Goal: Task Accomplishment & Management: Complete application form

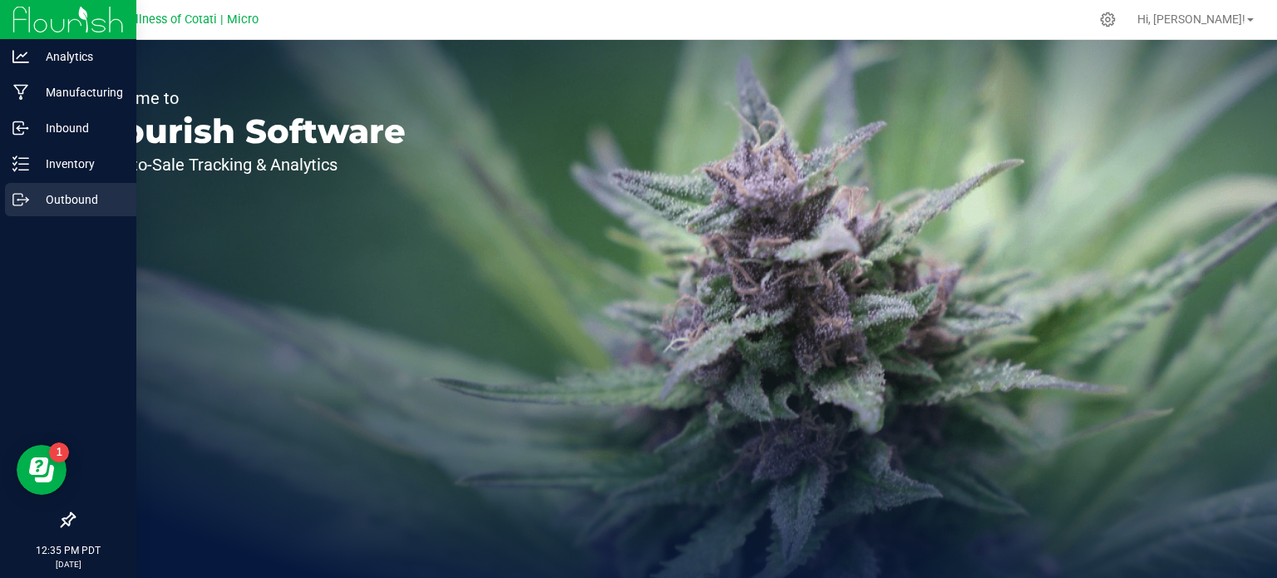
click at [80, 204] on p "Outbound" at bounding box center [79, 199] width 100 height 20
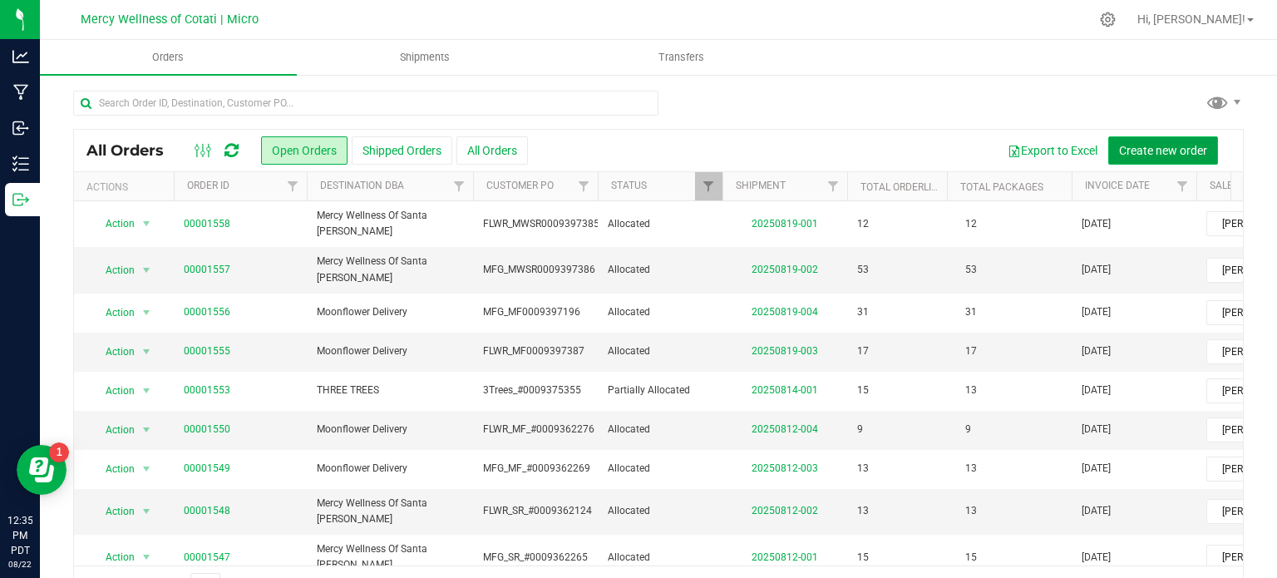
click at [1139, 153] on span "Create new order" at bounding box center [1163, 150] width 88 height 13
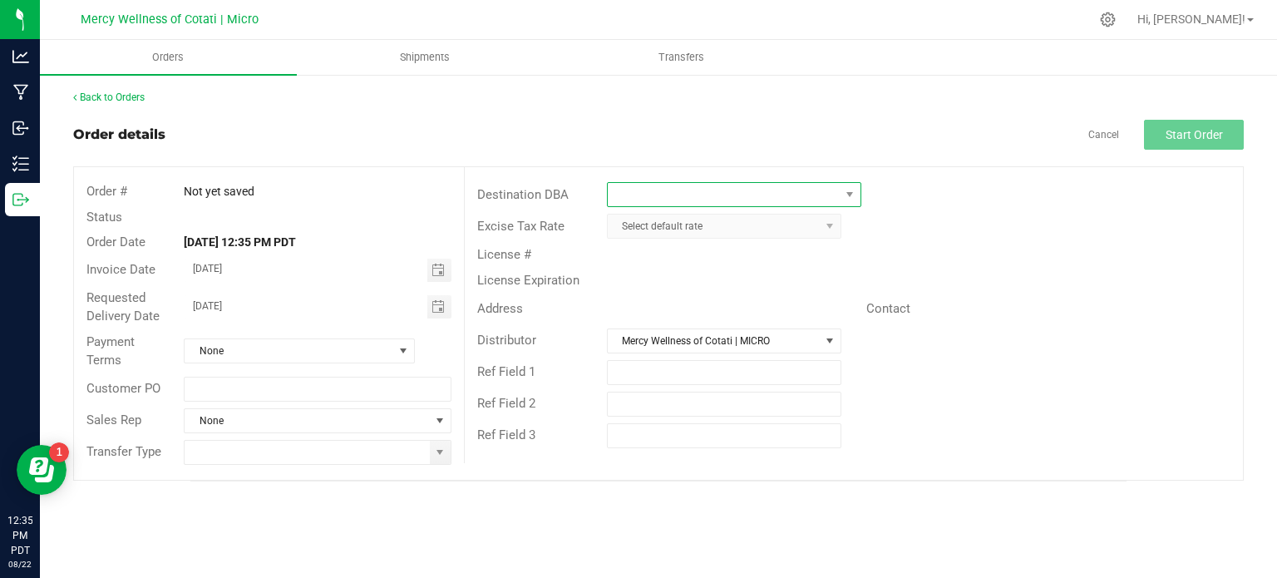
click at [638, 194] on span at bounding box center [724, 194] width 232 height 23
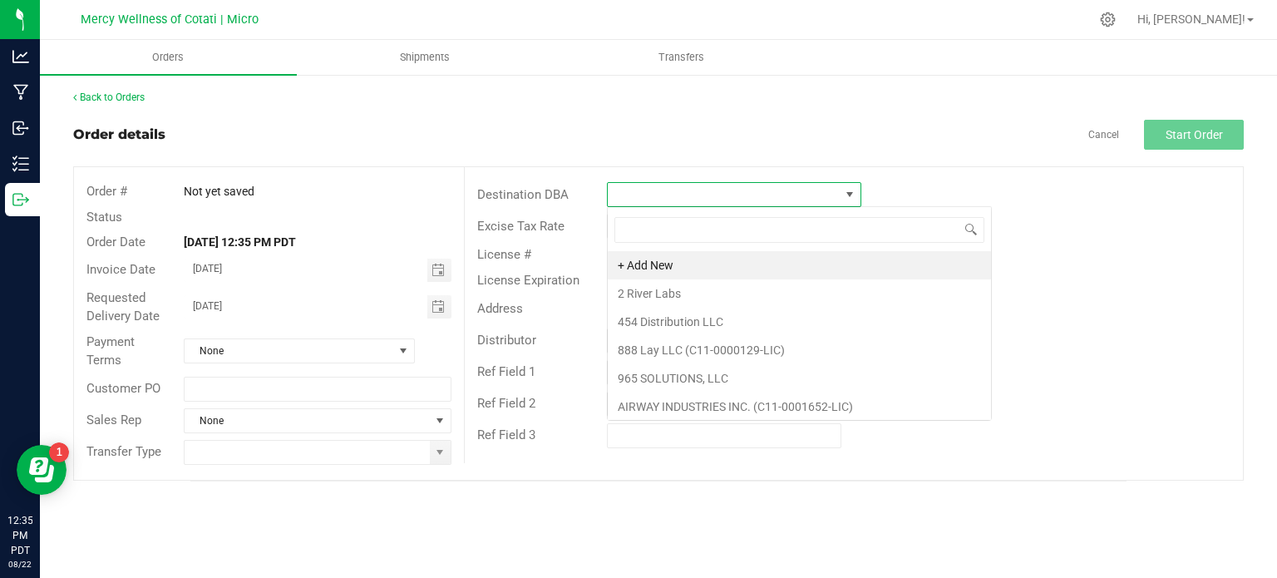
scroll to position [24, 254]
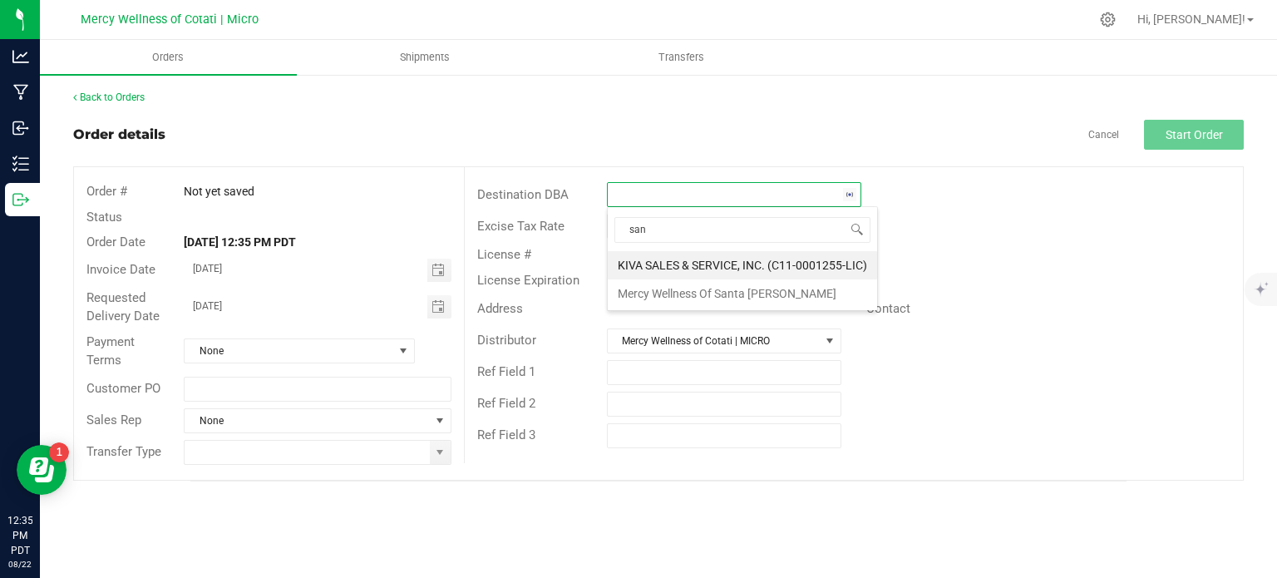
type input "sant"
click at [674, 262] on li "Mercy Wellness Of Santa [PERSON_NAME]" at bounding box center [734, 265] width 253 height 28
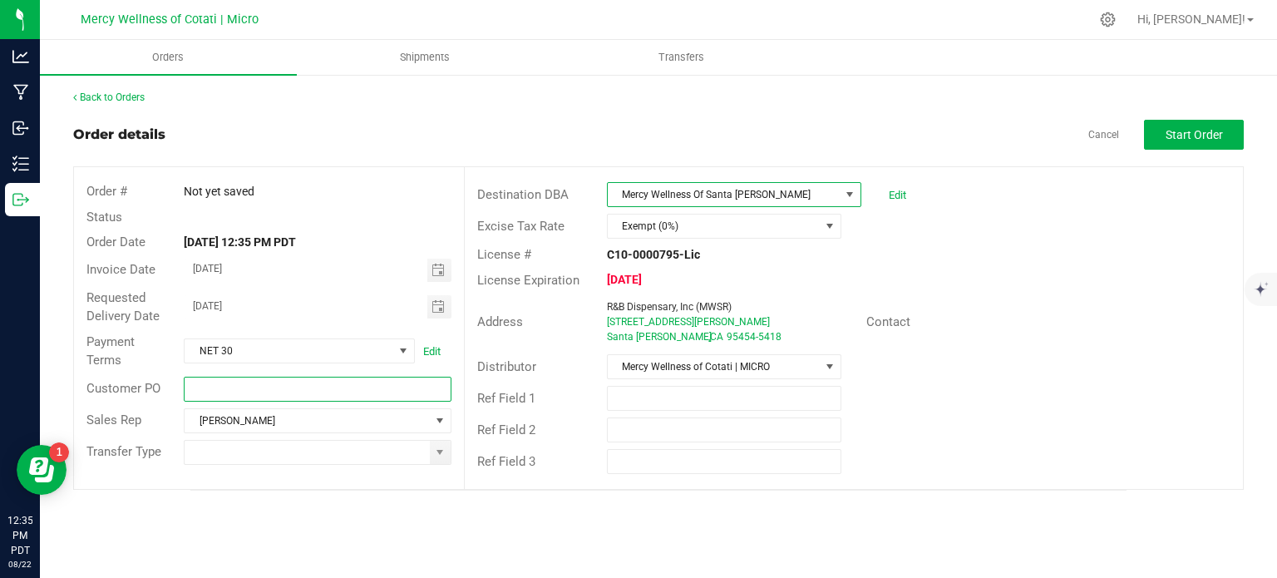
click at [301, 388] on input "text" at bounding box center [317, 389] width 267 height 25
click at [228, 303] on input "[DATE]" at bounding box center [306, 305] width 243 height 21
click at [447, 303] on span "Toggle calendar" at bounding box center [439, 306] width 24 height 23
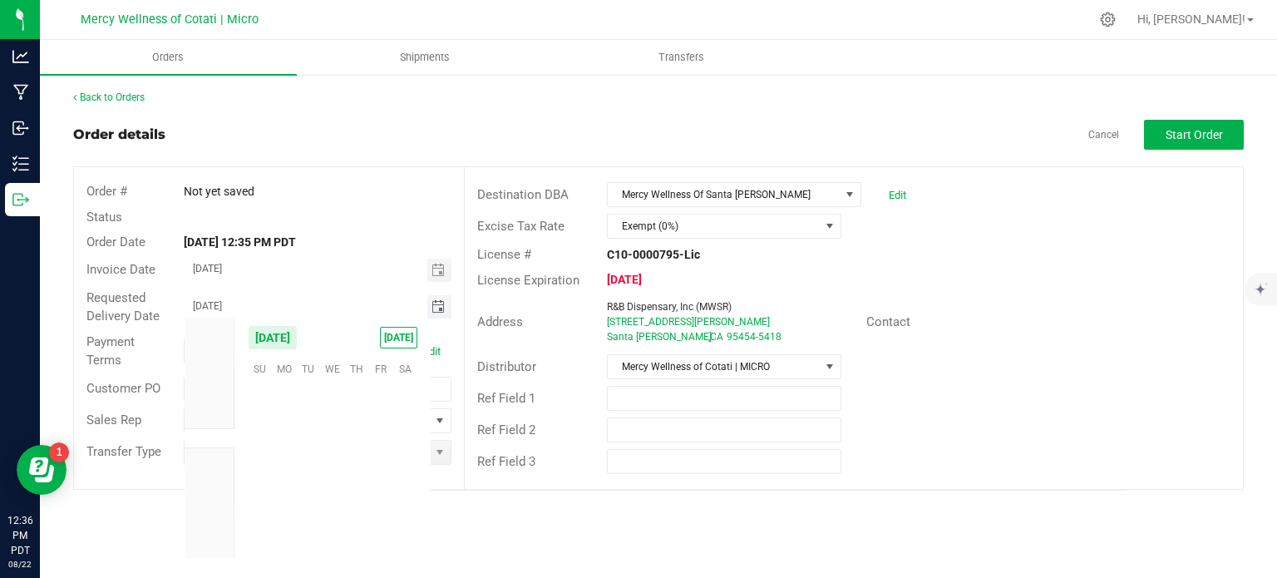
scroll to position [269418, 0]
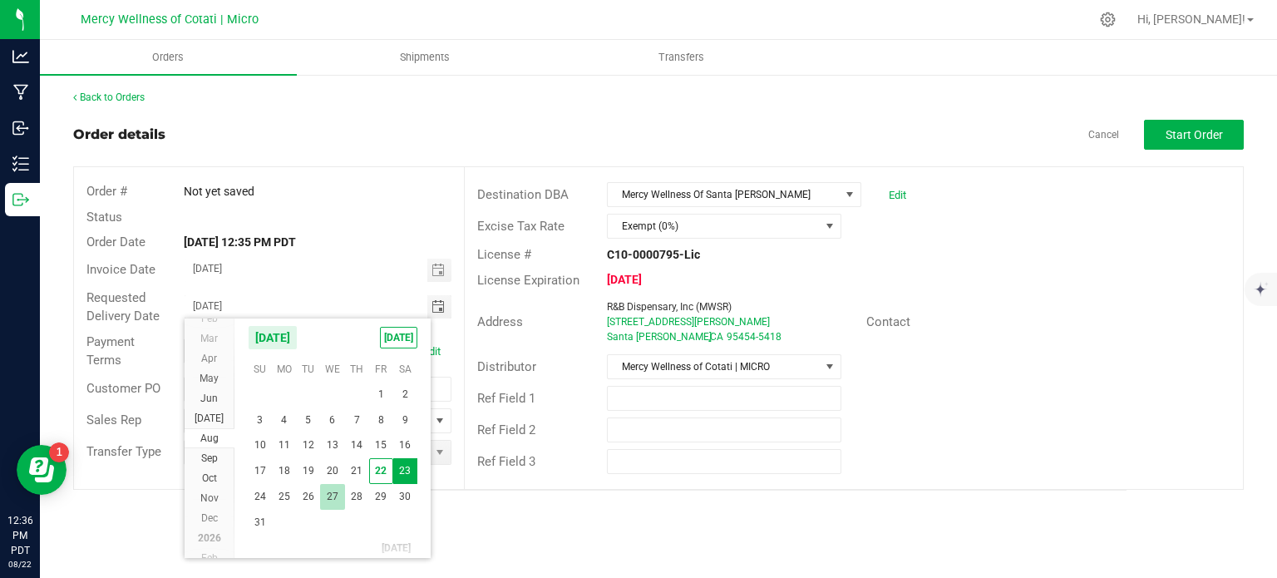
click at [332, 493] on span "27" at bounding box center [332, 497] width 24 height 26
type input "[DATE]"
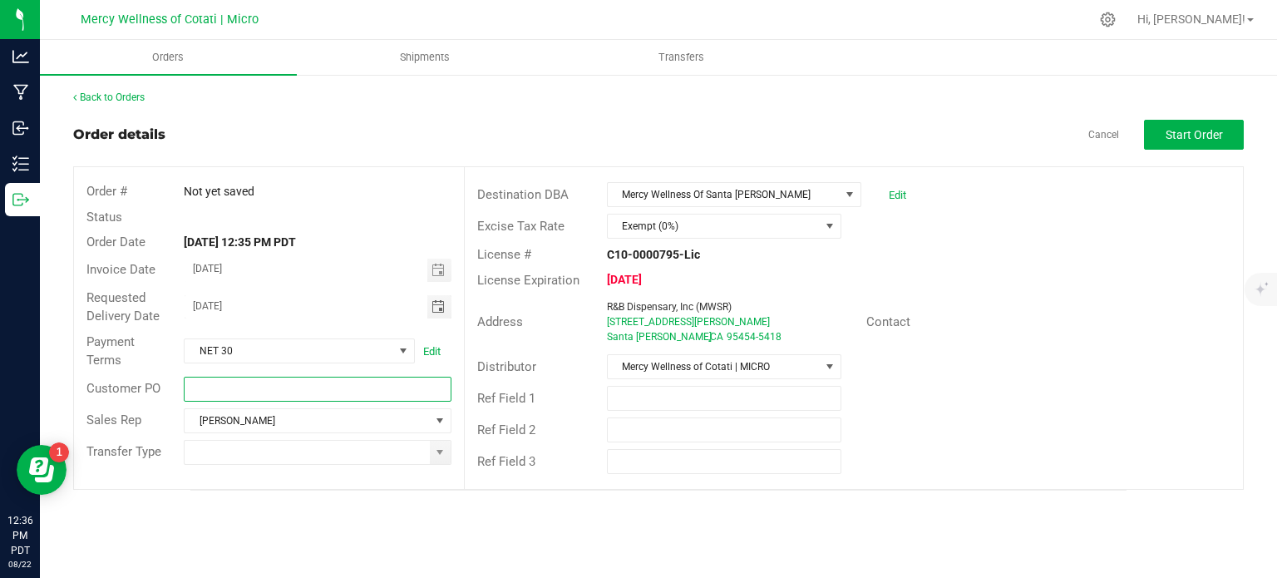
click at [219, 395] on input "text" at bounding box center [317, 389] width 267 height 25
type input "FLWR_MWSR"
click at [362, 501] on div "Back to Orders Order details Cancel Start Order Order # Not yet saved Status Or…" at bounding box center [658, 290] width 1237 height 434
click at [441, 445] on span at bounding box center [439, 451] width 13 height 13
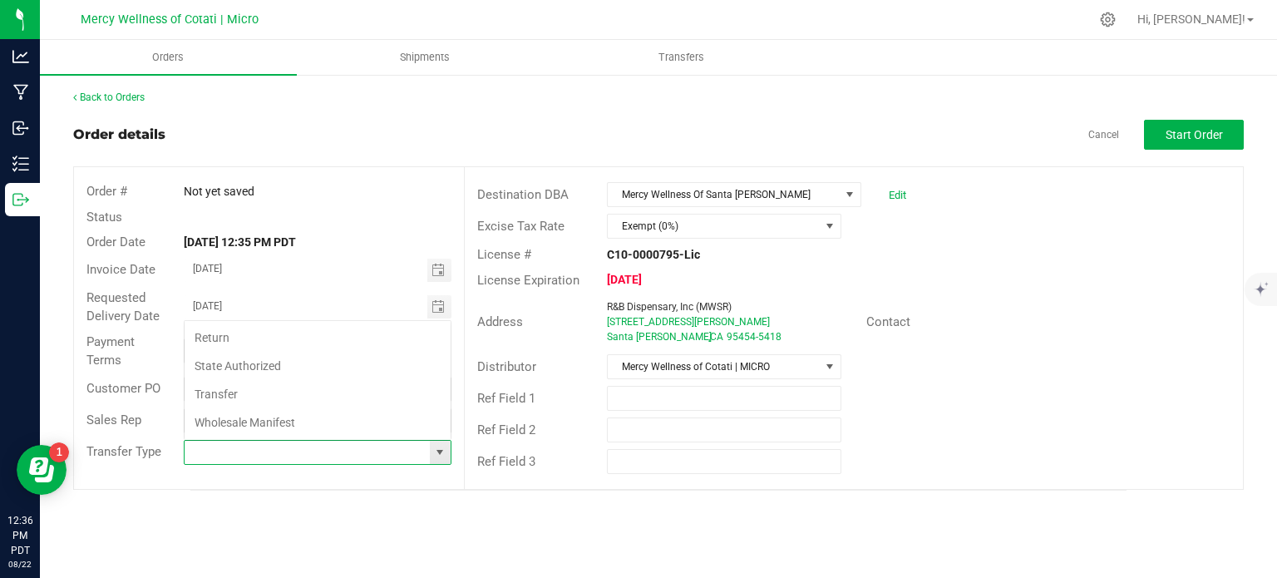
scroll to position [24, 263]
click at [296, 422] on li "Wholesale Manifest" at bounding box center [318, 422] width 266 height 28
type input "Wholesale Manifest"
click at [1182, 135] on span "Start Order" at bounding box center [1193, 134] width 57 height 13
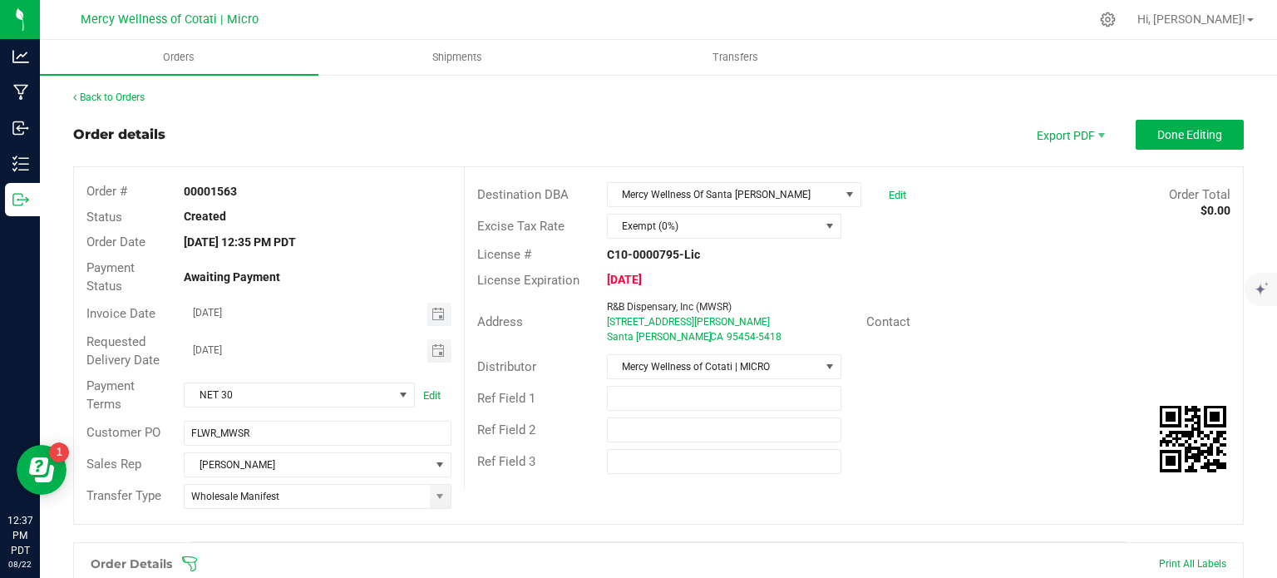
scroll to position [166, 0]
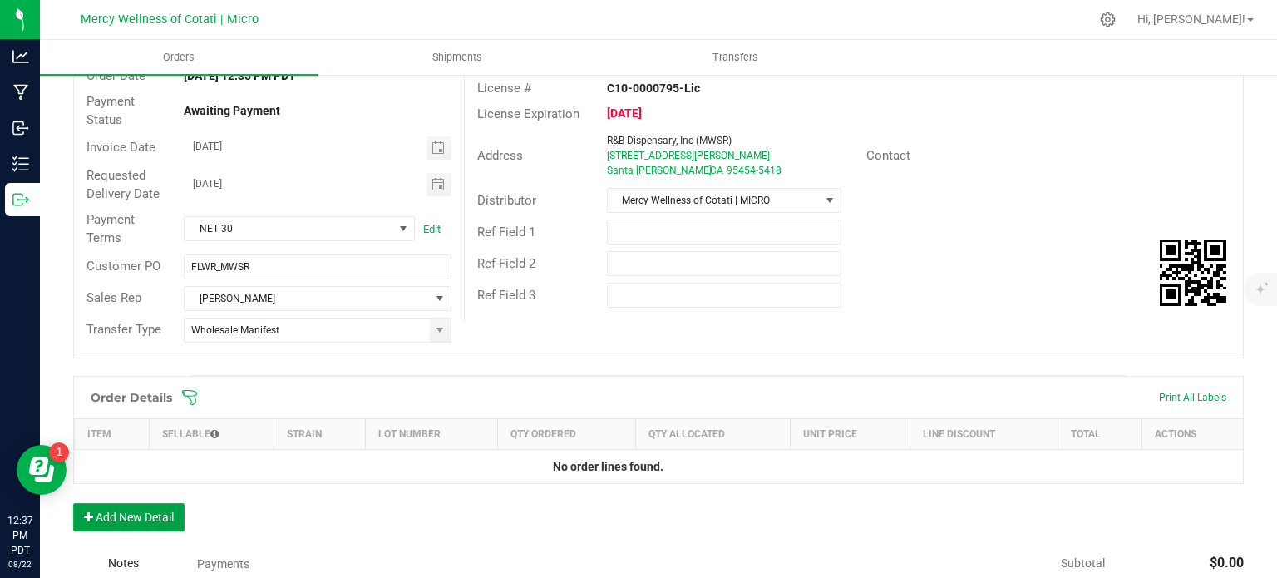
click at [140, 508] on button "Add New Detail" at bounding box center [128, 517] width 111 height 28
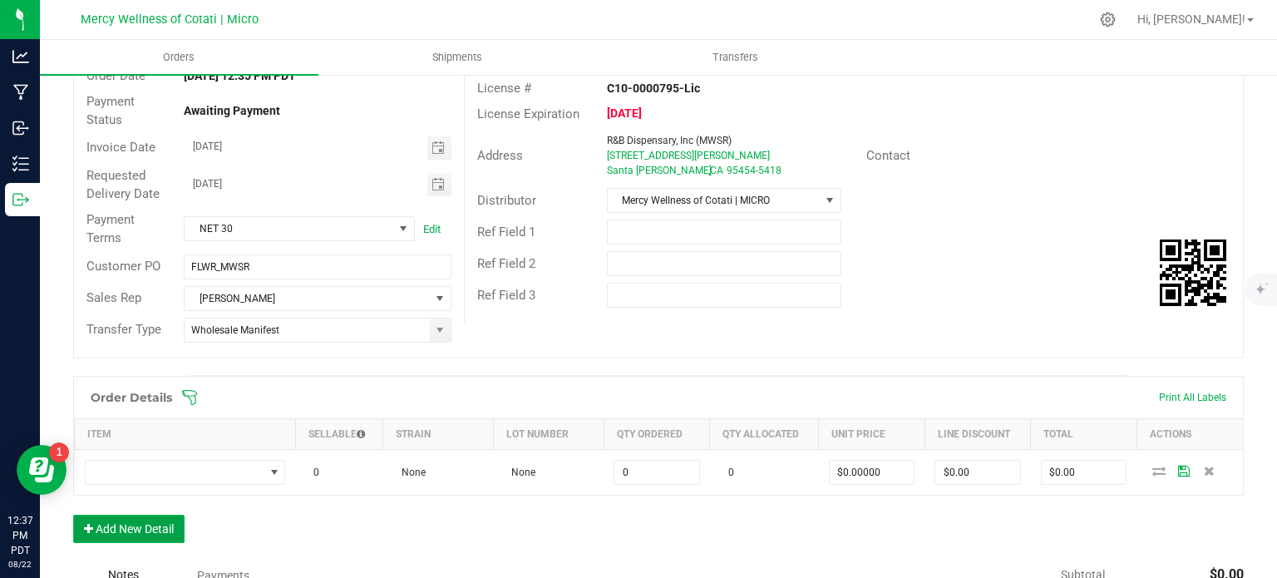
click at [150, 530] on button "Add New Detail" at bounding box center [128, 528] width 111 height 28
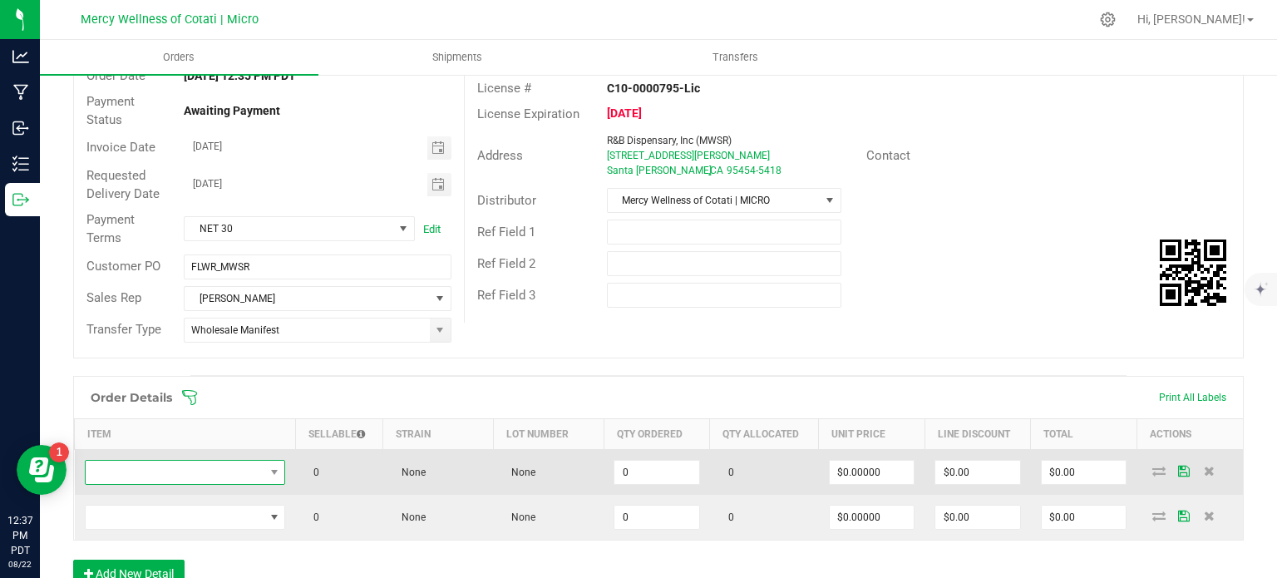
click at [170, 460] on span "NO DATA FOUND" at bounding box center [175, 471] width 179 height 23
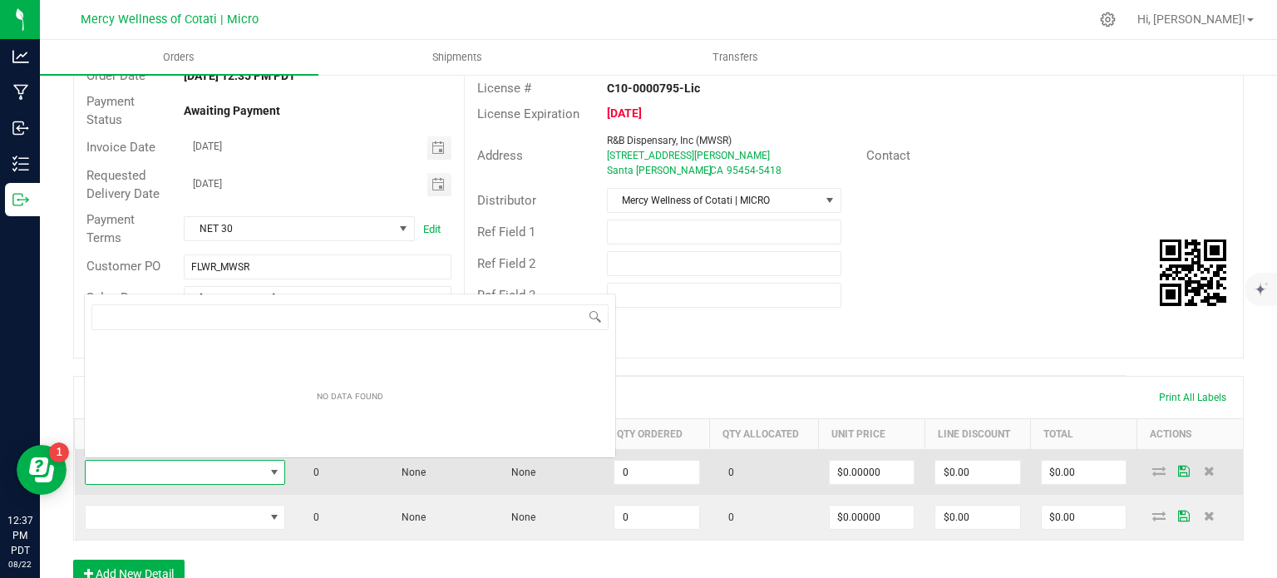
scroll to position [24, 196]
type input "3.5g Flower | Small Batch | Pink Drink"
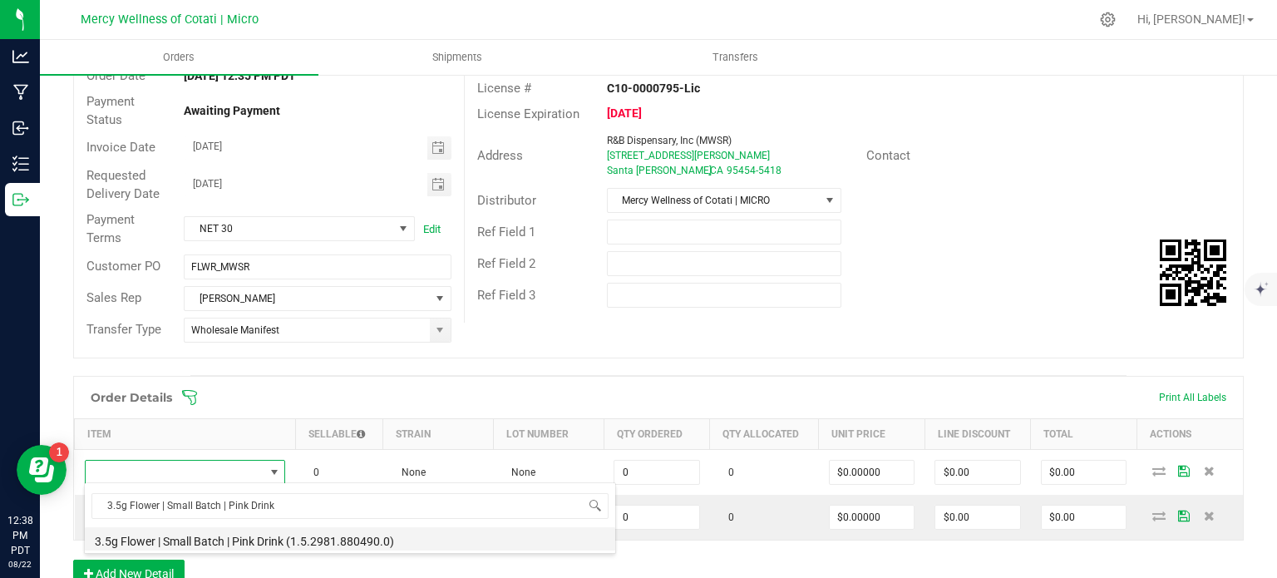
click at [259, 532] on li "3.5g Flower | Small Batch | Pink Drink (1.5.2981.880490.0)" at bounding box center [350, 538] width 530 height 23
type input "0 ea"
type input "$12.00000"
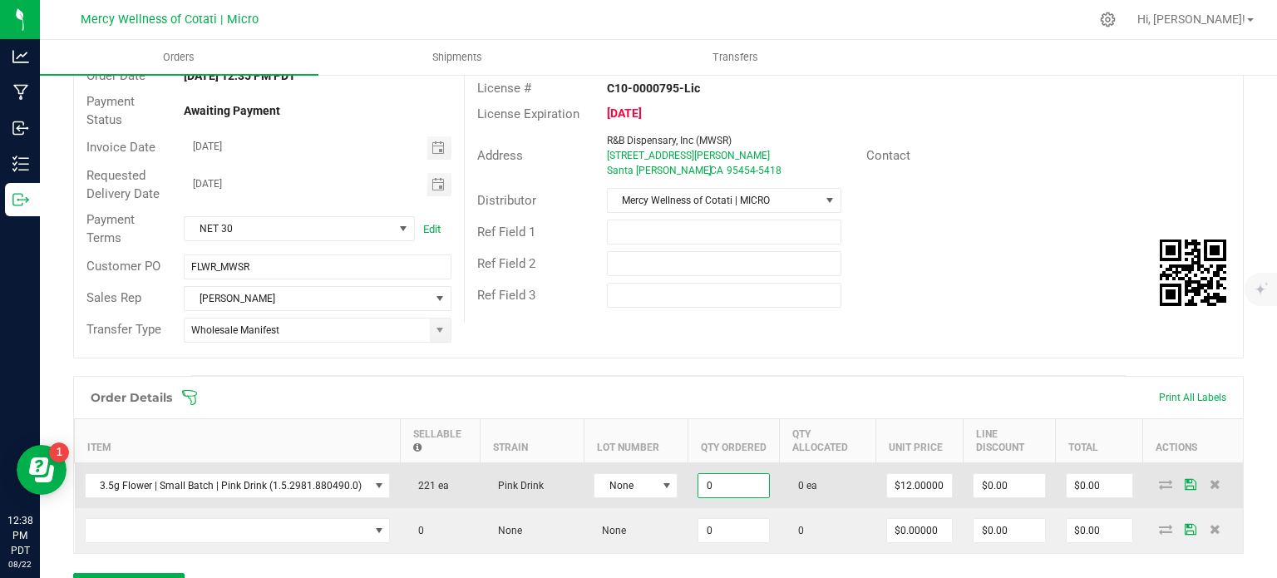
click at [748, 488] on input "0" at bounding box center [733, 485] width 70 height 23
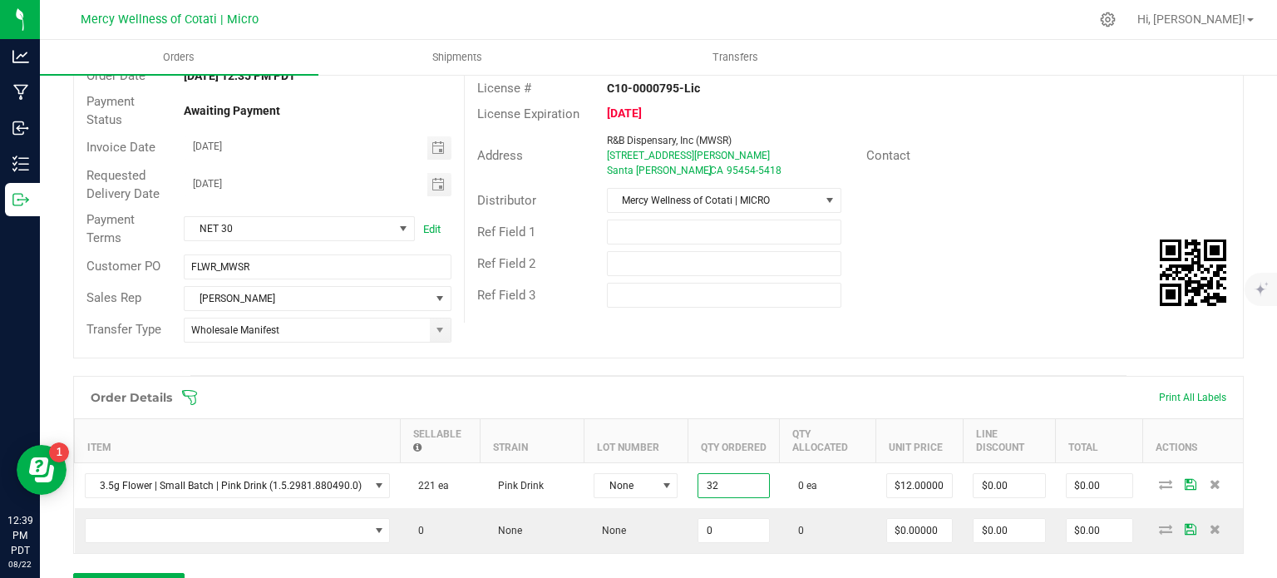
type input "32 ea"
type input "$384.00"
click at [1025, 289] on div "Ref Field 3" at bounding box center [854, 295] width 778 height 32
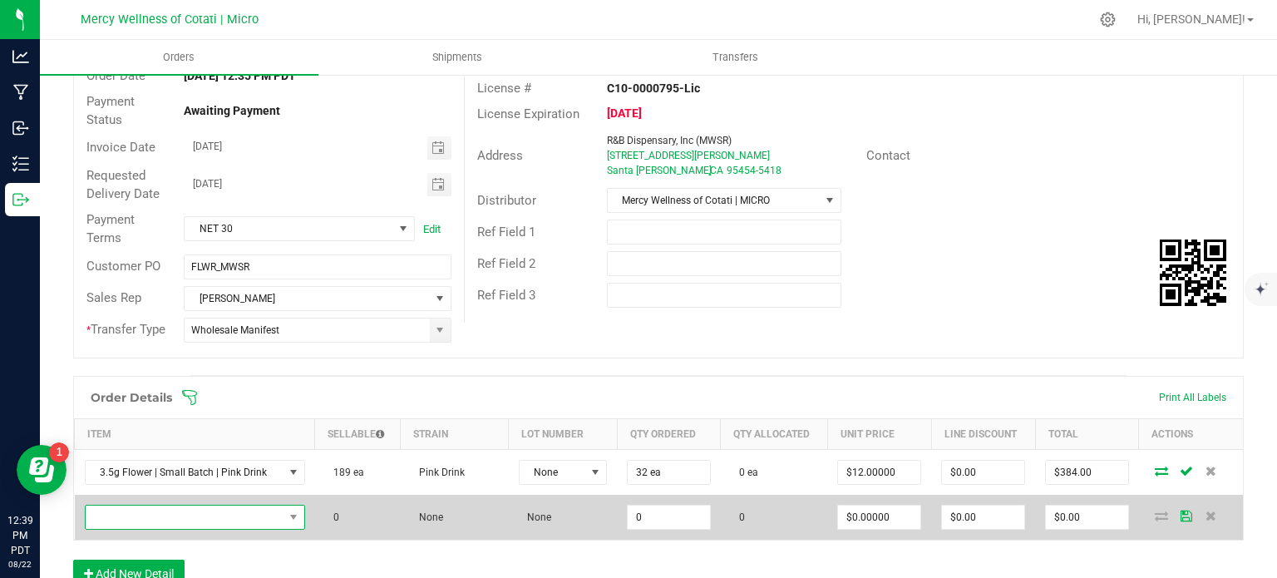
click at [192, 517] on span "NO DATA FOUND" at bounding box center [185, 516] width 198 height 23
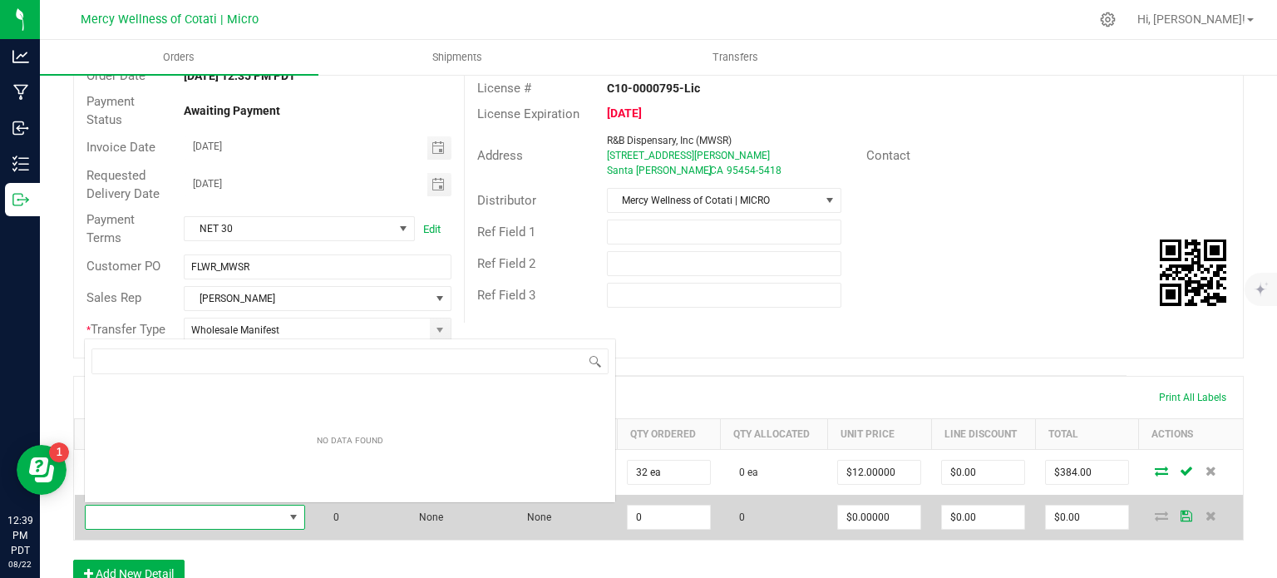
scroll to position [24, 213]
type input "14g Flower | Humble Greens Reserve | [US_STATE] Octane"
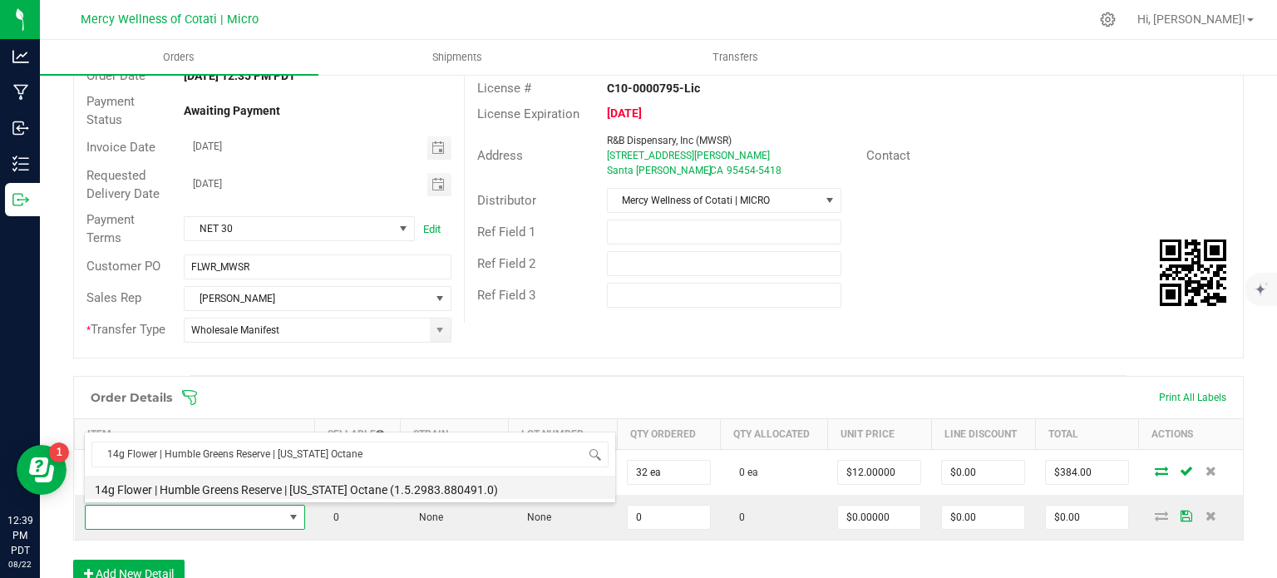
click at [298, 485] on li "14g Flower | Humble Greens Reserve | [US_STATE] Octane (1.5.2983.880491.0)" at bounding box center [350, 486] width 530 height 23
type input "0 ea"
type input "$22.00000"
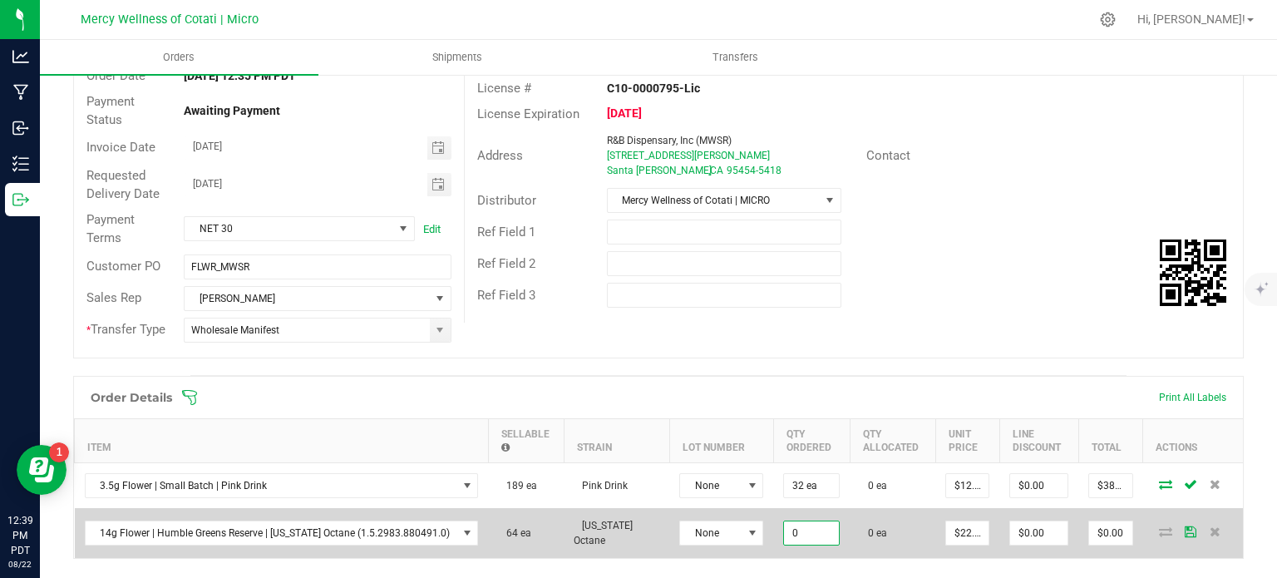
click at [803, 525] on input "0" at bounding box center [811, 532] width 55 height 23
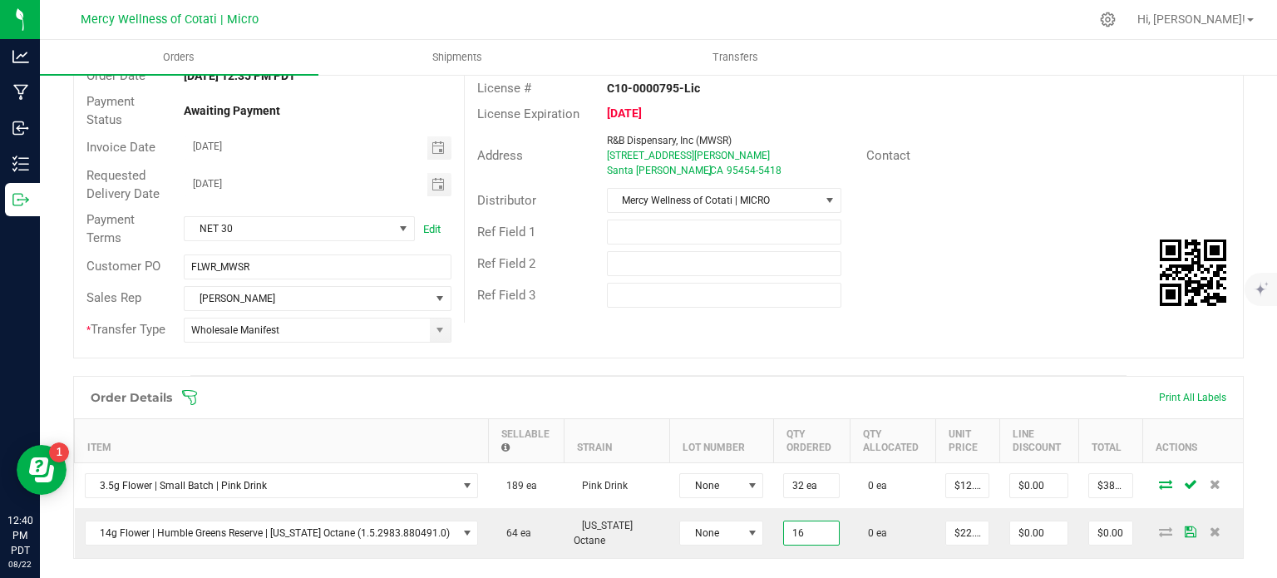
type input "16 ea"
type input "$352.00"
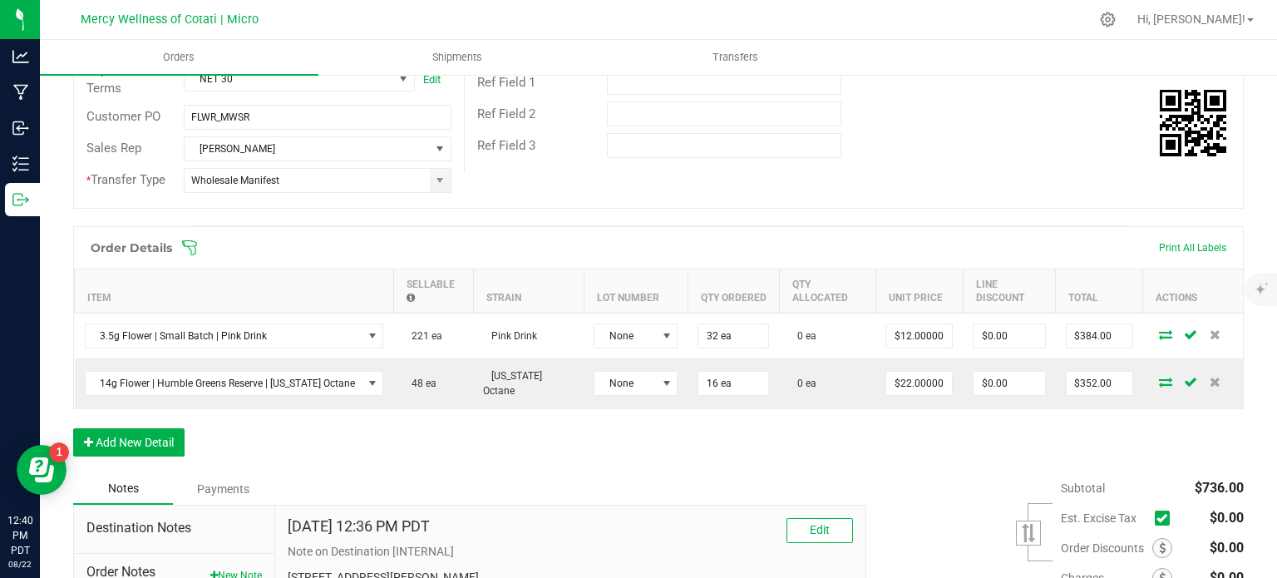
scroll to position [416, 0]
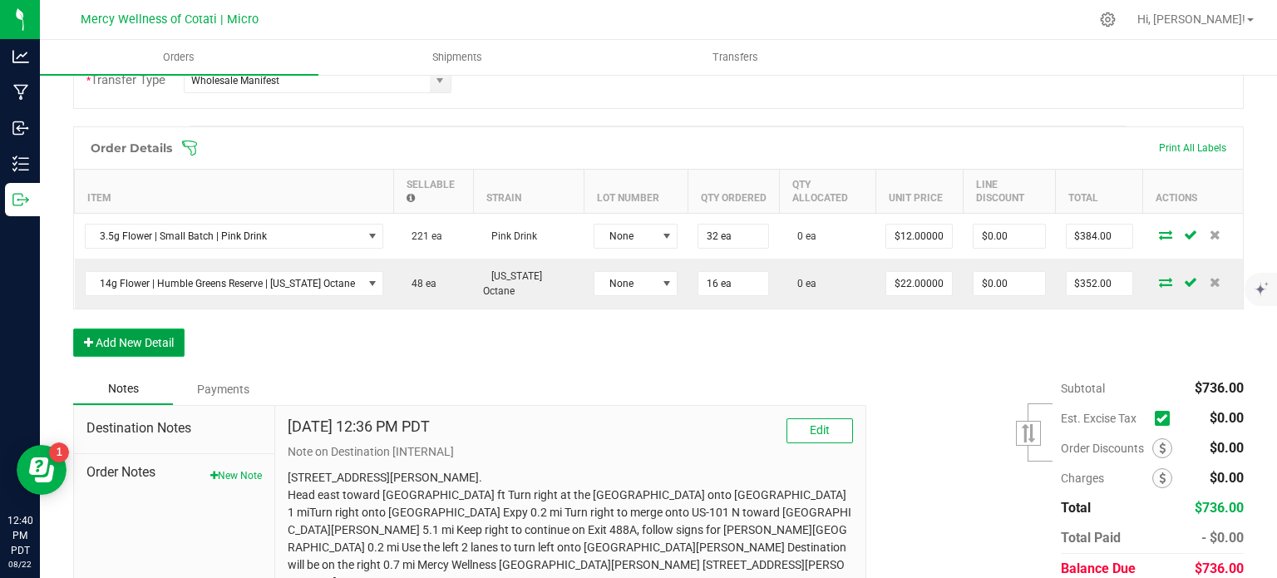
click at [159, 343] on button "Add New Detail" at bounding box center [128, 342] width 111 height 28
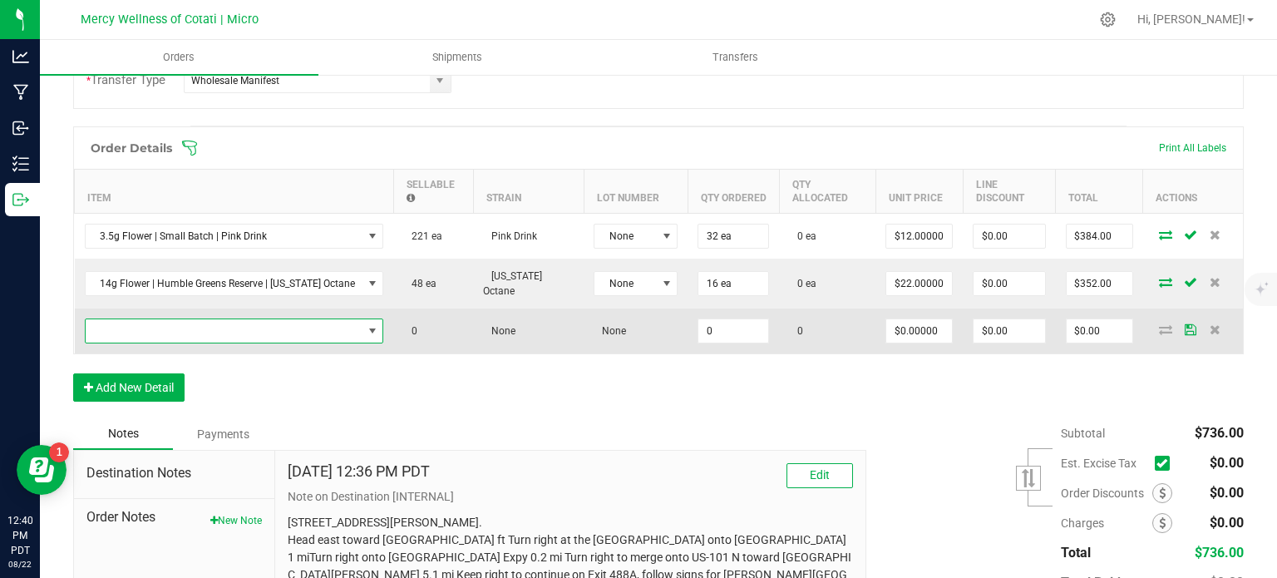
click at [187, 322] on span "NO DATA FOUND" at bounding box center [224, 330] width 277 height 23
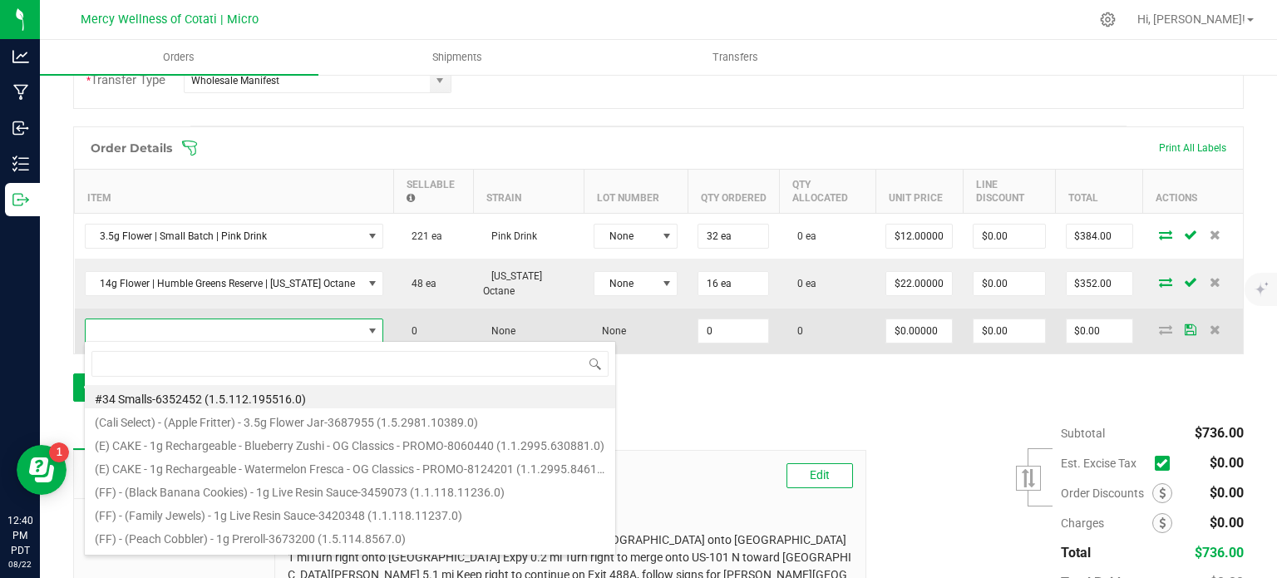
scroll to position [24, 289]
type input "3.5g Flower | Humble Greens | [US_STATE] Octane"
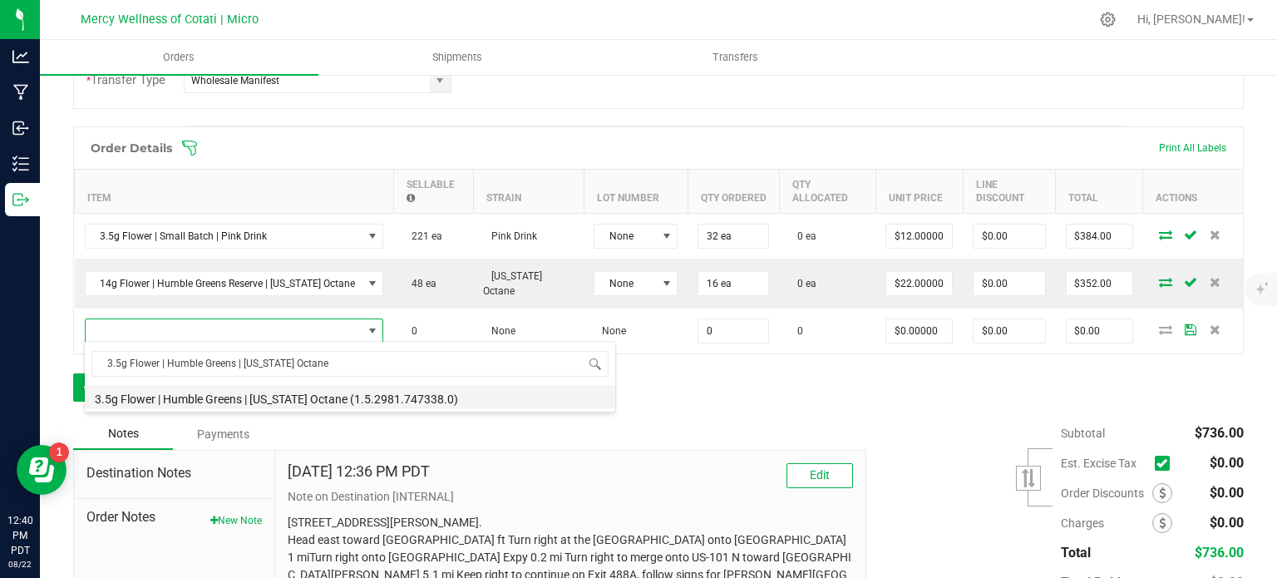
click at [227, 392] on li "3.5g Flower | Humble Greens | [US_STATE] Octane (1.5.2981.747338.0)" at bounding box center [350, 396] width 530 height 23
type input "0 ea"
type input "$8.00000"
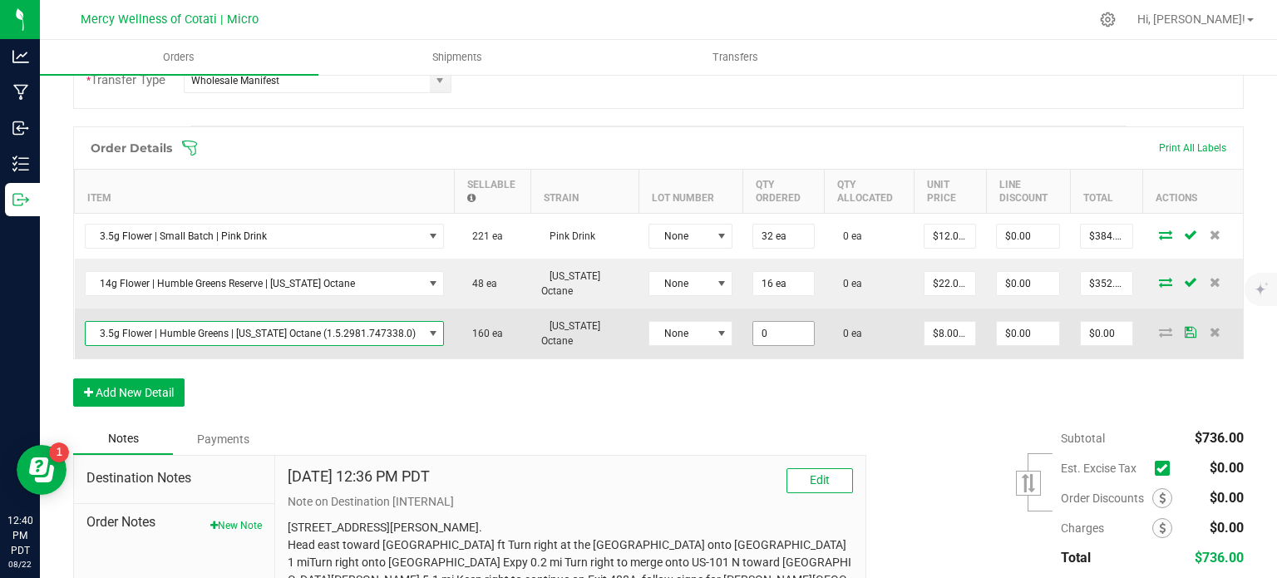
click at [776, 329] on input "0" at bounding box center [783, 333] width 61 height 23
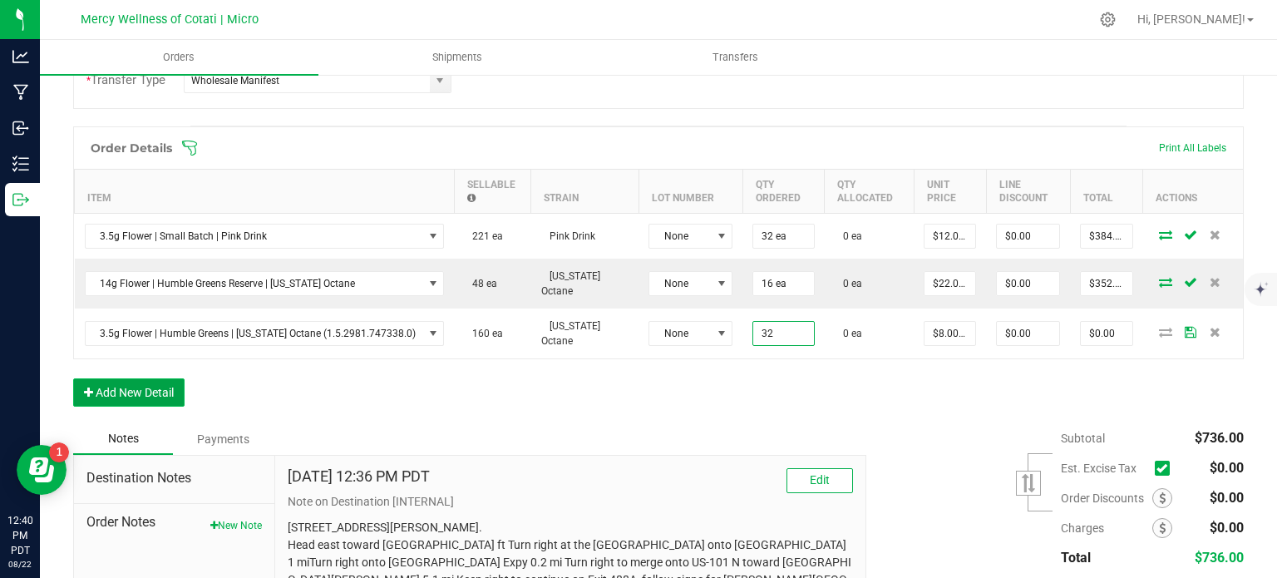
type input "32 ea"
type input "$256.00"
click at [135, 387] on button "Add New Detail" at bounding box center [128, 392] width 111 height 28
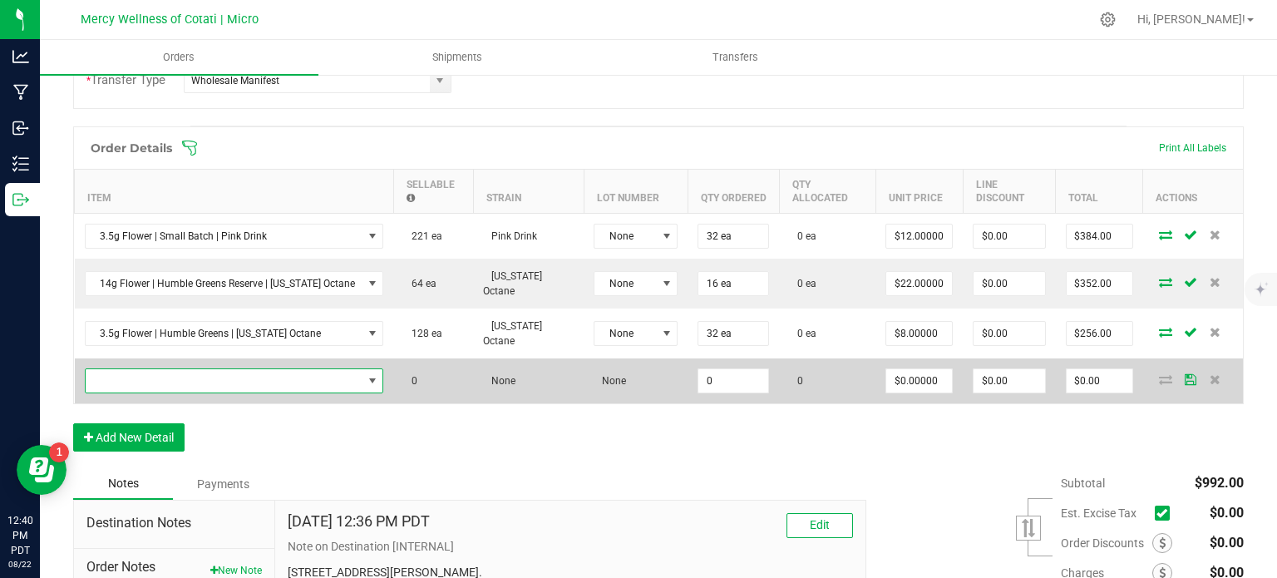
click at [273, 372] on span "NO DATA FOUND" at bounding box center [224, 380] width 277 height 23
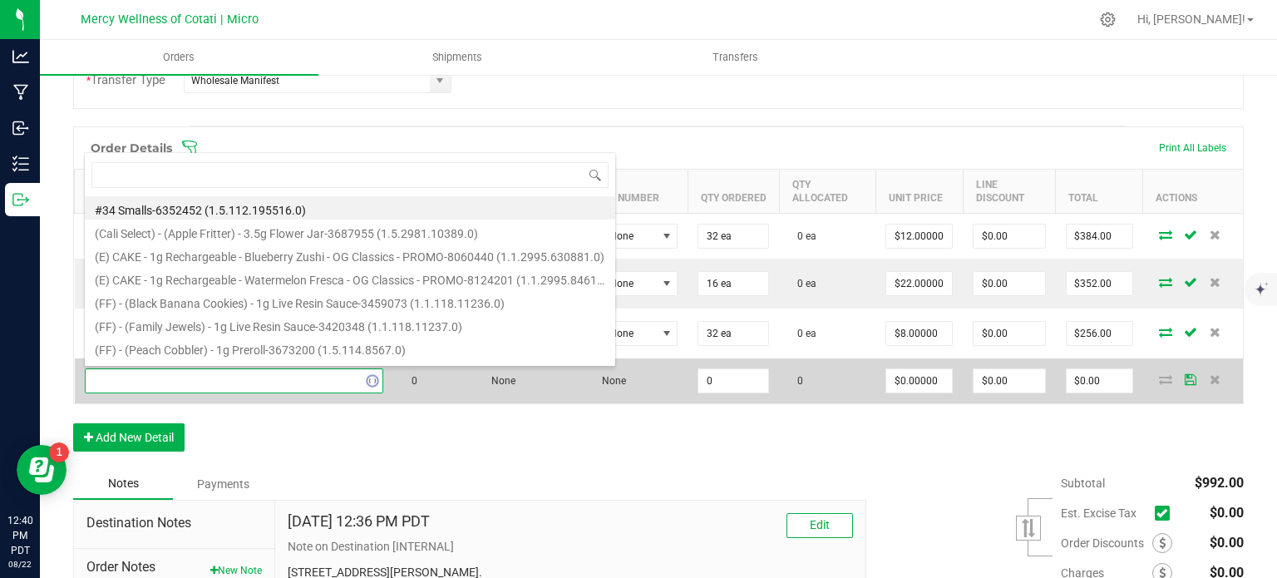
type input "7g Flower | Humble Greens | [US_STATE] Octane"
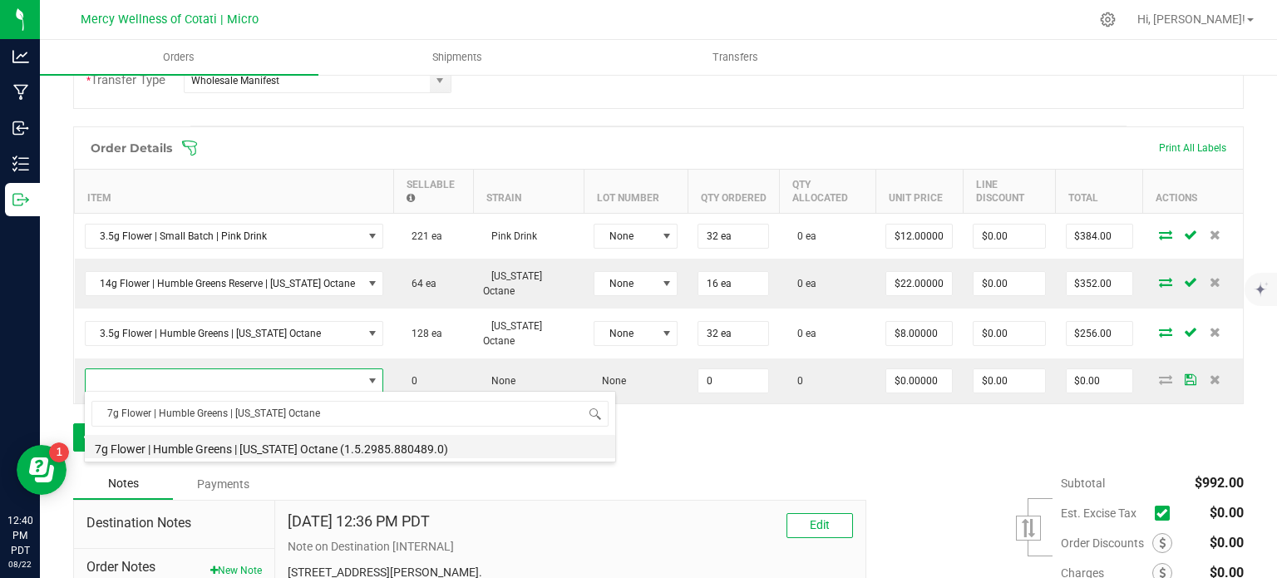
click at [307, 447] on li "7g Flower | Humble Greens | [US_STATE] Octane (1.5.2985.880489.0)" at bounding box center [350, 446] width 530 height 23
type input "0 ea"
type input "$12.00000"
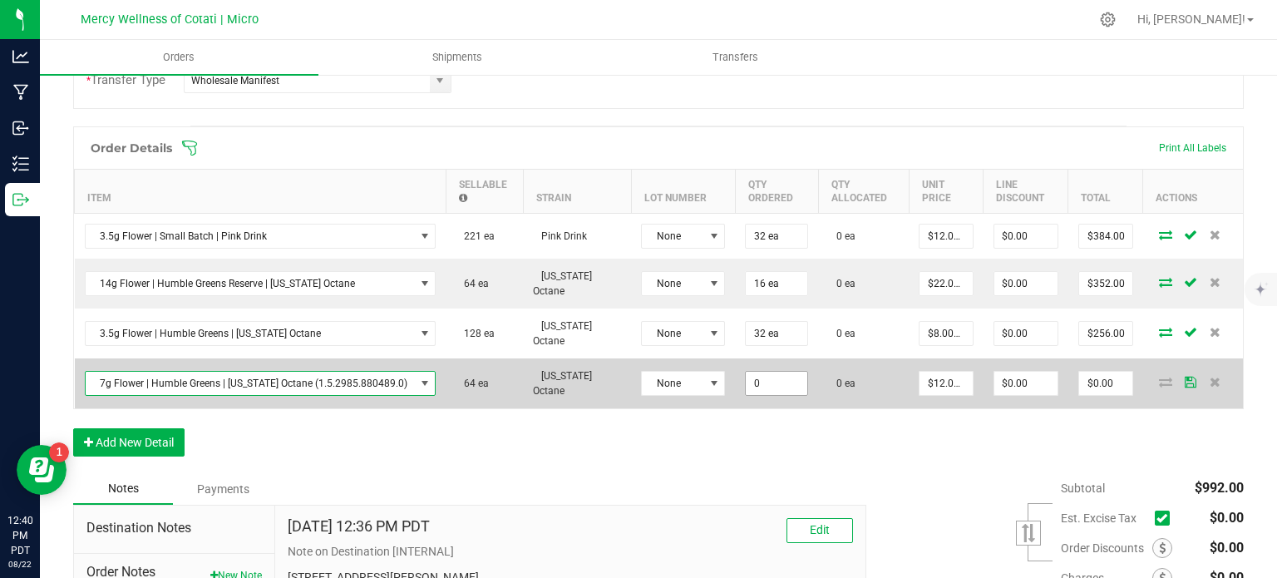
click at [756, 372] on input "0" at bounding box center [777, 383] width 62 height 23
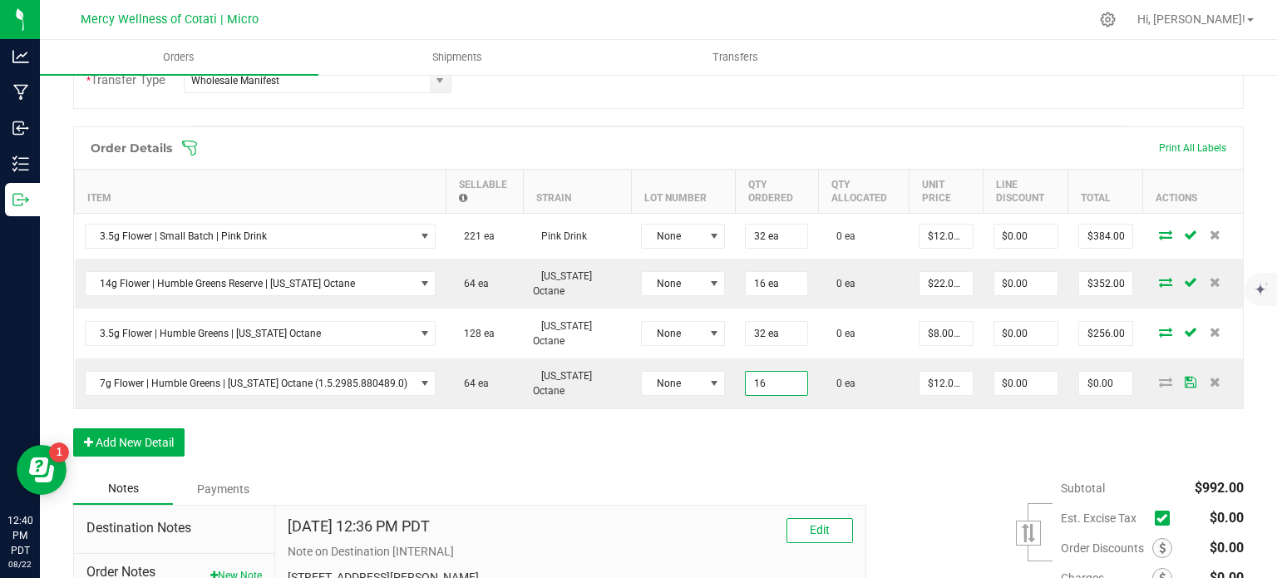
type input "16 ea"
type input "$192.00"
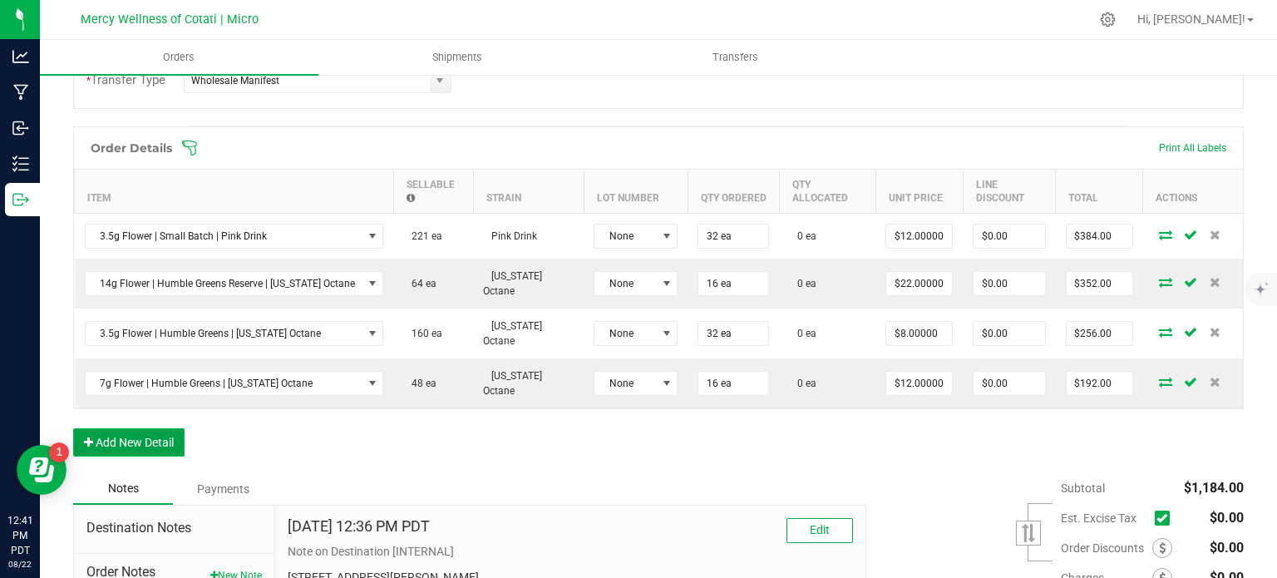
click at [127, 439] on button "Add New Detail" at bounding box center [128, 442] width 111 height 28
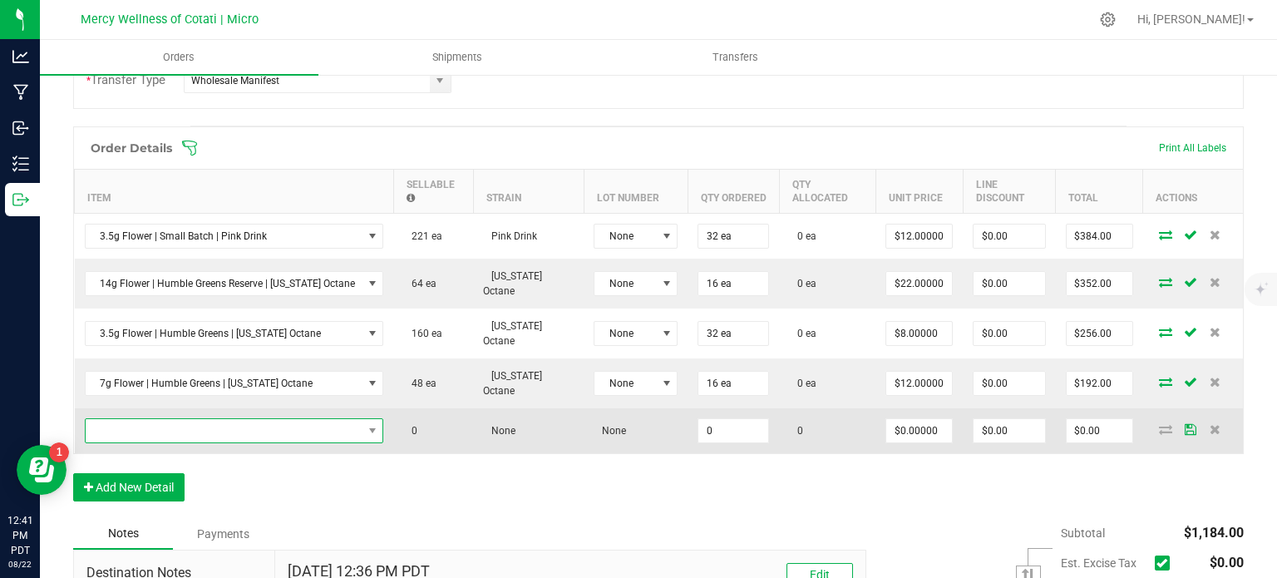
click at [157, 430] on span "NO DATA FOUND" at bounding box center [224, 430] width 277 height 23
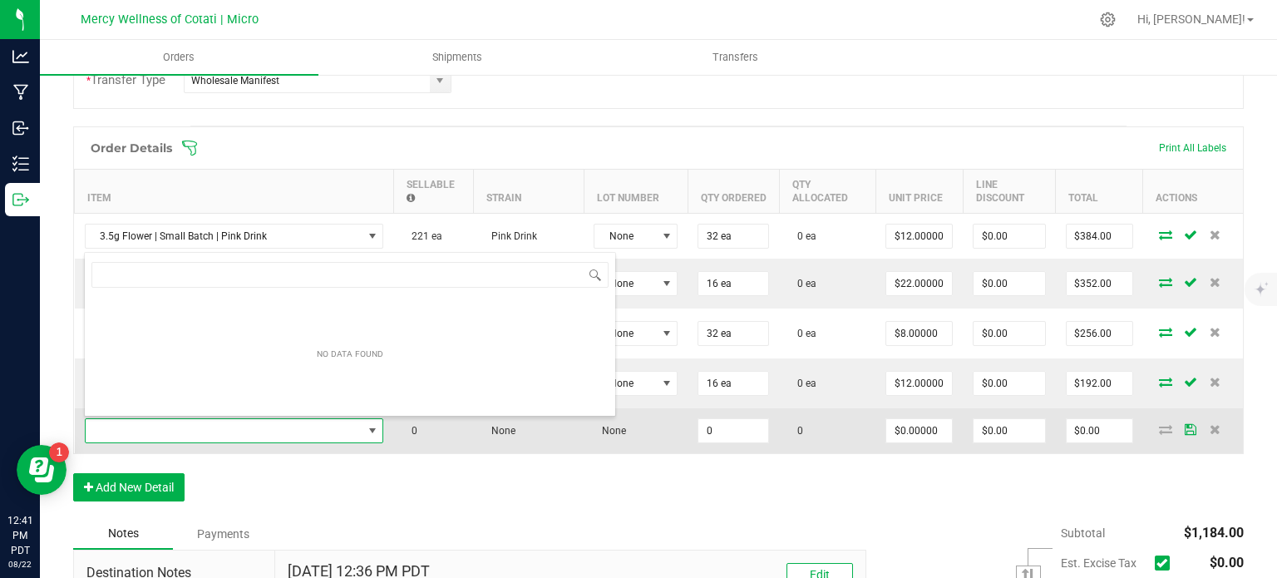
type input "14g Flower | Buds Everyday Smoke | Cereal Milk"
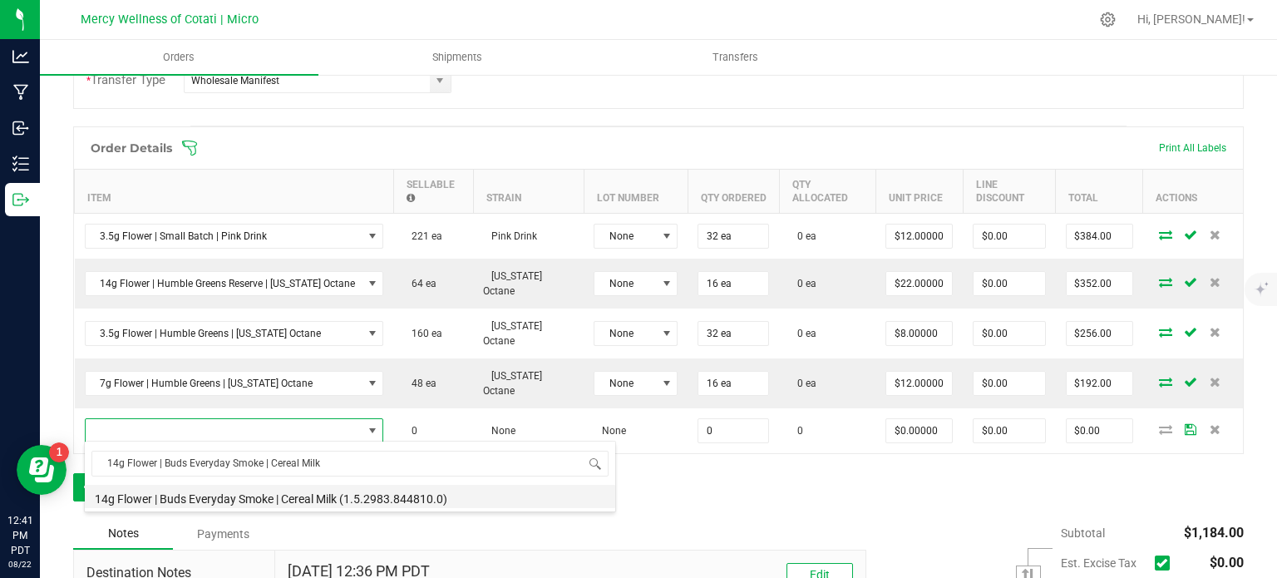
click at [293, 491] on li "14g Flower | Buds Everyday Smoke | Cereal Milk (1.5.2983.844810.0)" at bounding box center [350, 496] width 530 height 23
type input "0 ea"
type input "$9.99000"
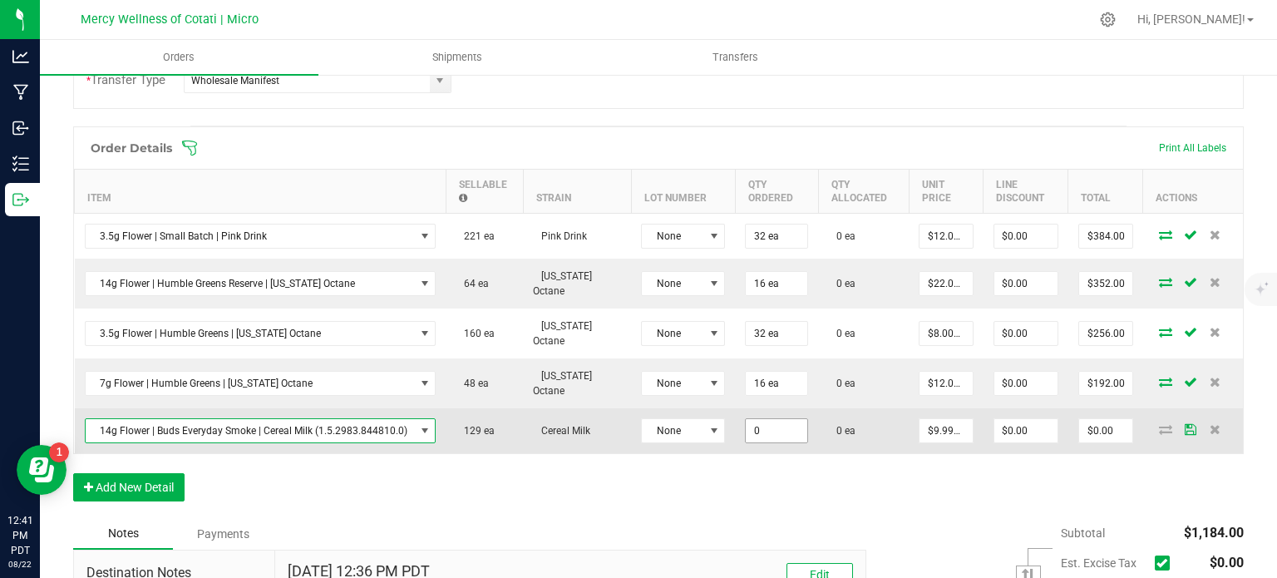
click at [778, 425] on input "0" at bounding box center [777, 430] width 62 height 23
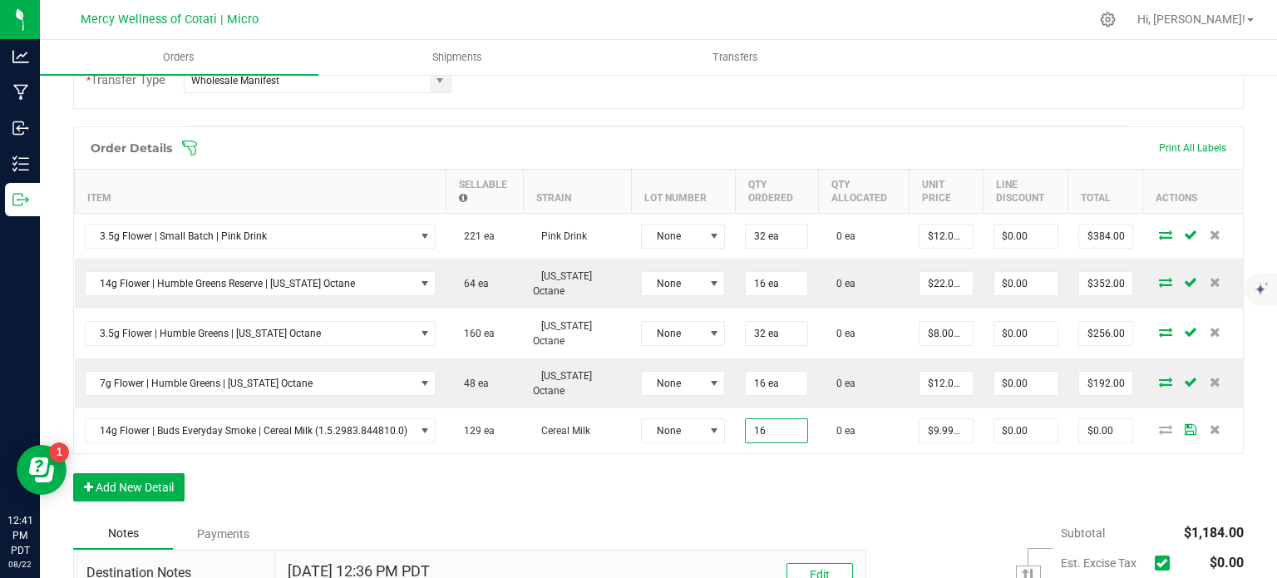
type input "16 ea"
type input "$159.84"
click at [798, 511] on div "Order Details Print All Labels Item Sellable Strain Lot Number Qty Ordered Qty …" at bounding box center [658, 321] width 1170 height 391
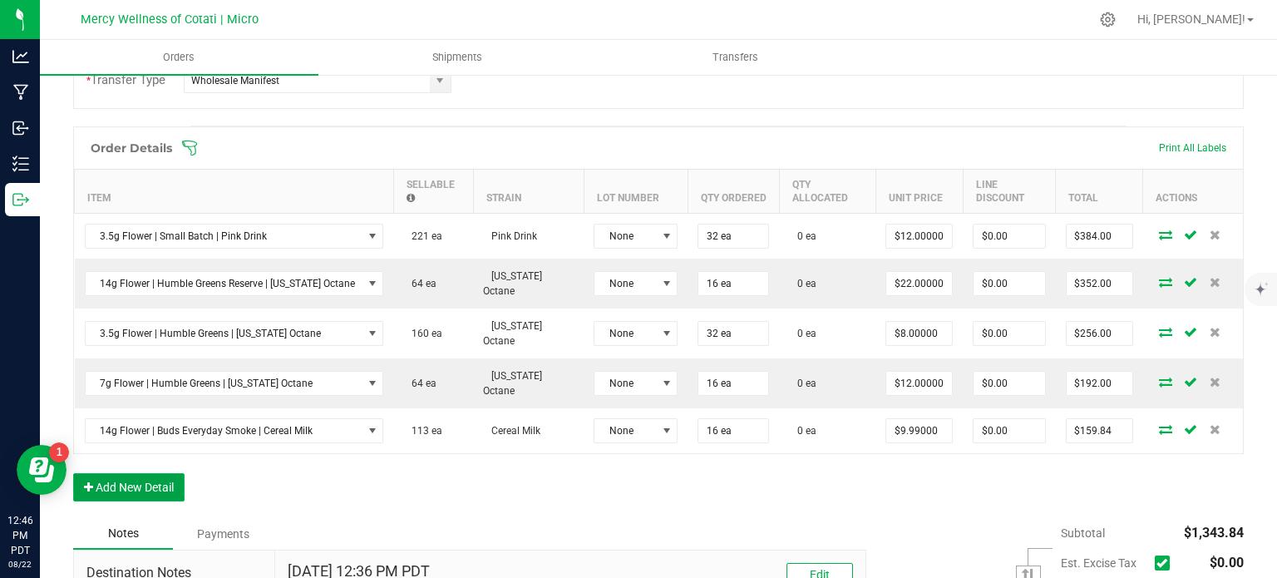
click at [153, 491] on button "Add New Detail" at bounding box center [128, 487] width 111 height 28
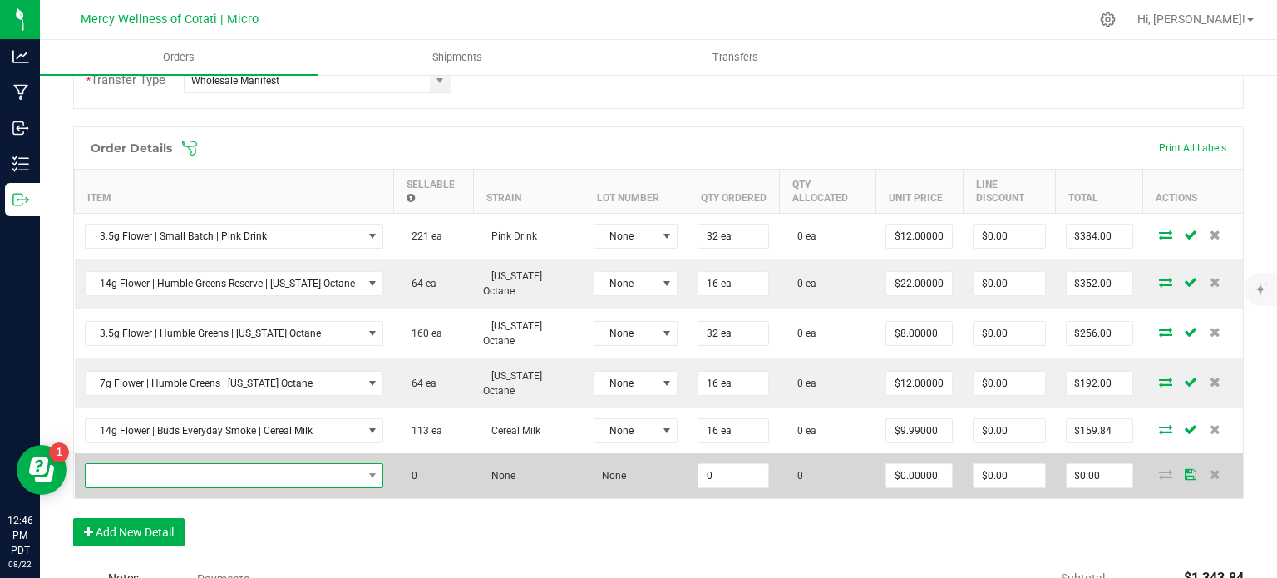
click at [174, 480] on span "NO DATA FOUND" at bounding box center [224, 475] width 277 height 23
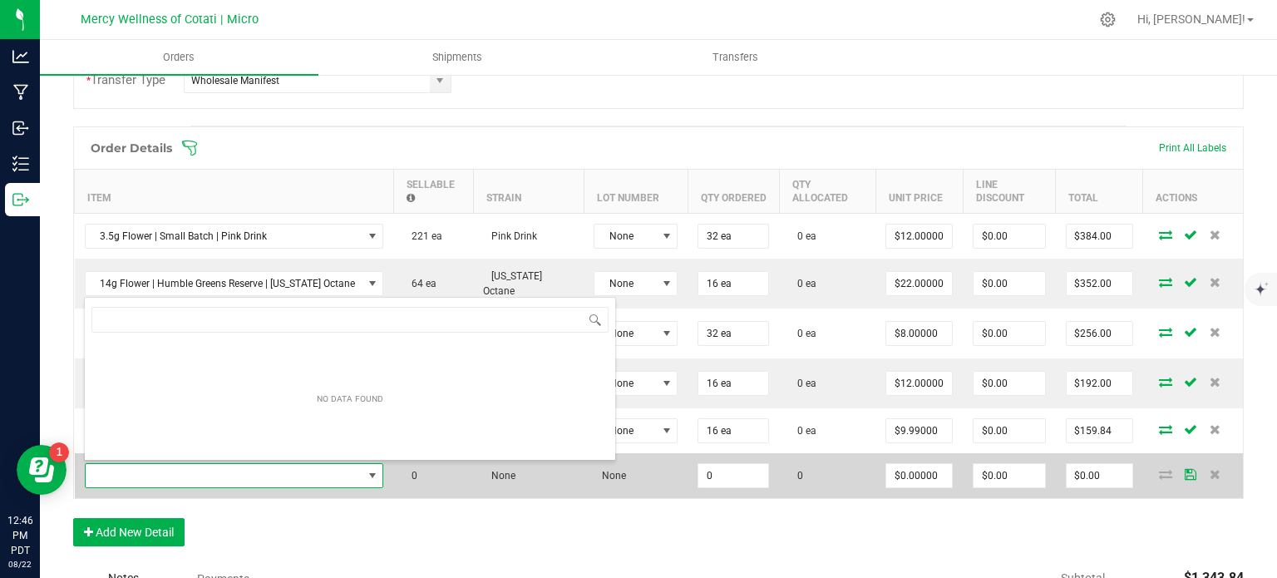
type input "14g Flower | Buds Everyday Smoke | Jelly [PERSON_NAME]"
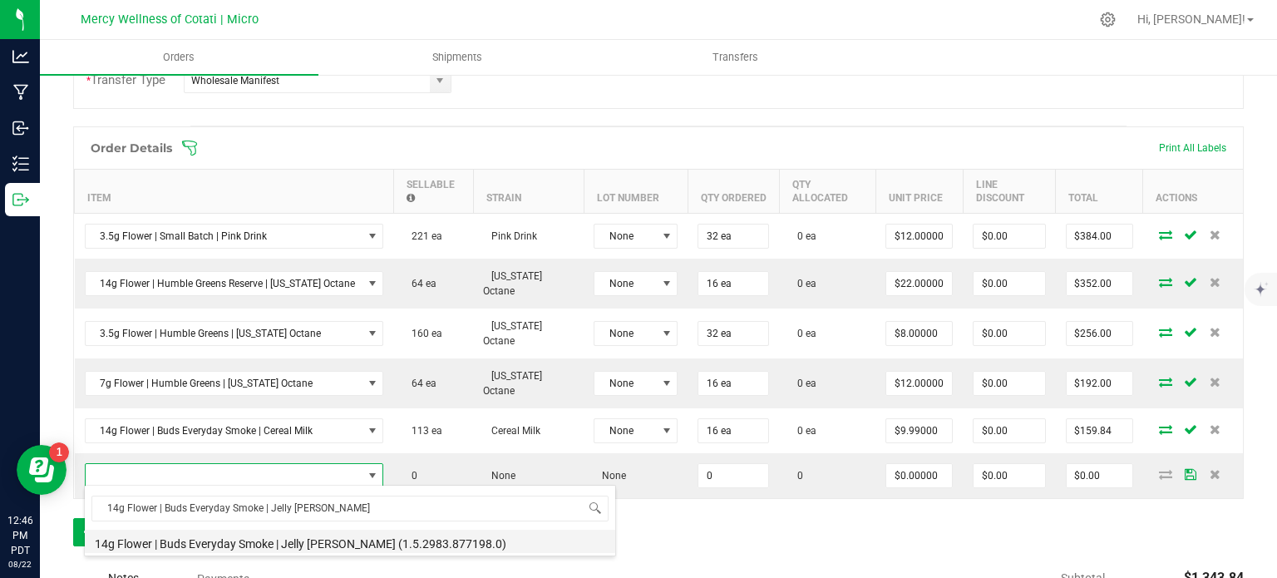
click at [286, 541] on li "14g Flower | Buds Everyday Smoke | Jelly [PERSON_NAME] (1.5.2983.877198.0)" at bounding box center [350, 540] width 530 height 23
type input "0 ea"
type input "$9.99000"
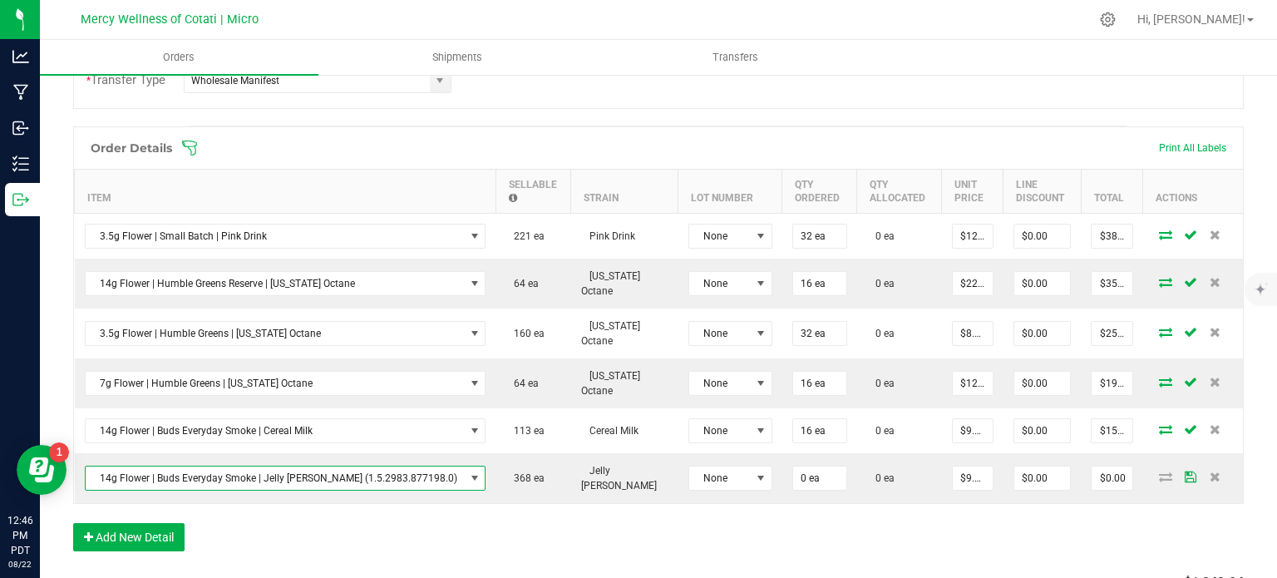
click at [538, 539] on div "Order Details Print All Labels Item Sellable Strain Lot Number Qty Ordered Qty …" at bounding box center [658, 346] width 1170 height 441
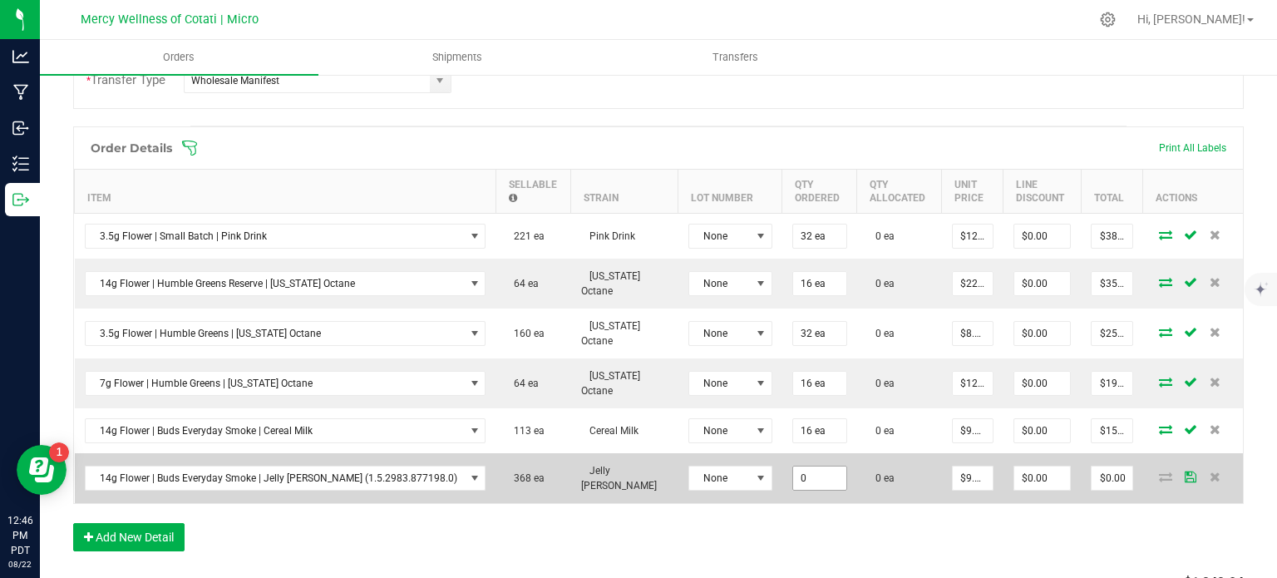
click at [793, 467] on input "0" at bounding box center [819, 477] width 53 height 23
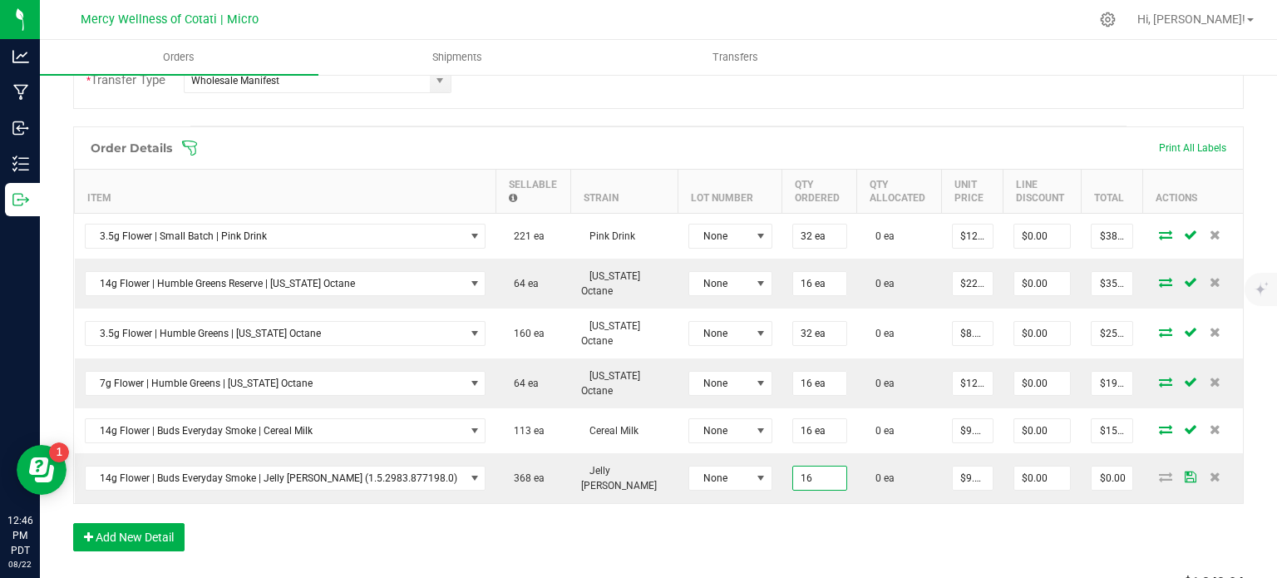
type input "16 ea"
type input "$159.84"
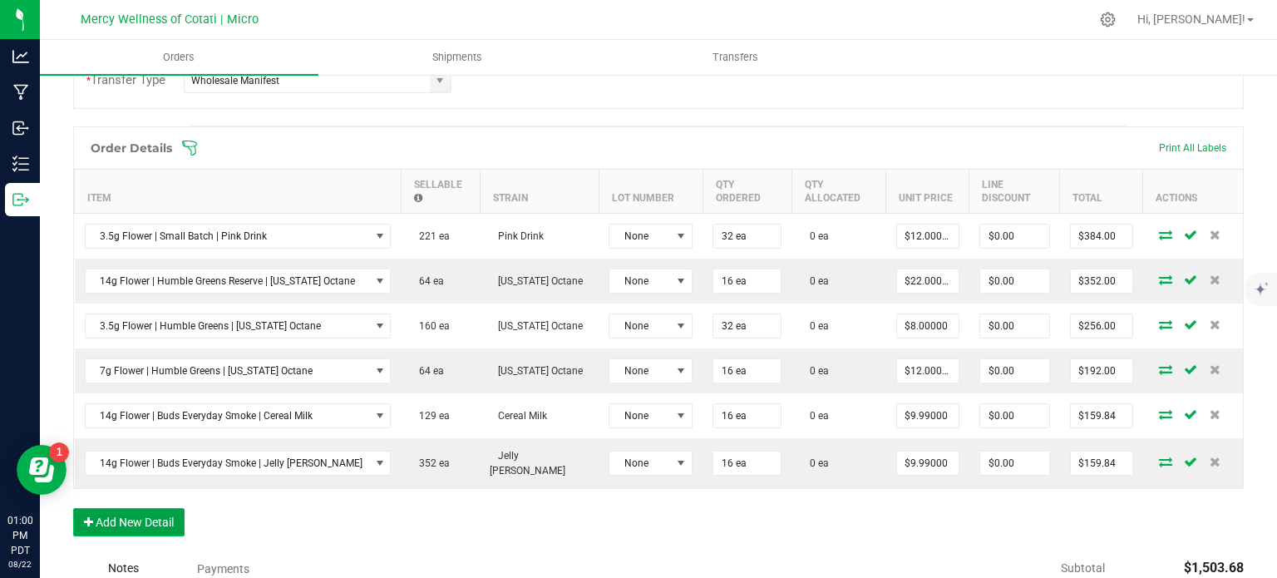
click at [114, 528] on button "Add New Detail" at bounding box center [128, 522] width 111 height 28
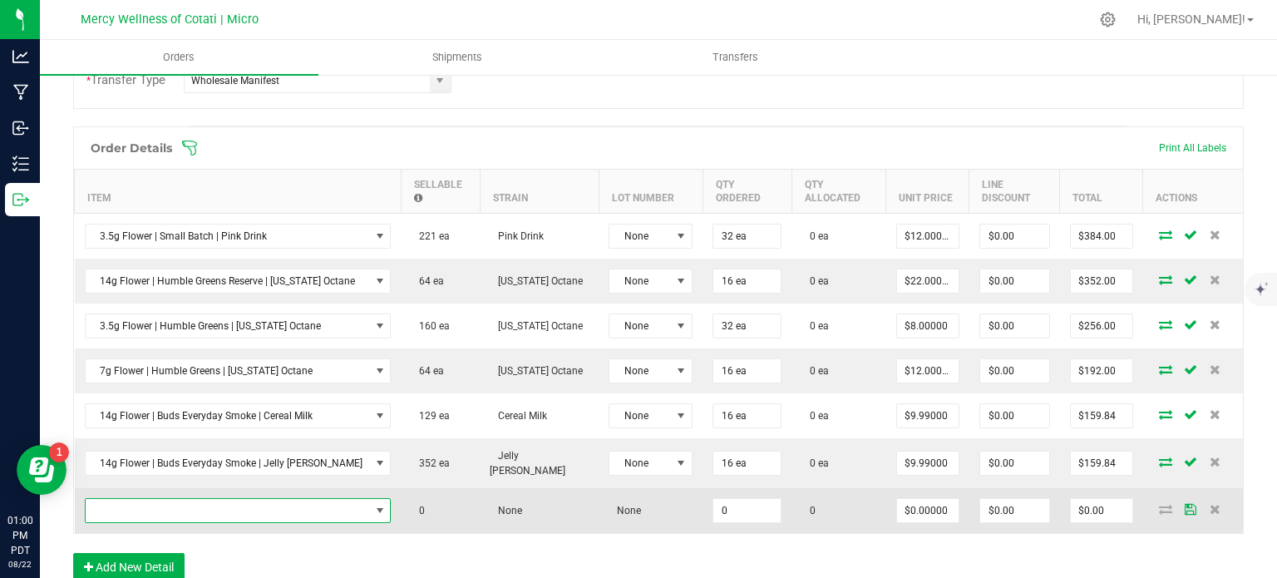
click at [139, 511] on span "NO DATA FOUND" at bounding box center [228, 510] width 284 height 23
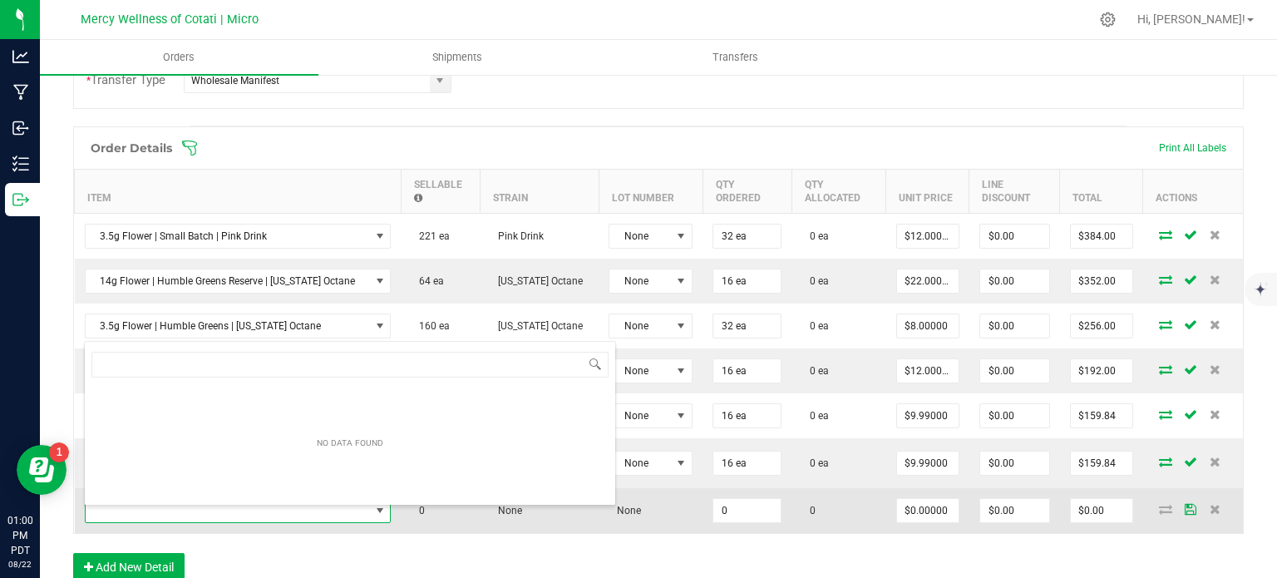
type input "14g Flower | Buds Everyday Smoke | Lemon Kush"
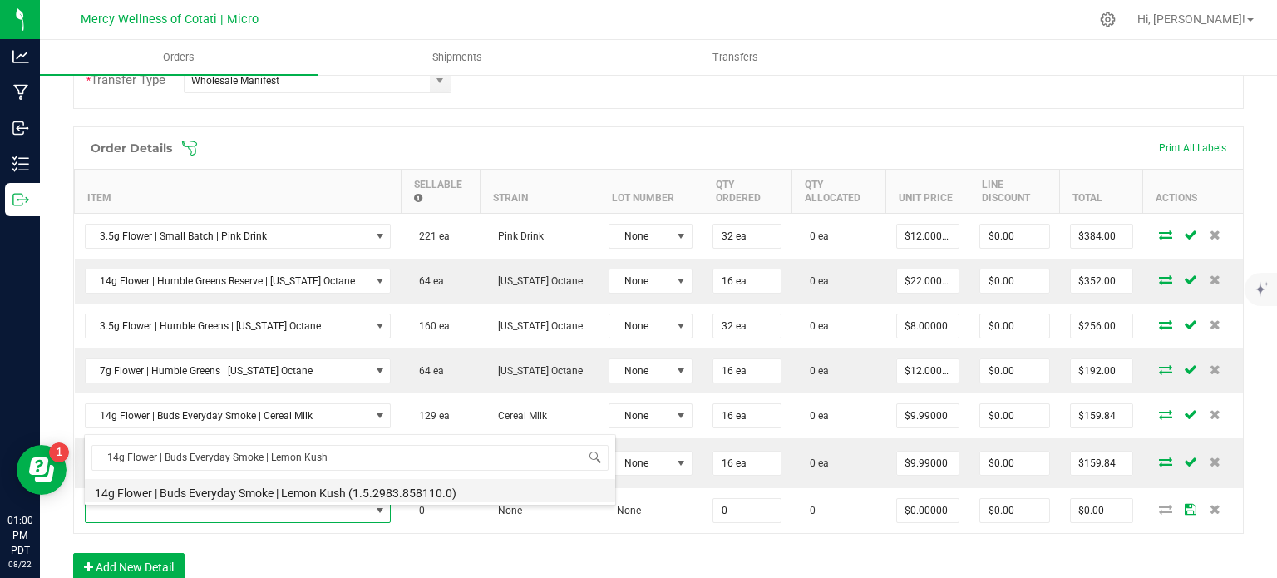
click at [207, 498] on li "14g Flower | Buds Everyday Smoke | Lemon Kush (1.5.2983.858110.0)" at bounding box center [350, 490] width 530 height 23
type input "0 ea"
type input "$9.99000"
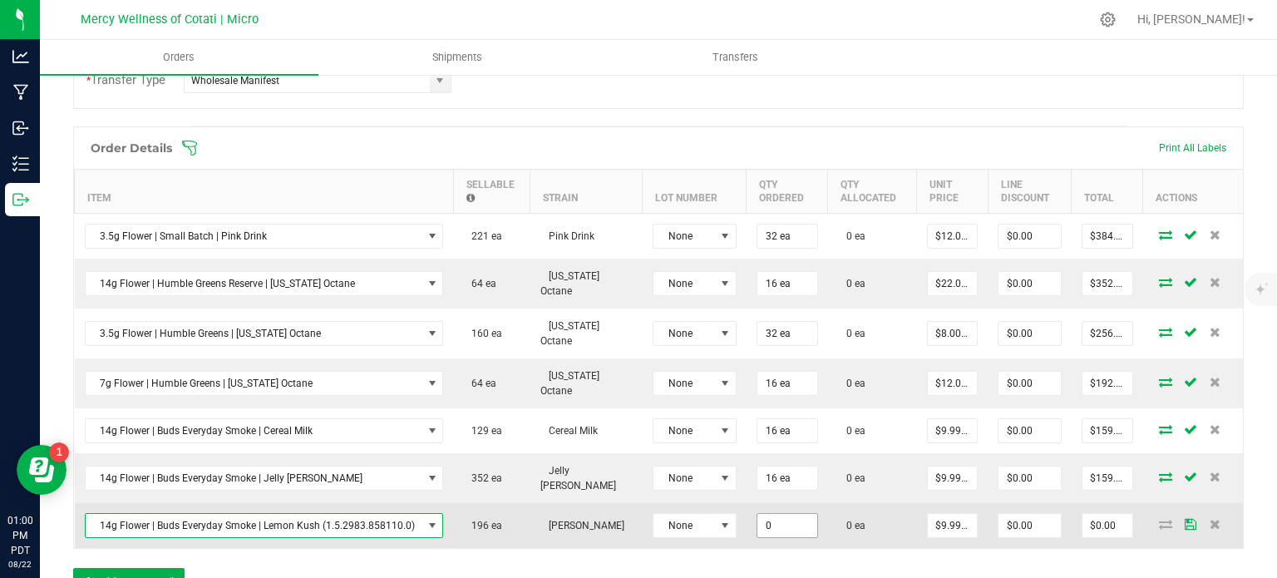
click at [760, 516] on input "0" at bounding box center [787, 525] width 60 height 23
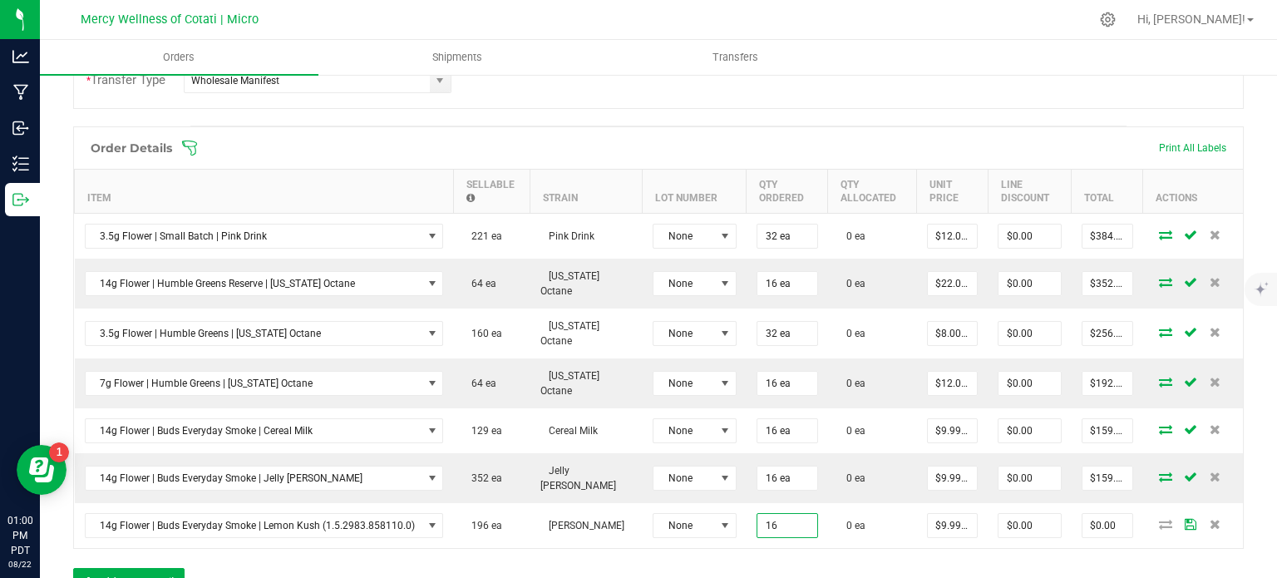
type input "16 ea"
type input "$159.84"
click at [748, 544] on div "Order Details Print All Labels Item Sellable Strain Lot Number Qty Ordered Qty …" at bounding box center [658, 369] width 1170 height 486
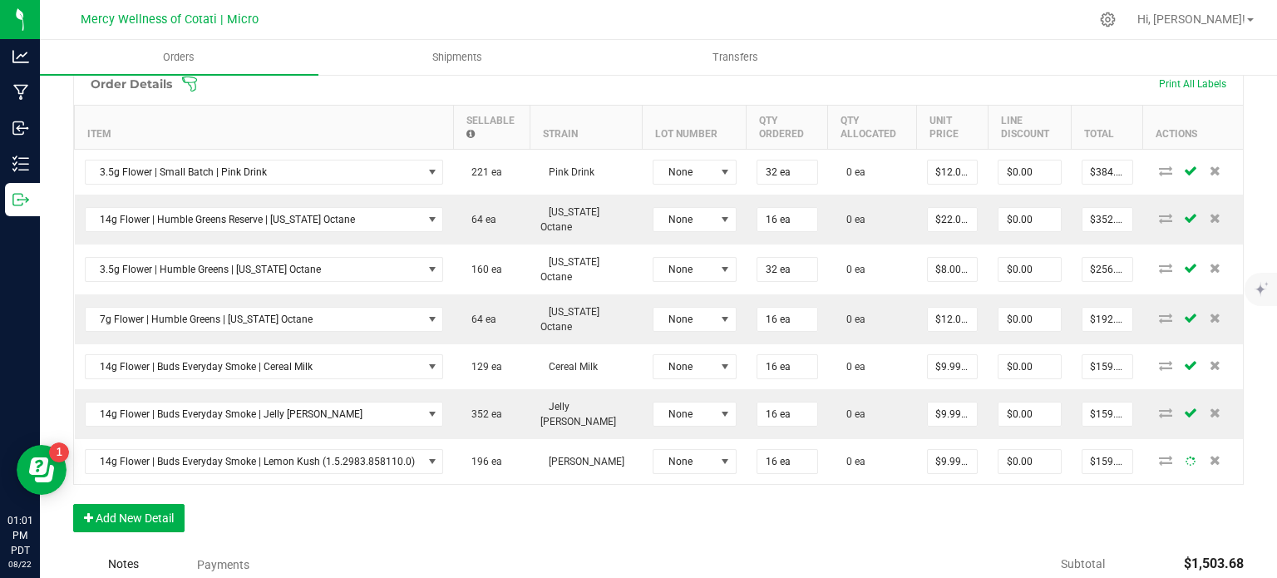
scroll to position [582, 0]
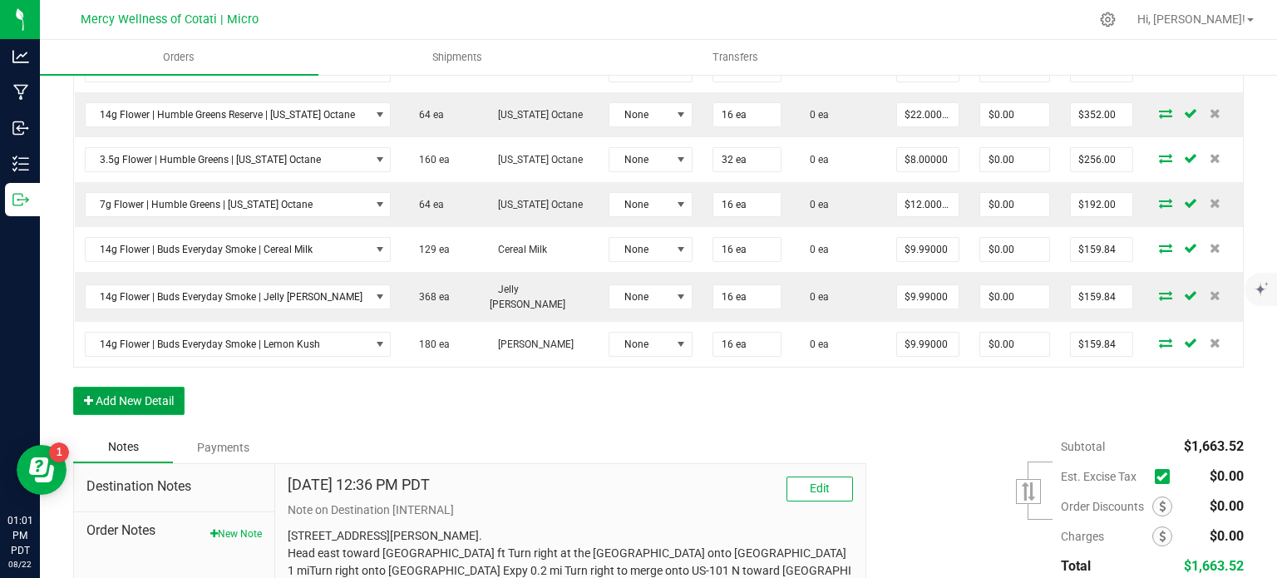
click at [156, 406] on button "Add New Detail" at bounding box center [128, 400] width 111 height 28
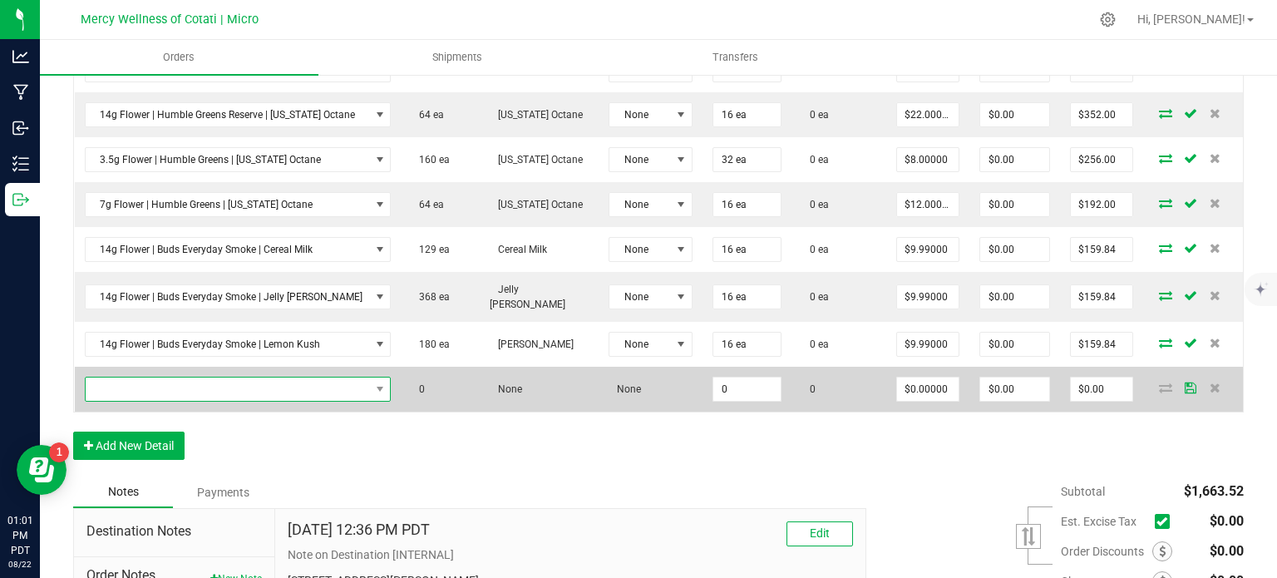
click at [153, 391] on span "NO DATA FOUND" at bounding box center [228, 388] width 284 height 23
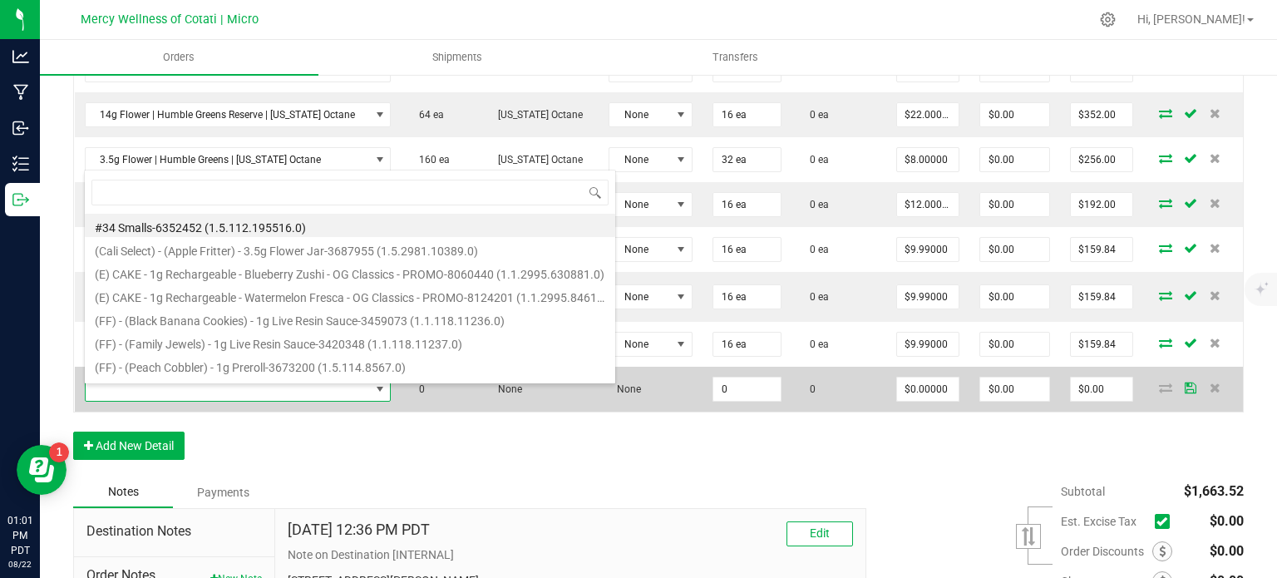
scroll to position [24, 289]
type input "14g Flower | Buds Everyday Smoke | Orange Haze"
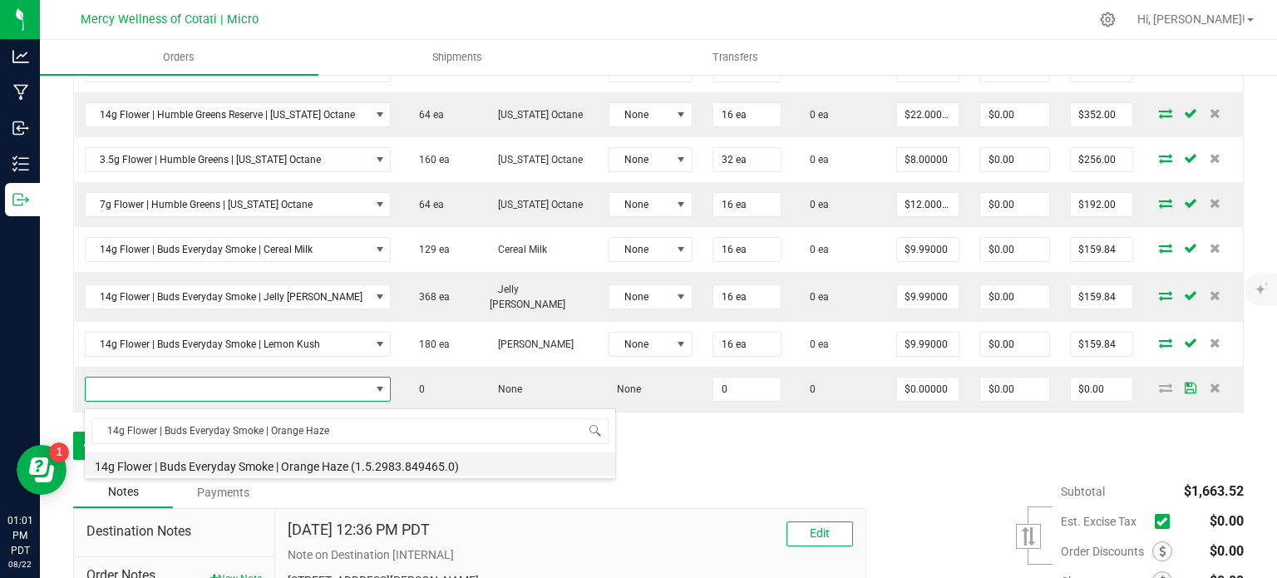
click at [229, 470] on li "14g Flower | Buds Everyday Smoke | Orange Haze (1.5.2983.849465.0)" at bounding box center [350, 463] width 530 height 23
type input "0 ea"
type input "$9.99000"
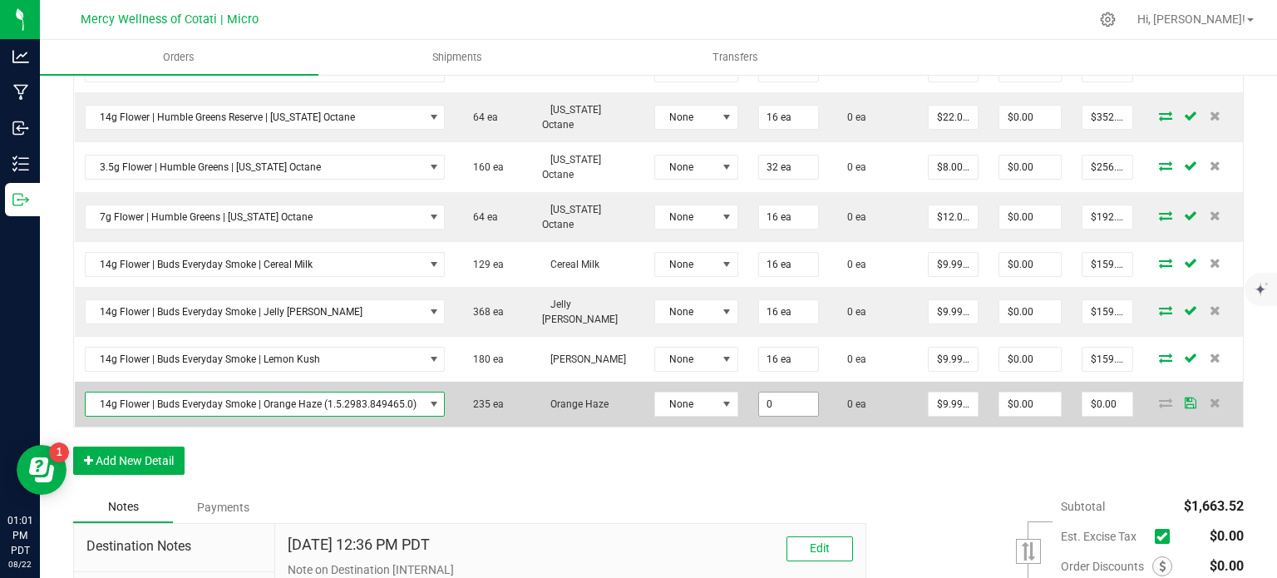
click at [764, 401] on input "0" at bounding box center [788, 403] width 59 height 23
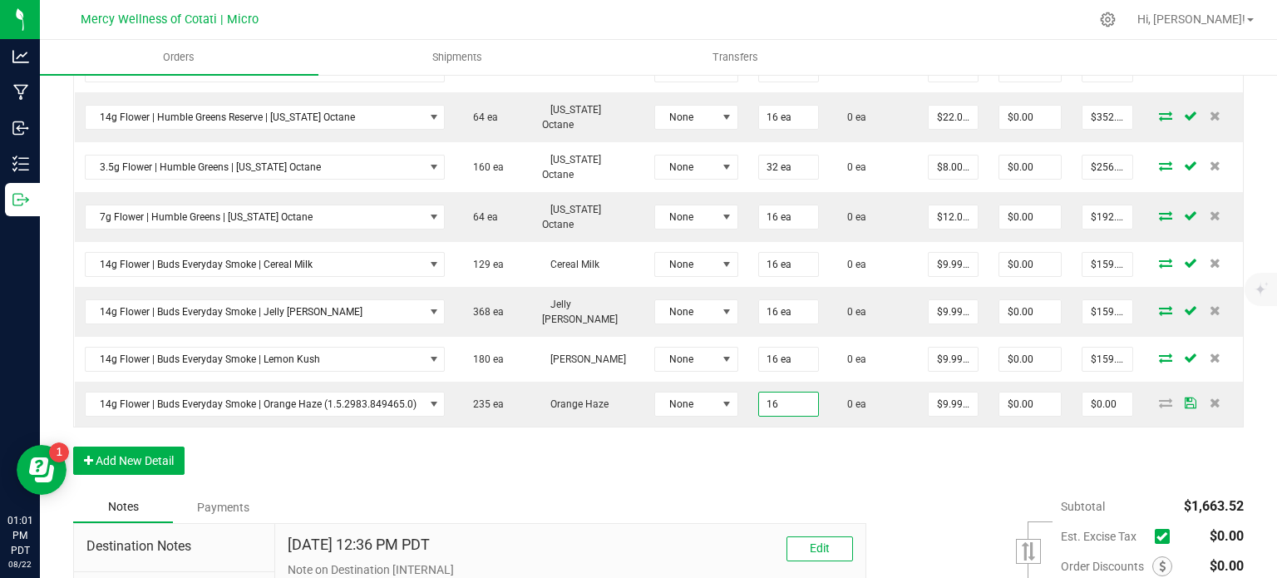
type input "16 ea"
type input "$159.84"
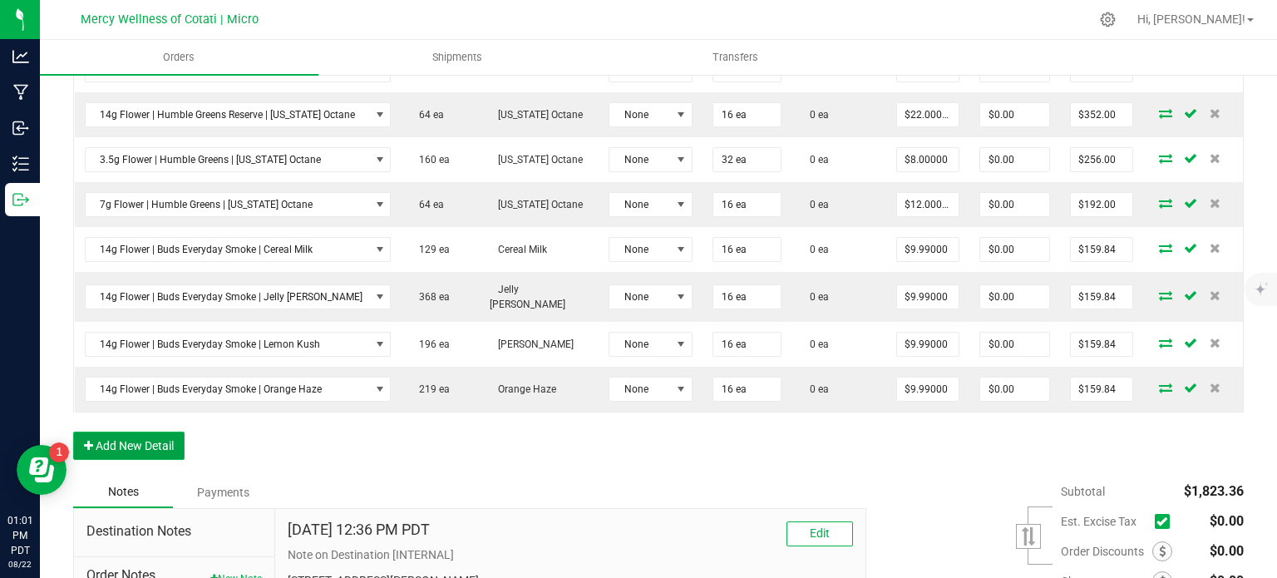
click at [132, 446] on button "Add New Detail" at bounding box center [128, 445] width 111 height 28
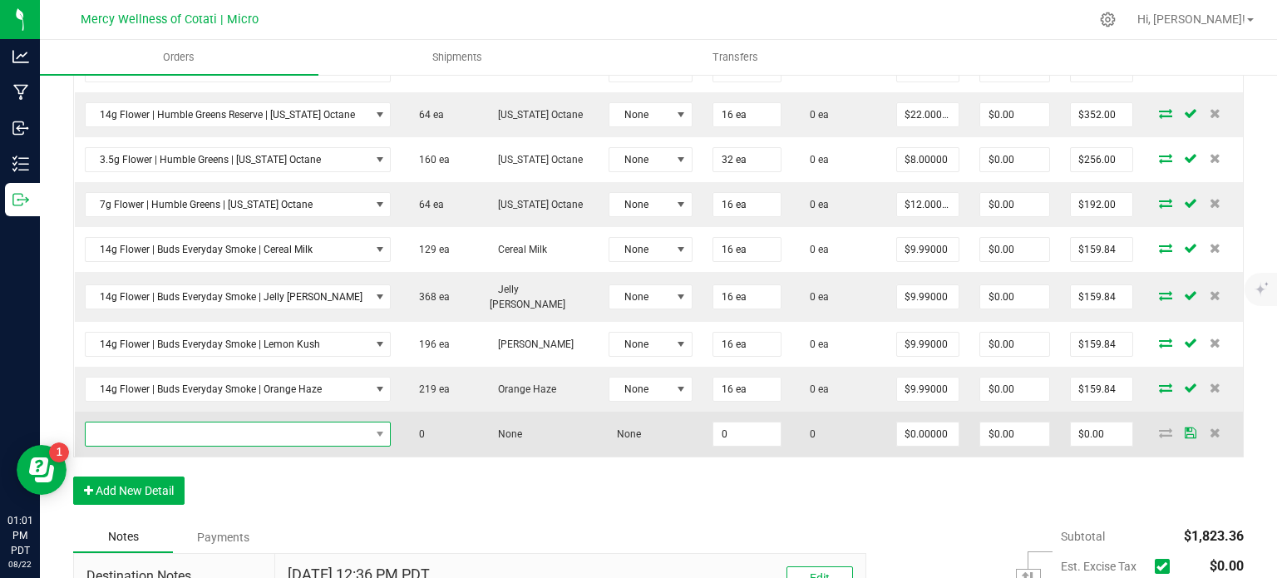
click at [132, 436] on span "NO DATA FOUND" at bounding box center [228, 433] width 284 height 23
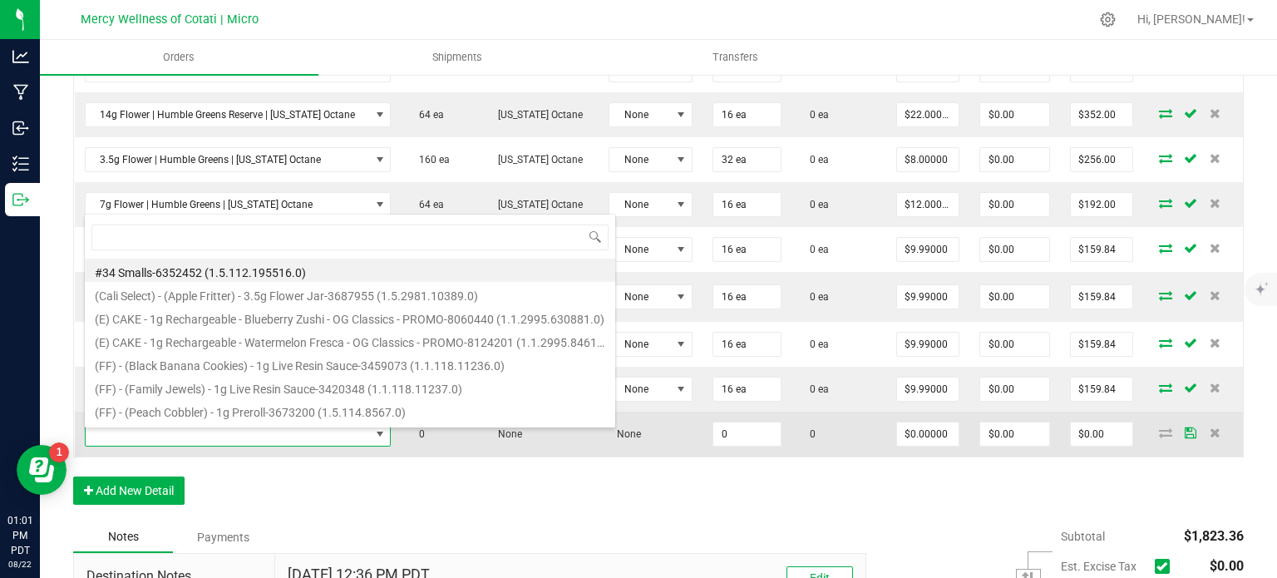
type input "28g Flower | Buds Everyday Smoke | Jelly [PERSON_NAME]"
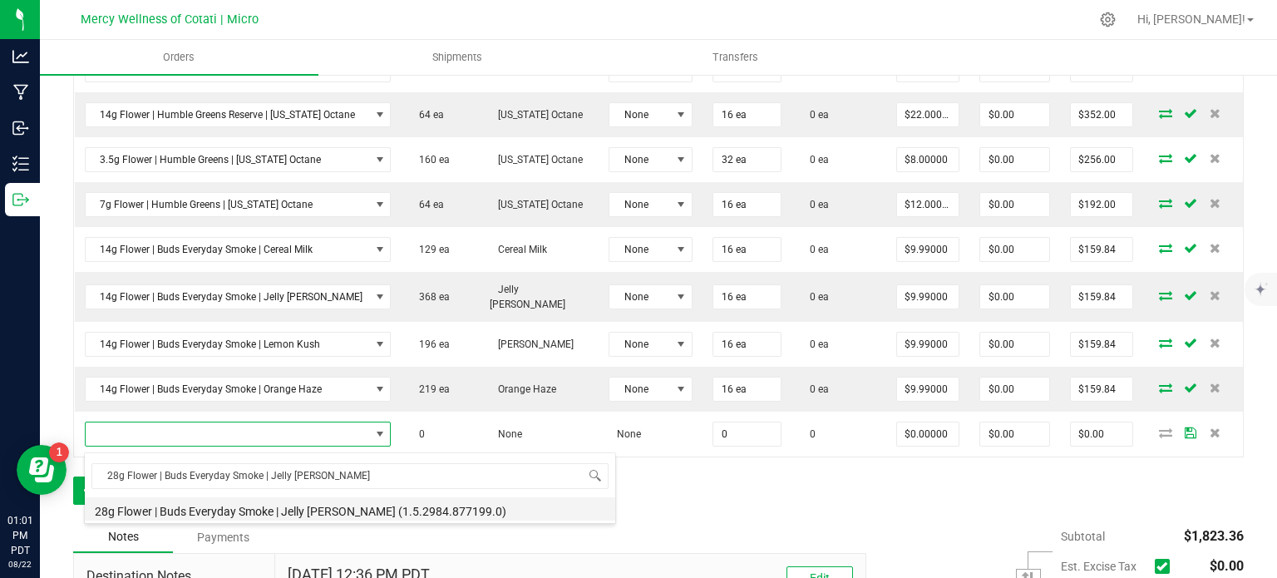
click at [219, 516] on li "28g Flower | Buds Everyday Smoke | Jelly [PERSON_NAME] (1.5.2984.877199.0)" at bounding box center [350, 508] width 530 height 23
type input "0 ea"
type input "$19.99000"
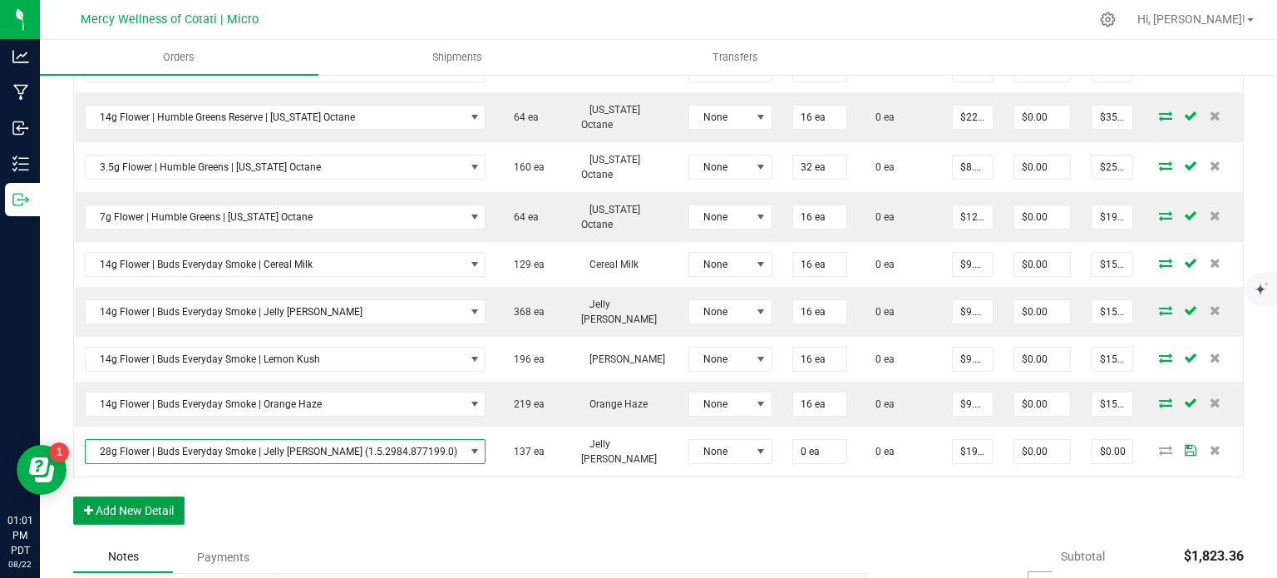
click at [150, 496] on button "Add New Detail" at bounding box center [128, 510] width 111 height 28
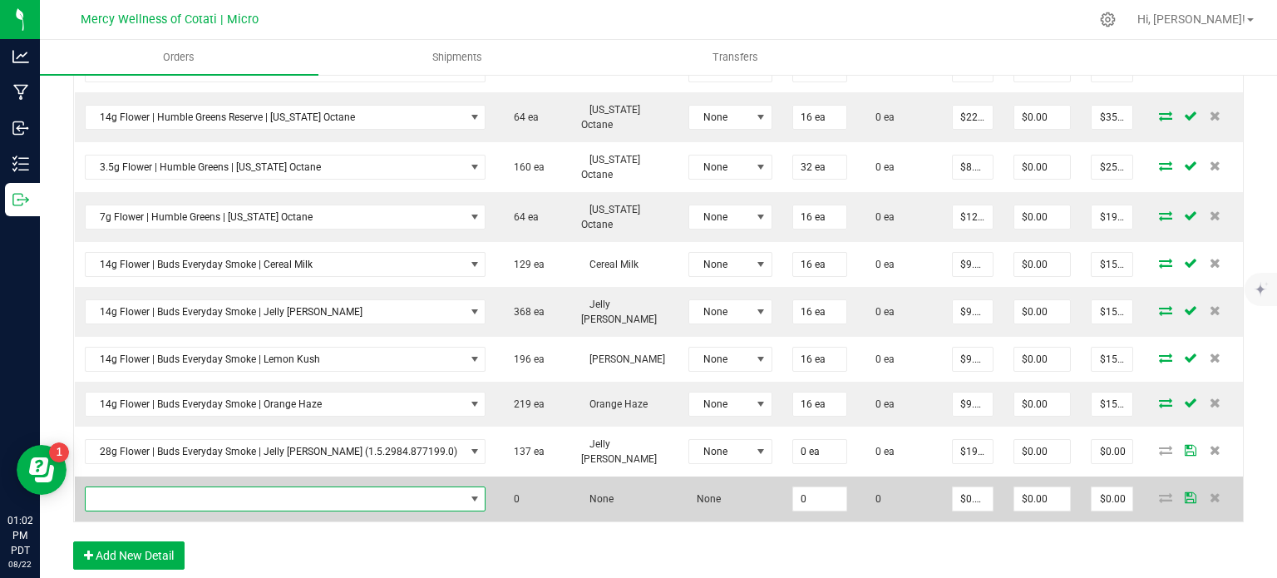
click at [168, 489] on span "NO DATA FOUND" at bounding box center [275, 498] width 379 height 23
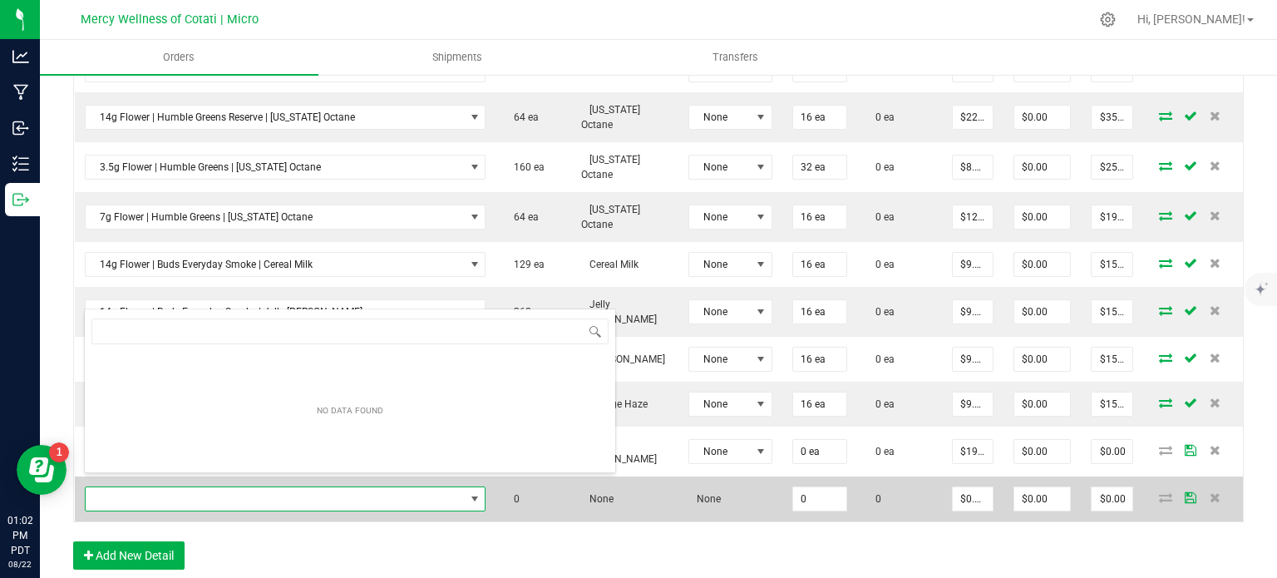
scroll to position [24, 346]
type input "7pk (3.5G) Prerolls | Humble Greens | Papaya Bomb"
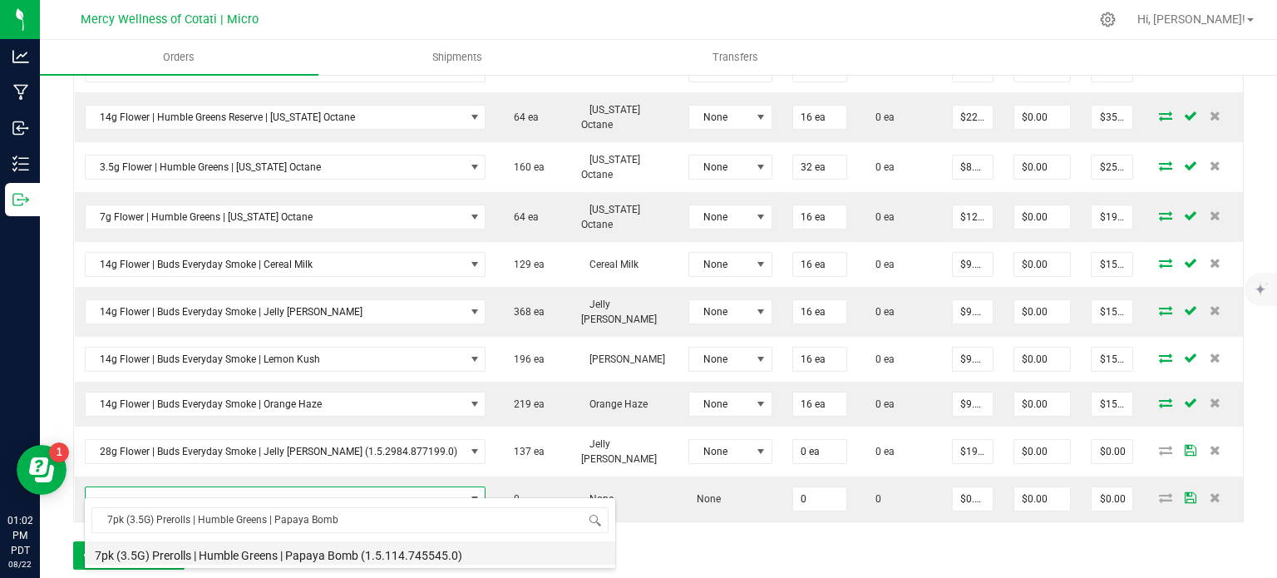
click at [234, 551] on li "7pk (3.5G) Prerolls | Humble Greens | Papaya Bomb (1.5.114.745545.0)" at bounding box center [350, 552] width 530 height 23
type input "0 ea"
type input "$7.00000"
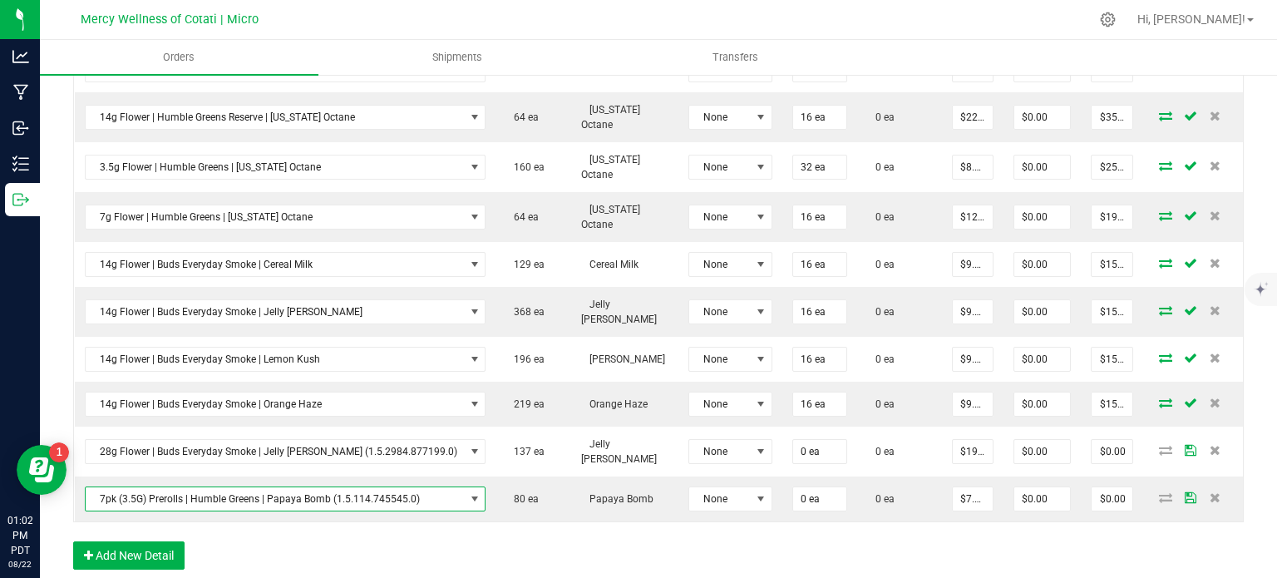
click at [403, 548] on div "Order Details Print All Labels Item Sellable Strain Lot Number Qty Ordered Qty …" at bounding box center [658, 273] width 1170 height 626
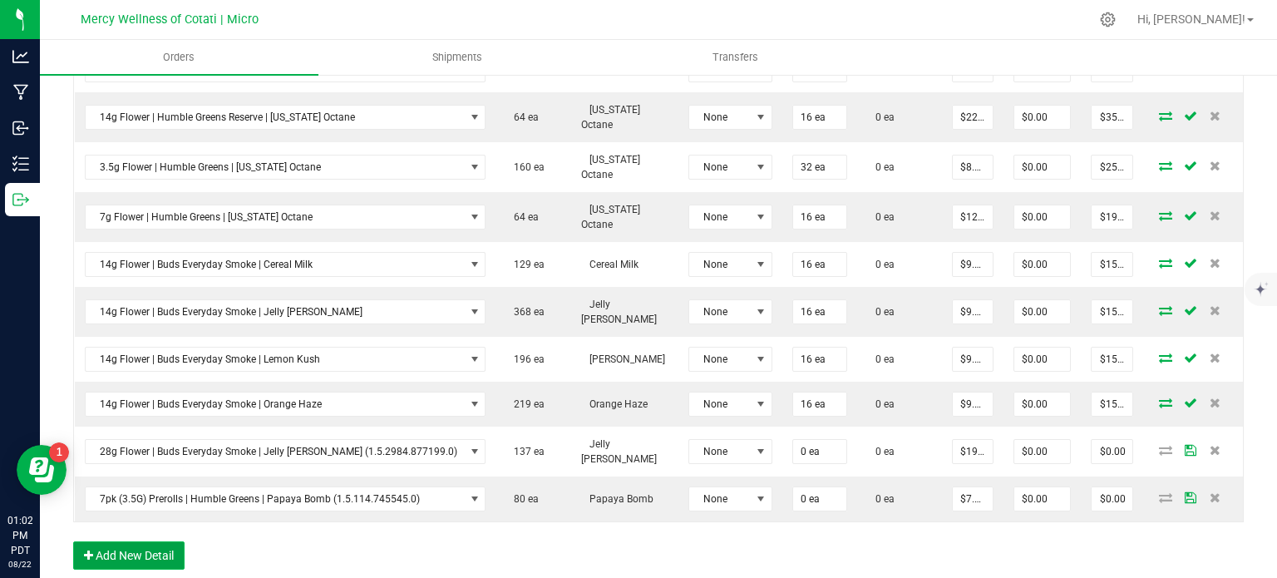
click at [158, 541] on button "Add New Detail" at bounding box center [128, 555] width 111 height 28
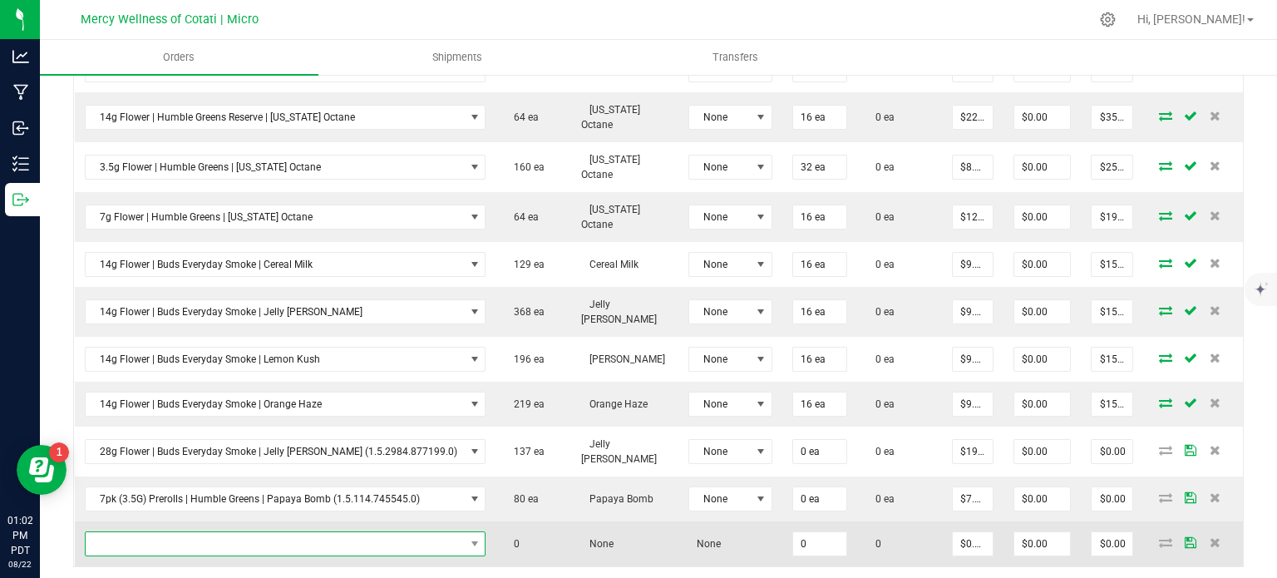
click at [165, 532] on span "NO DATA FOUND" at bounding box center [275, 543] width 379 height 23
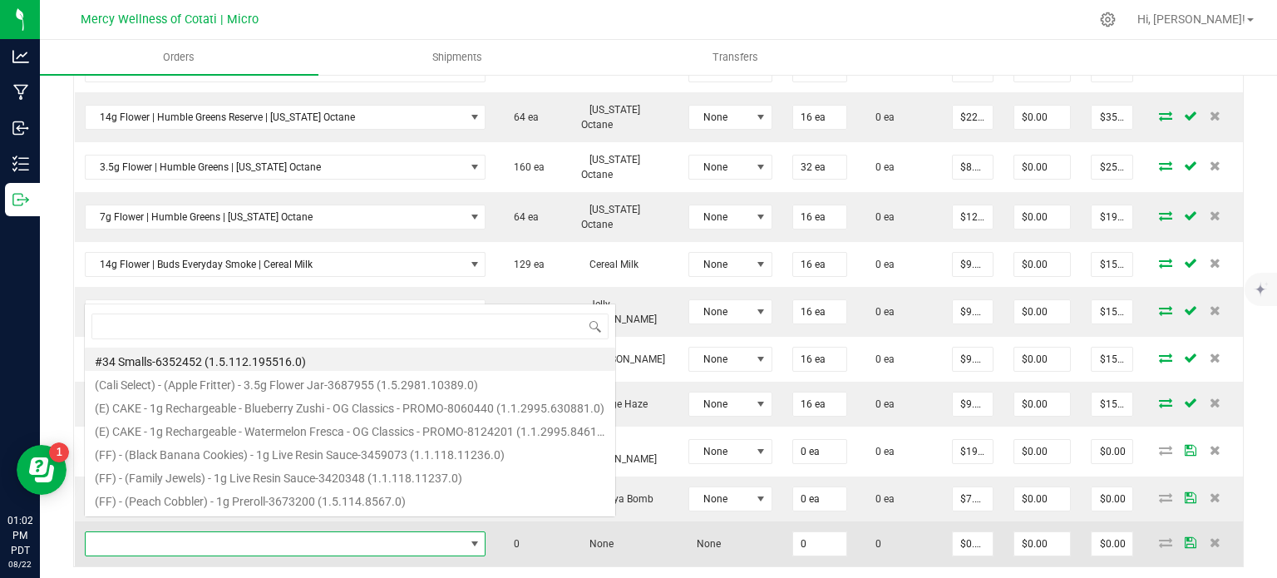
scroll to position [24, 357]
type input "3.5G Flower | Stony Point | [PERSON_NAME]"
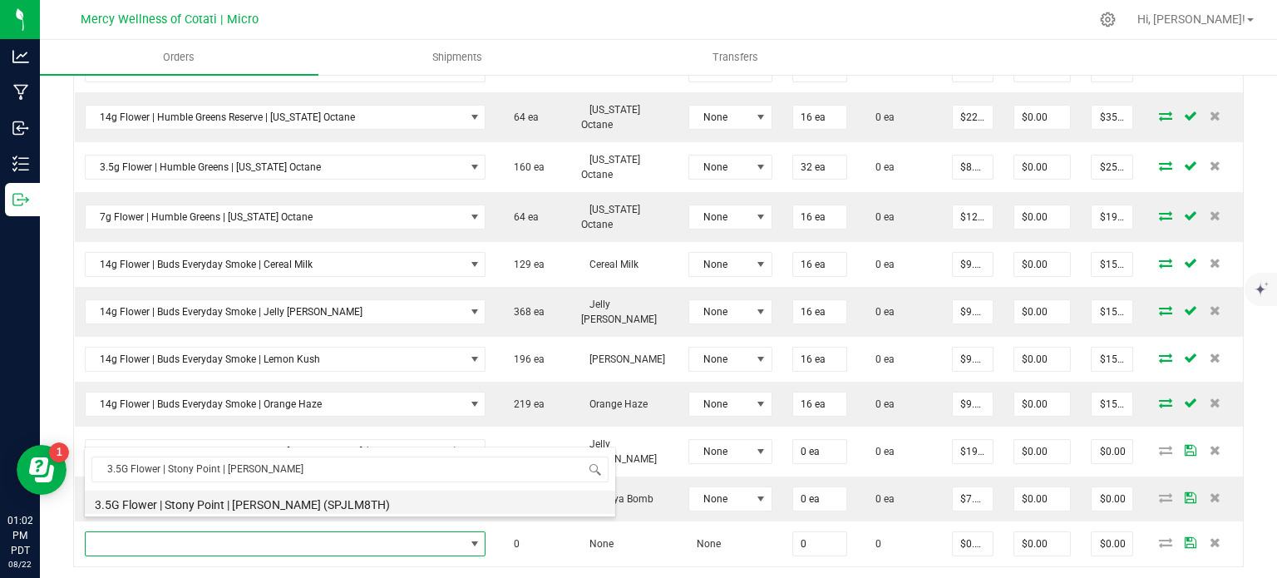
click at [204, 504] on li "3.5G Flower | Stony Point | [PERSON_NAME] (SPJLM8TH)" at bounding box center [350, 501] width 530 height 23
type input "0 ea"
type input "$15.00000"
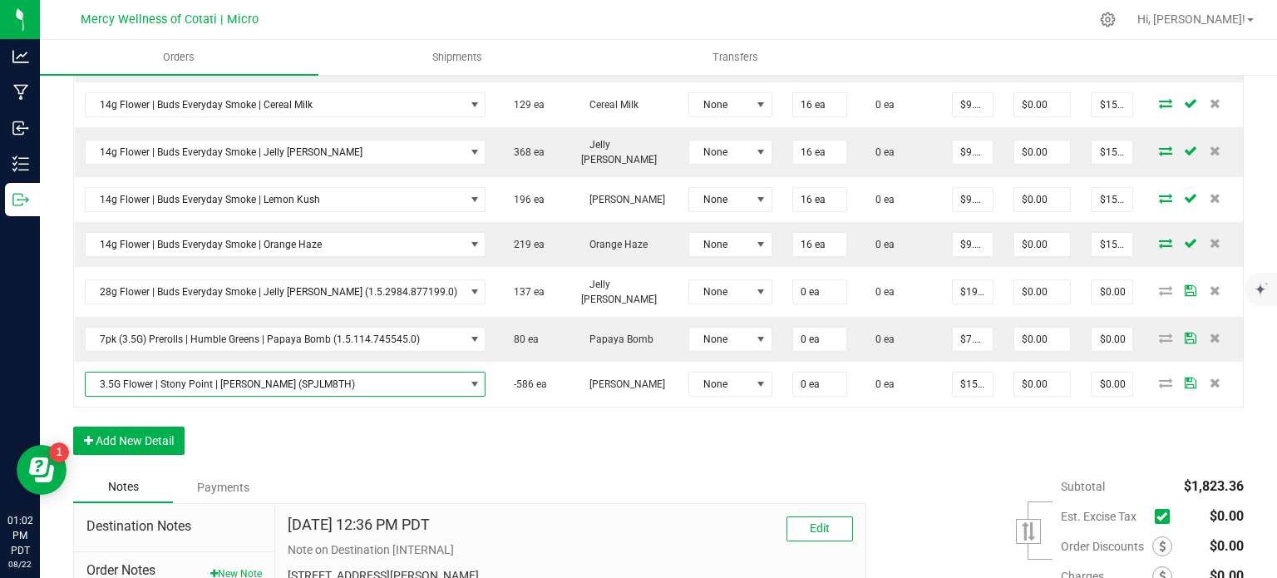
scroll to position [748, 0]
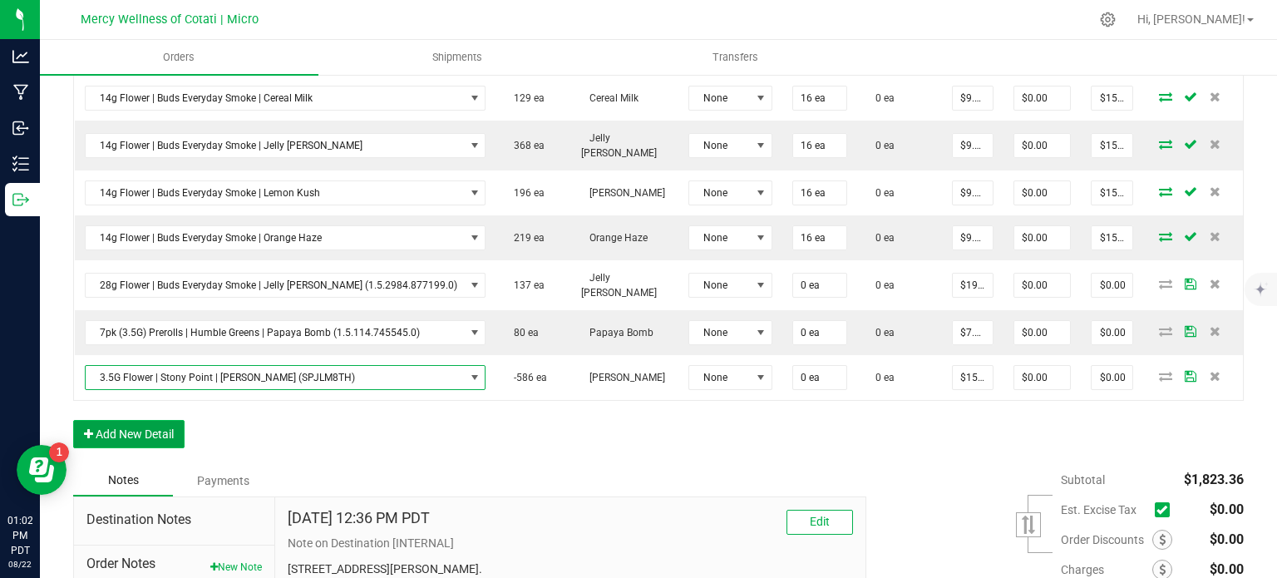
click at [156, 422] on button "Add New Detail" at bounding box center [128, 434] width 111 height 28
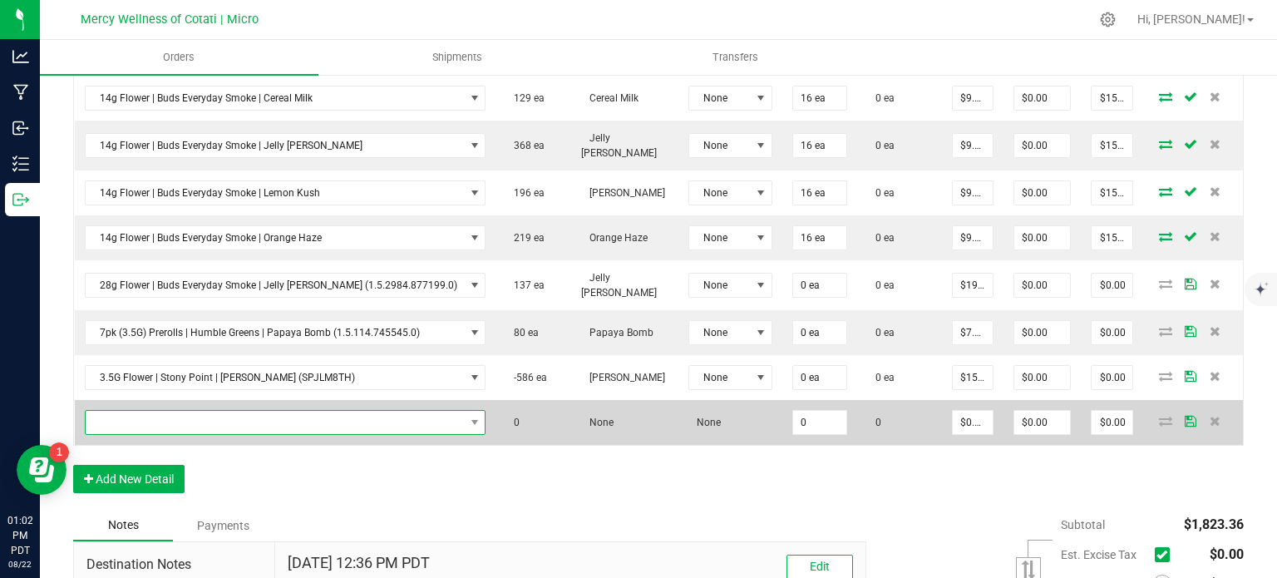
click at [180, 411] on span "NO DATA FOUND" at bounding box center [275, 422] width 379 height 23
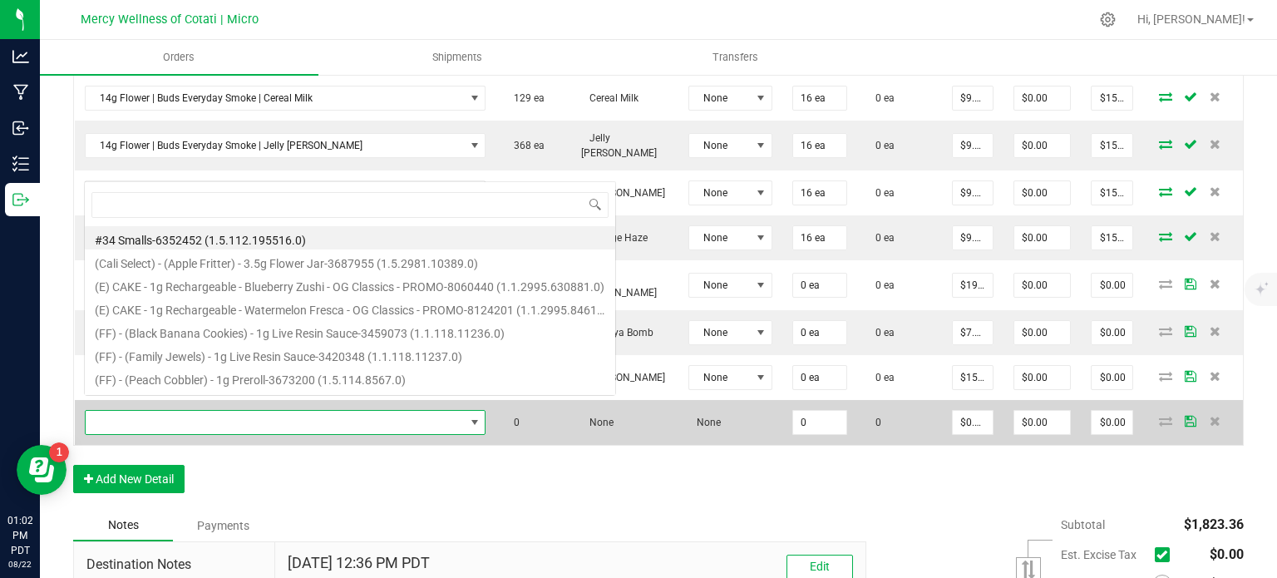
scroll to position [24, 357]
type input "10pk (5g) Prerolls | WeedLove | Bubblegum #9"
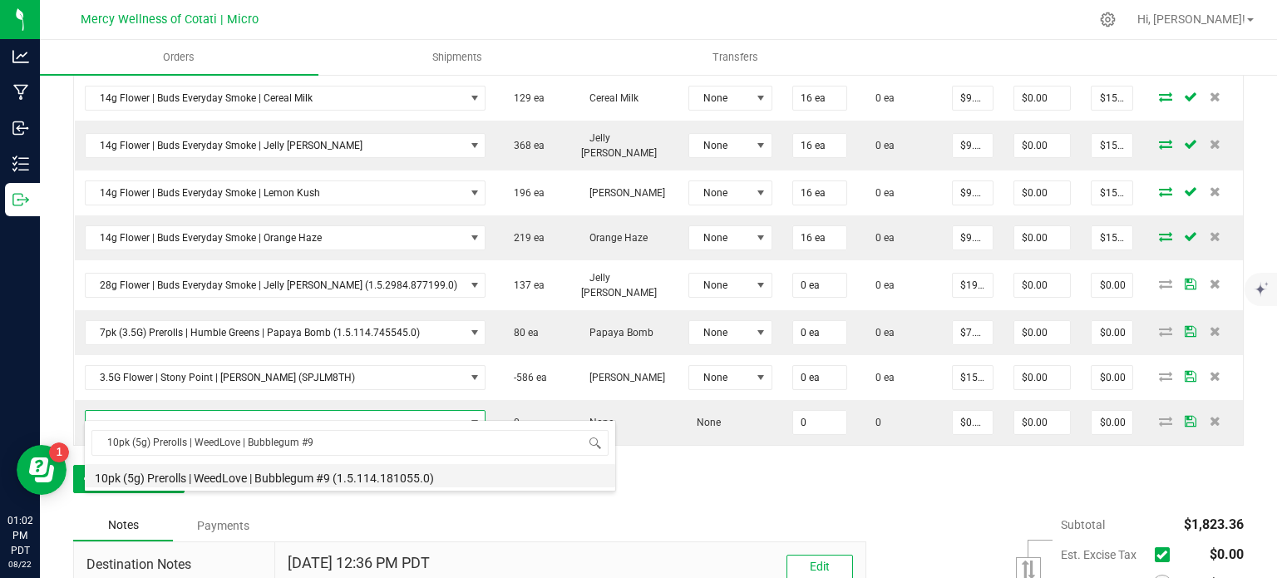
click at [288, 471] on li "10pk (5g) Prerolls | WeedLove | Bubblegum #9 (1.5.114.181055.0)" at bounding box center [350, 475] width 530 height 23
type input "0 ea"
type input "$13.00000"
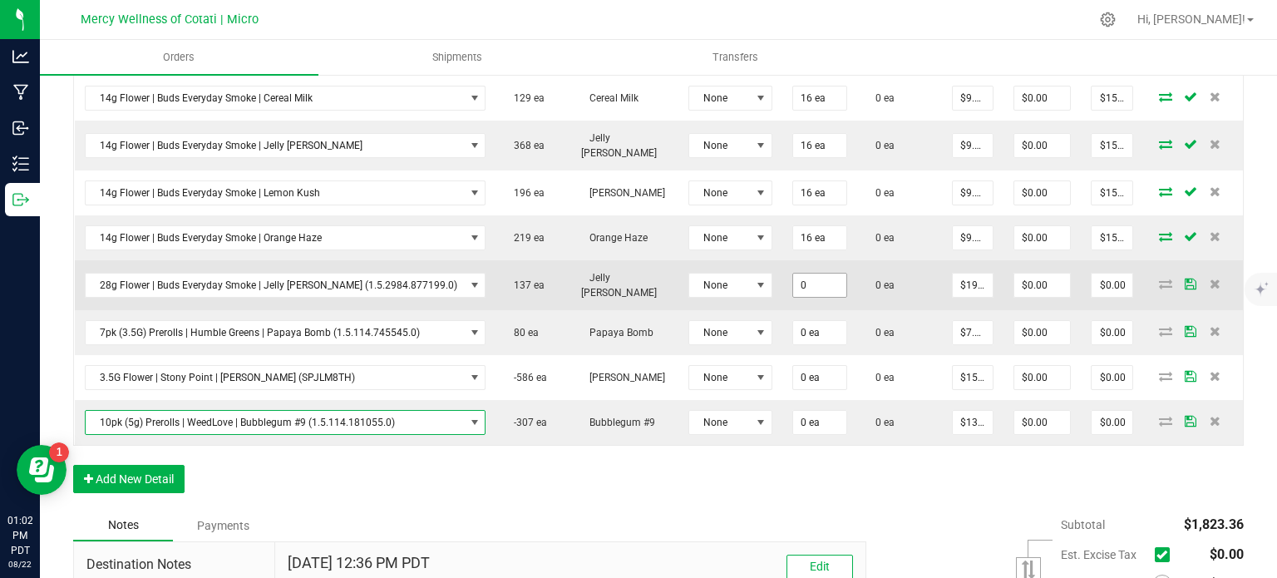
click at [793, 273] on input "0" at bounding box center [819, 284] width 53 height 23
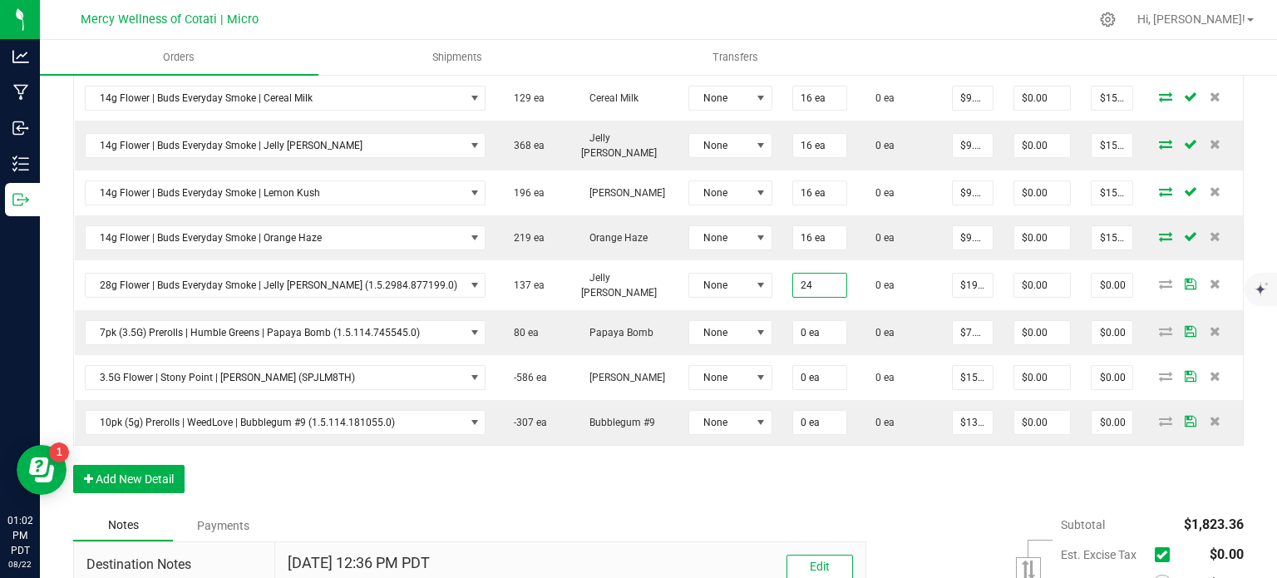
type input "24 ea"
type input "$479.76"
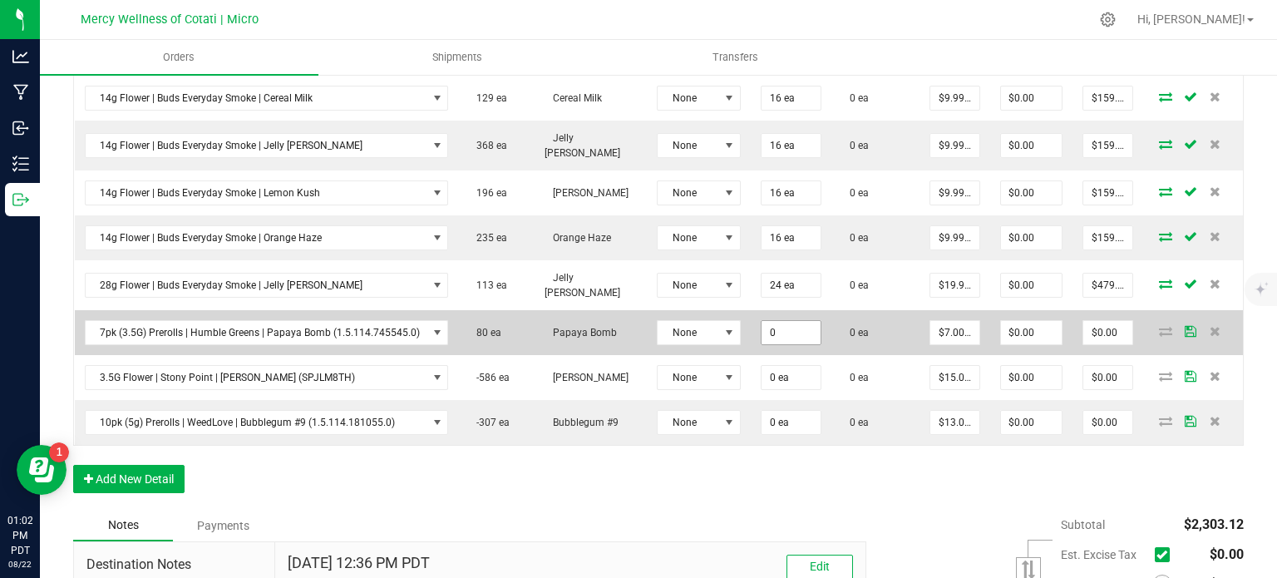
click at [771, 321] on input "0" at bounding box center [790, 332] width 59 height 23
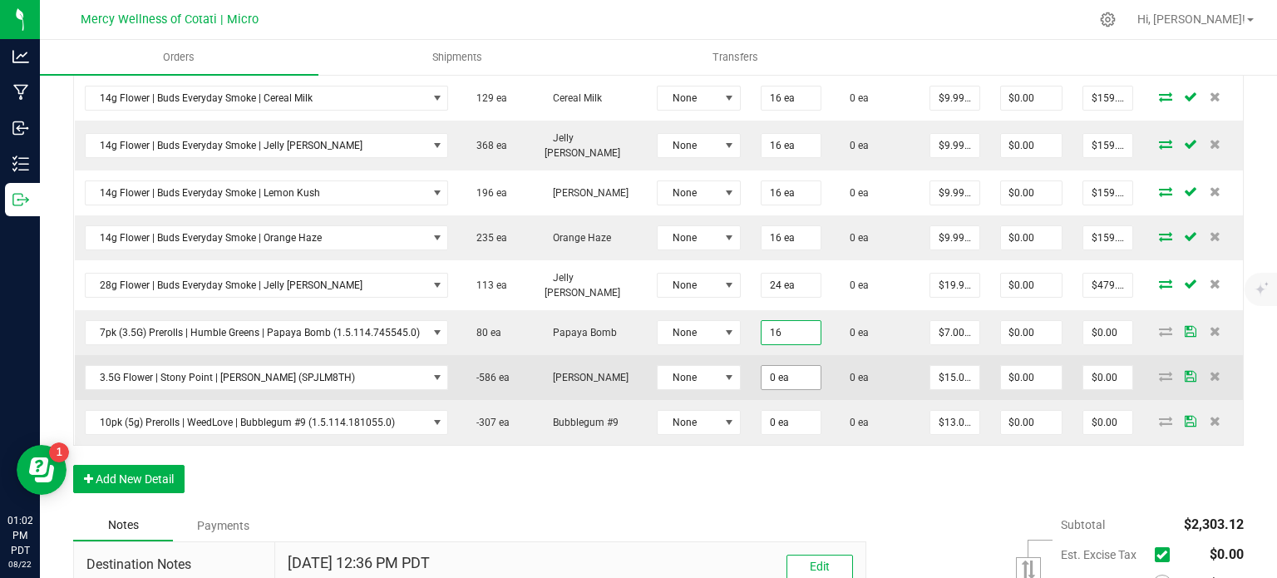
type input "16 ea"
type input "$112.00"
click at [772, 366] on input "0" at bounding box center [790, 377] width 59 height 23
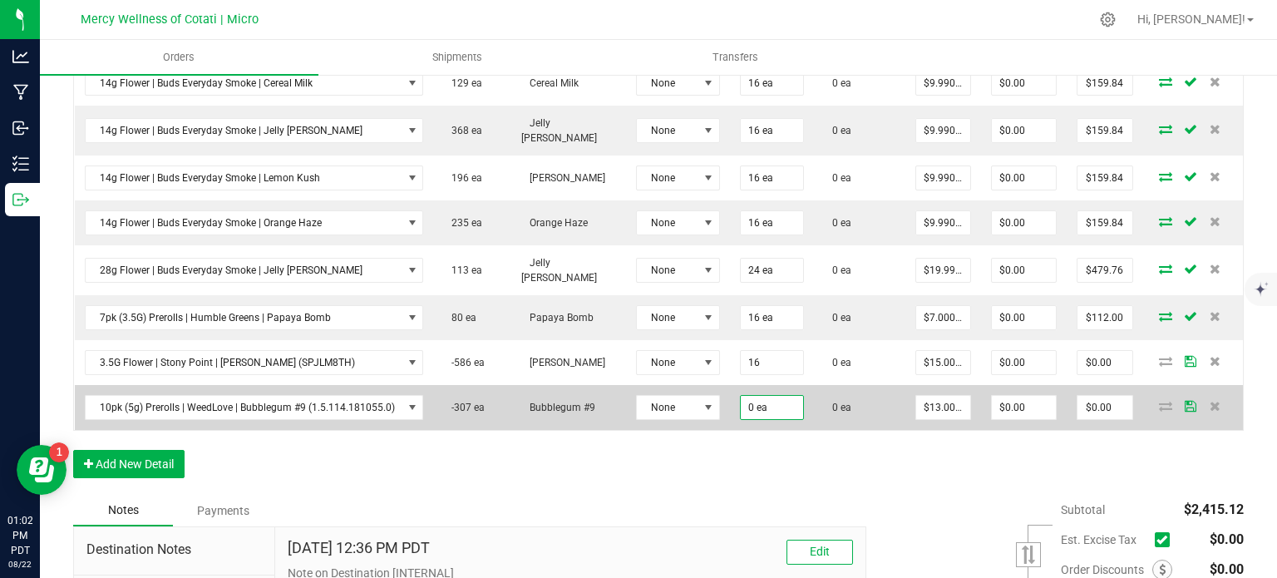
type input "16 ea"
type input "$240.00"
click at [775, 411] on input "0" at bounding box center [772, 407] width 62 height 23
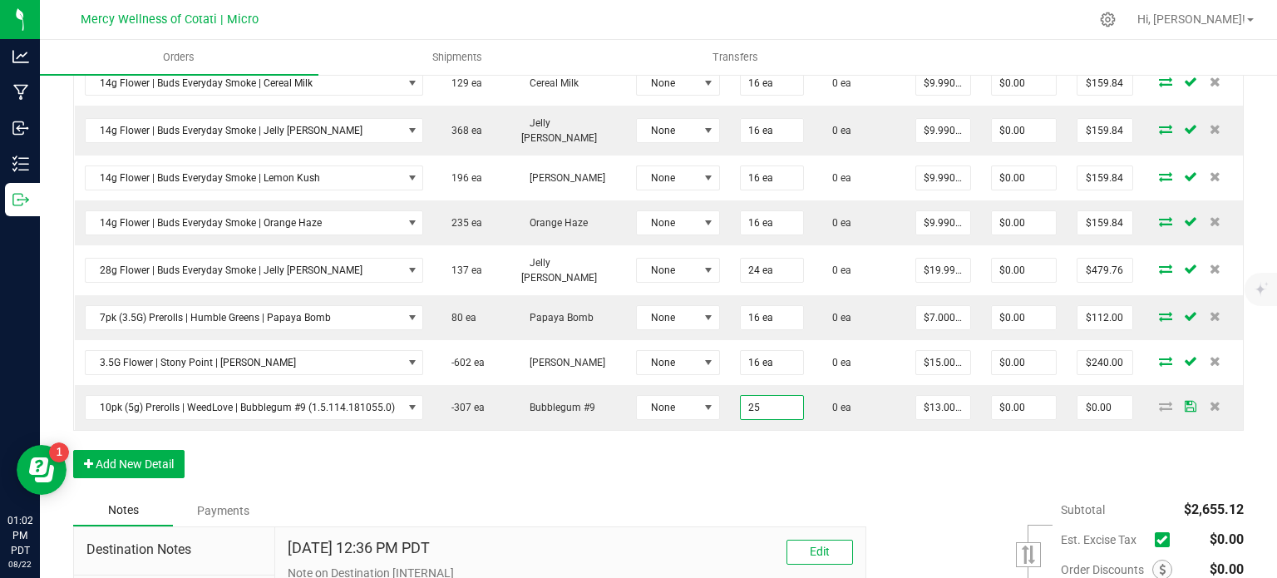
type input "25 ea"
type input "$325.00"
click at [760, 450] on div "Order Details Print All Labels Item Sellable Strain Lot Number Qty Ordered Qty …" at bounding box center [658, 144] width 1170 height 701
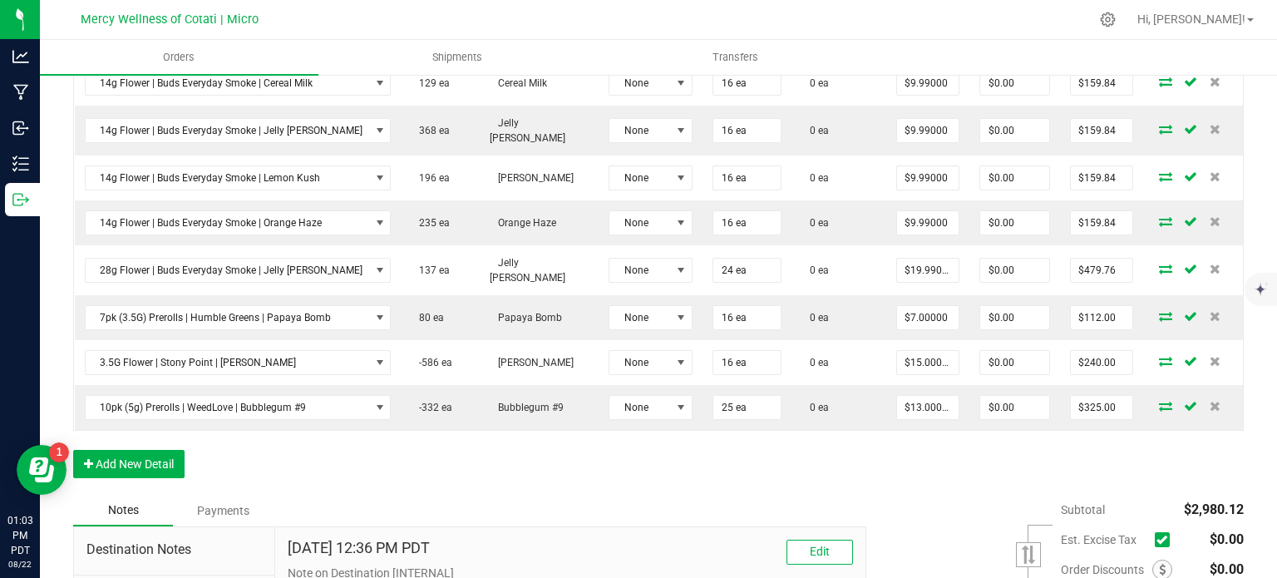
click at [874, 439] on div "Order Details Print All Labels Item Sellable Strain Lot Number Qty Ordered Qty …" at bounding box center [658, 144] width 1170 height 701
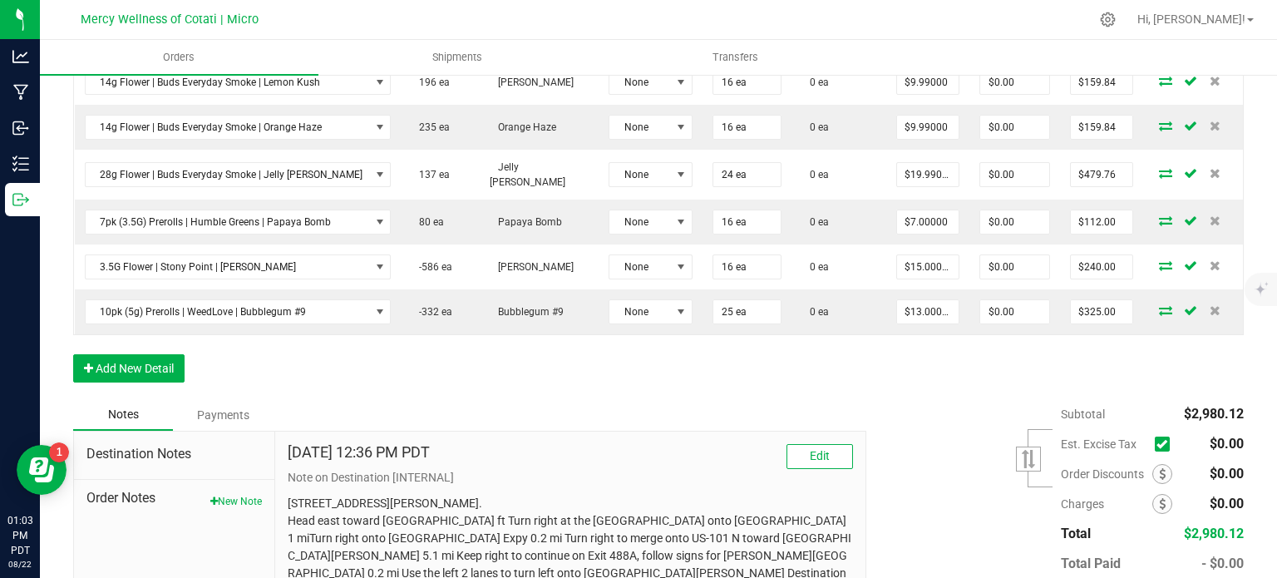
scroll to position [914, 0]
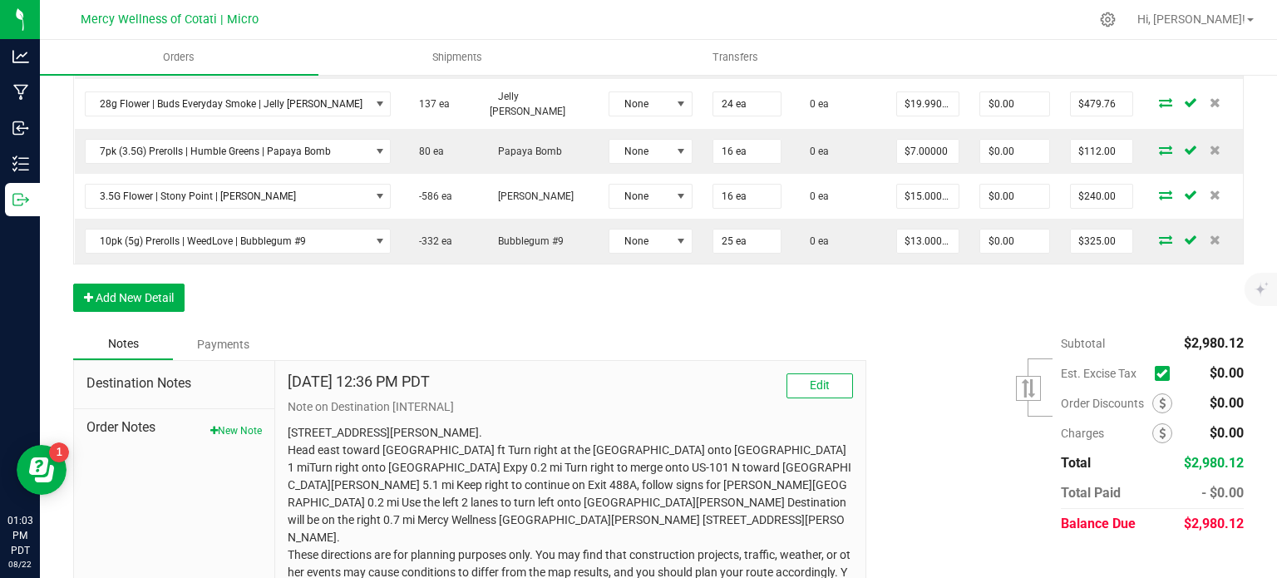
click at [962, 337] on div "Subtotal $2,980.12 Est. Excise Tax" at bounding box center [1049, 433] width 390 height 210
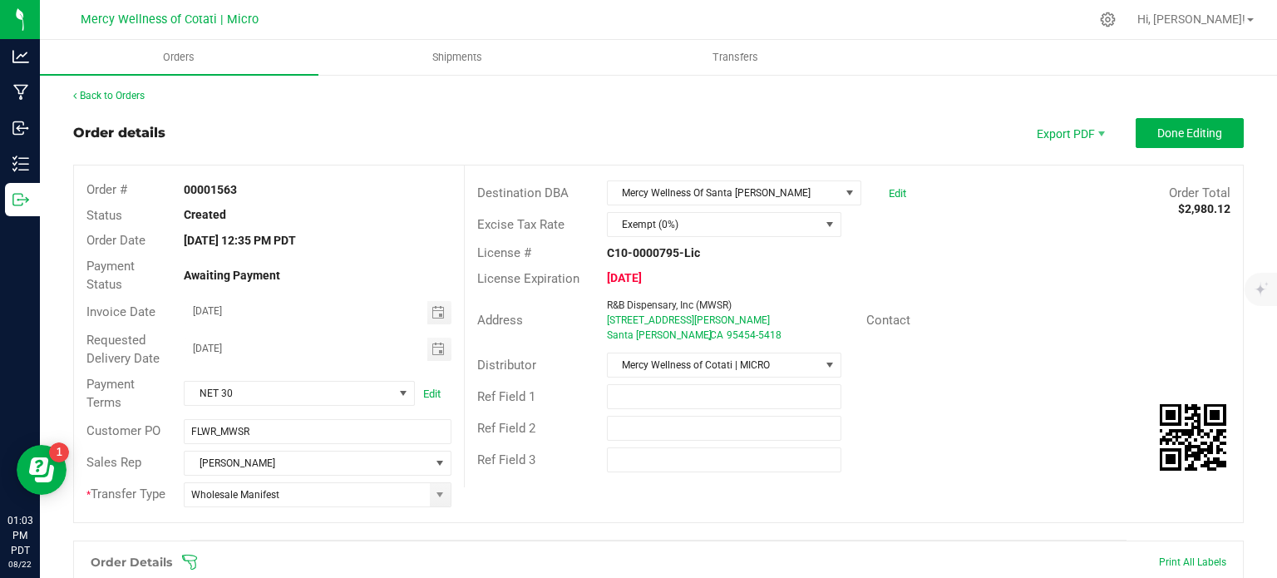
scroll to position [0, 0]
drag, startPoint x: 1152, startPoint y: 137, endPoint x: 1041, endPoint y: 132, distance: 111.5
click at [1157, 137] on span "Done Editing" at bounding box center [1189, 134] width 65 height 13
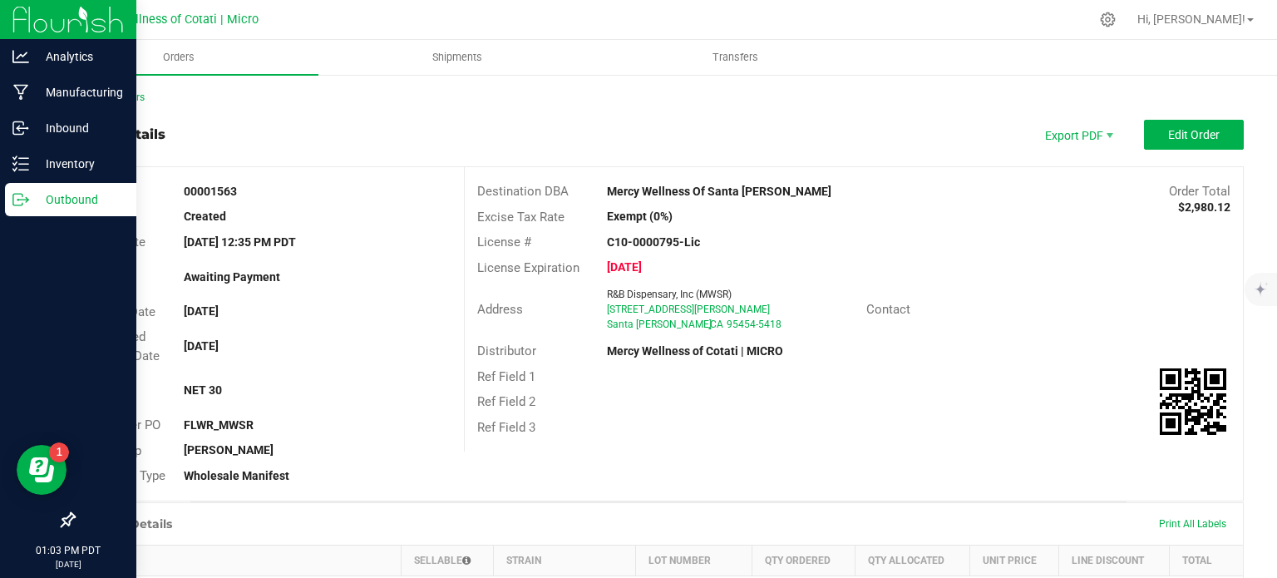
click at [33, 195] on p "Outbound" at bounding box center [79, 199] width 100 height 20
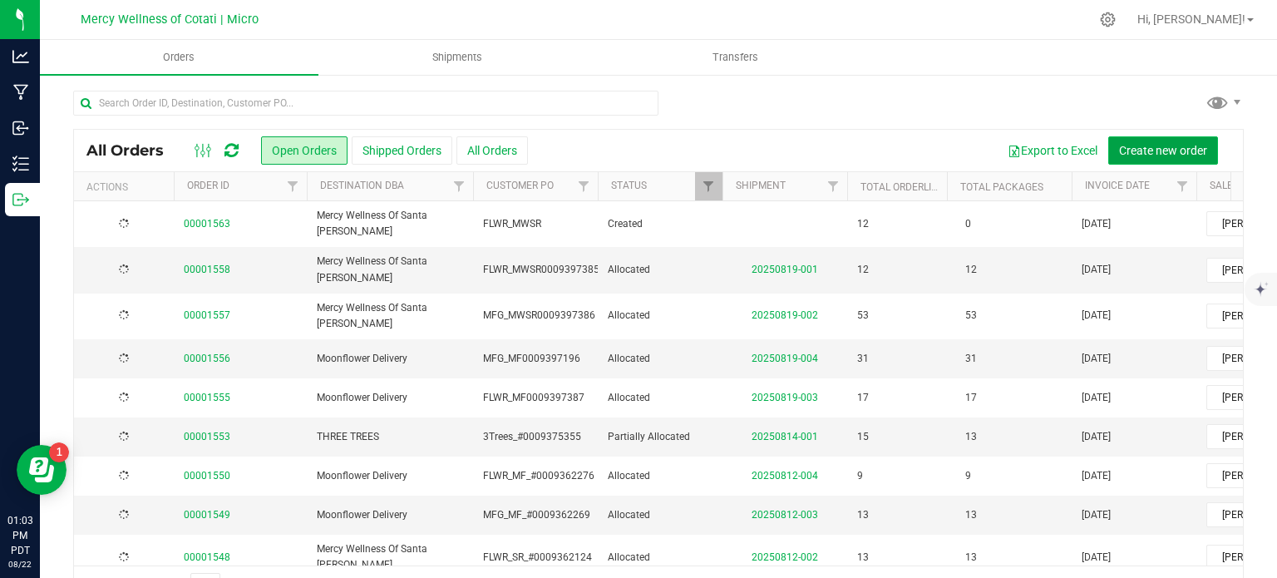
click at [1124, 144] on span "Create new order" at bounding box center [1163, 150] width 88 height 13
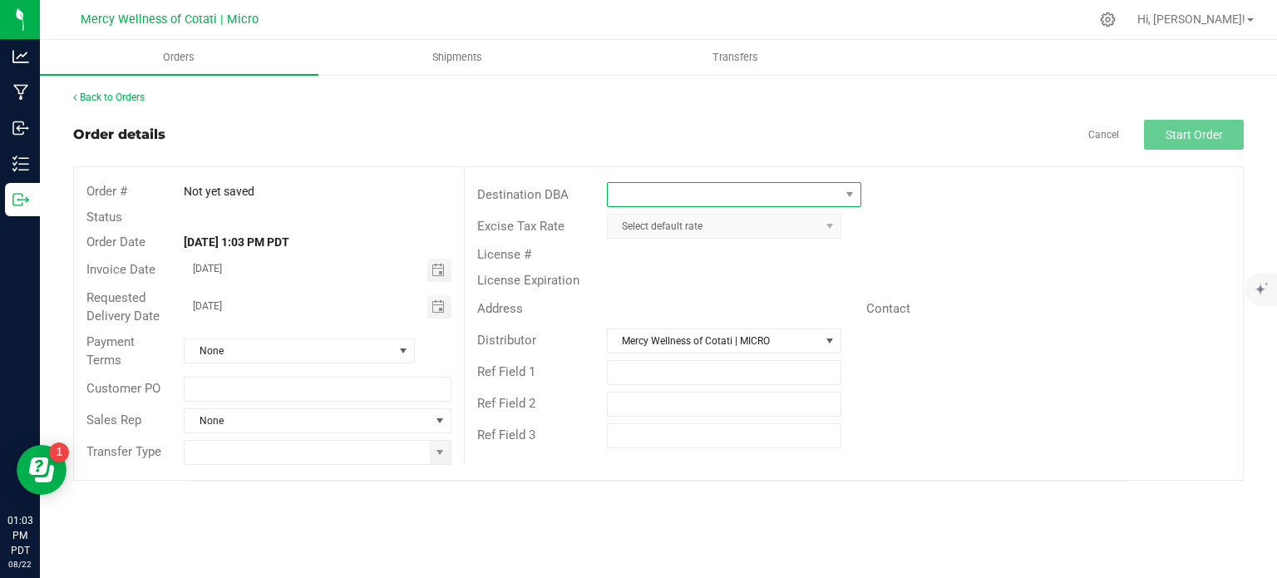
click at [725, 191] on span at bounding box center [724, 194] width 232 height 23
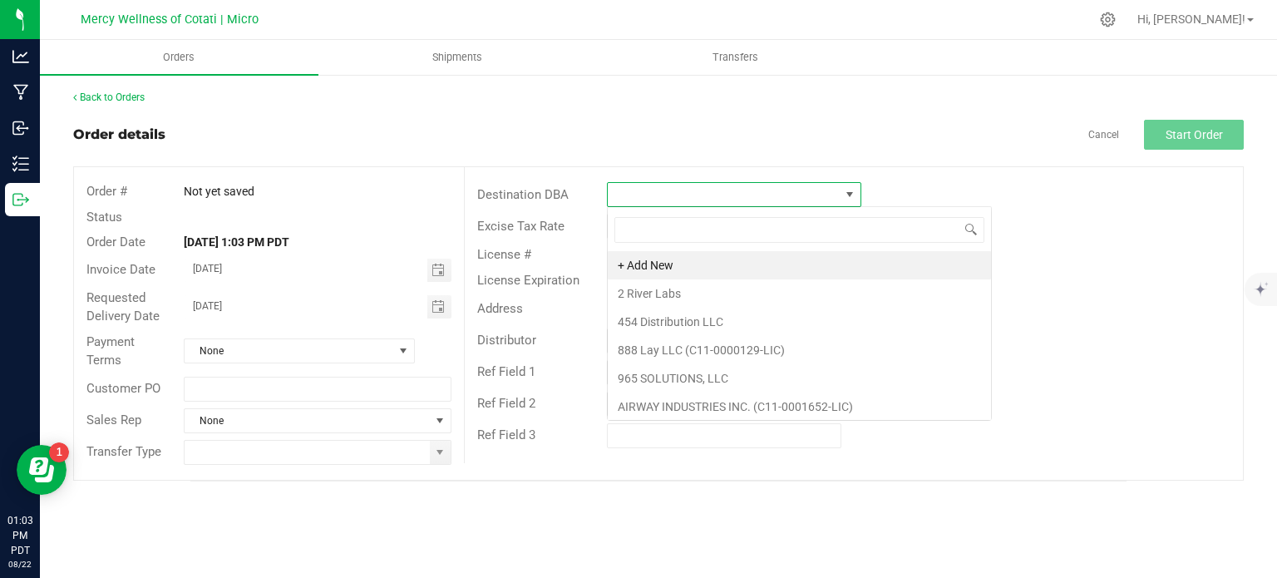
scroll to position [24, 254]
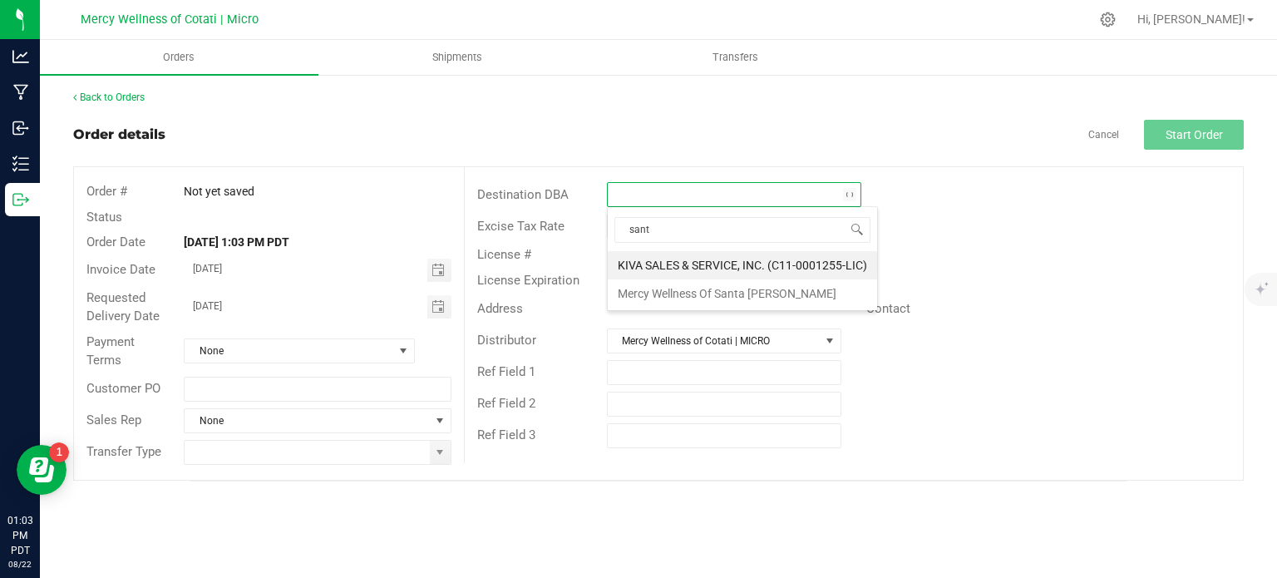
type input "santa"
click at [729, 288] on div "License Expiration" at bounding box center [854, 281] width 778 height 26
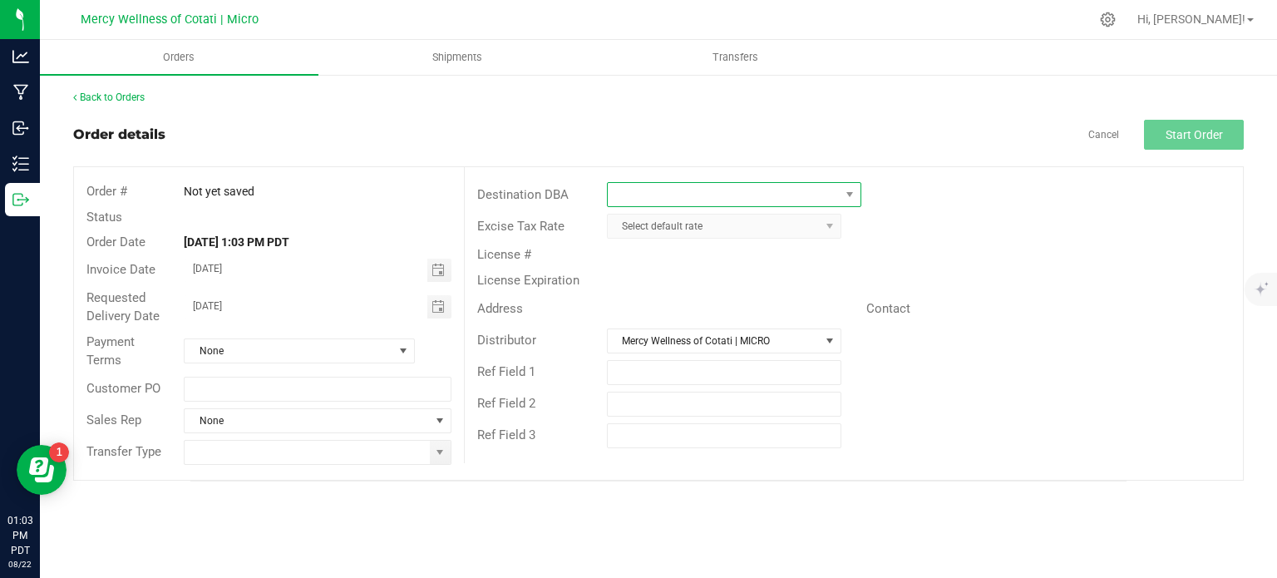
click at [696, 183] on span at bounding box center [724, 194] width 232 height 23
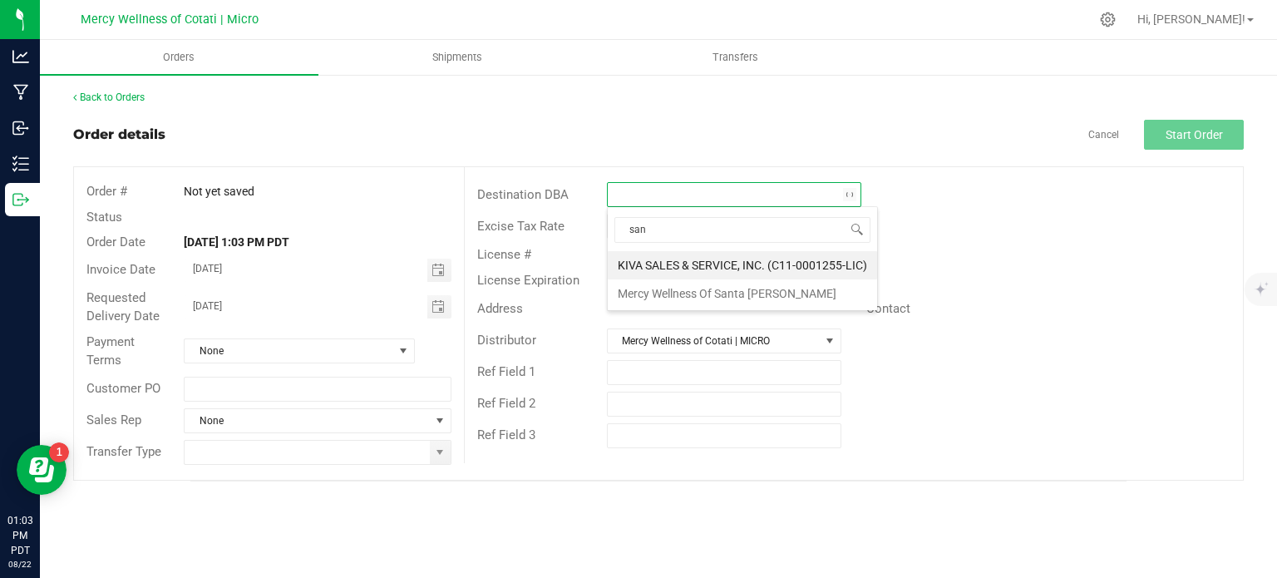
type input "sant"
click at [727, 269] on li "Mercy Wellness Of Santa [PERSON_NAME]" at bounding box center [734, 265] width 253 height 28
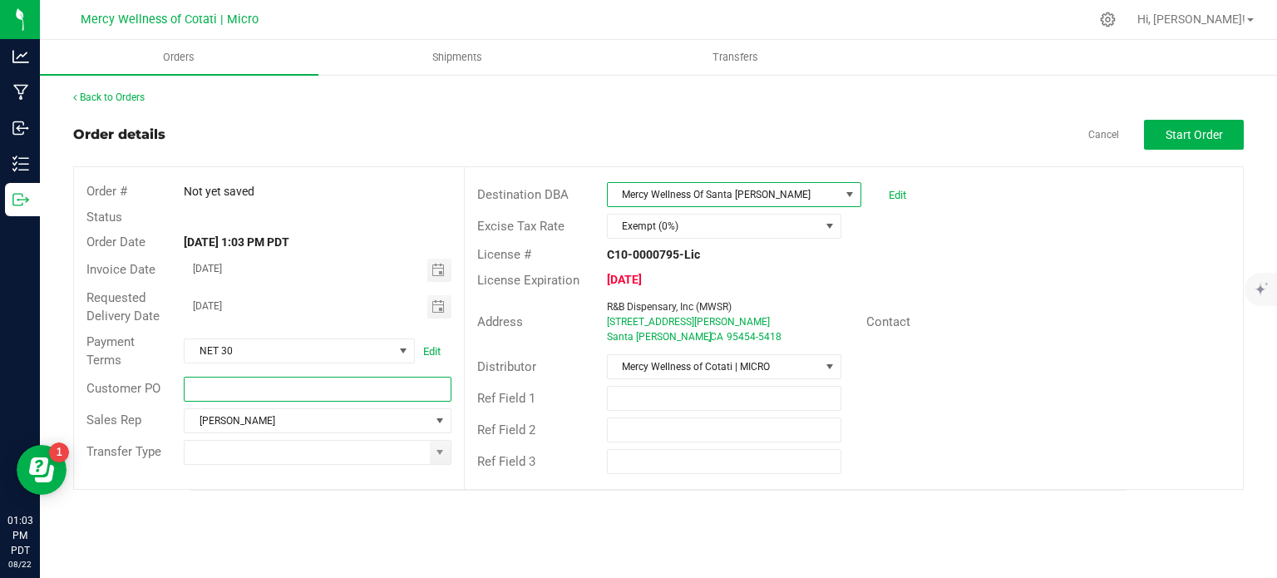
click at [326, 386] on input "text" at bounding box center [317, 389] width 267 height 25
type input "MFG_MWSR"
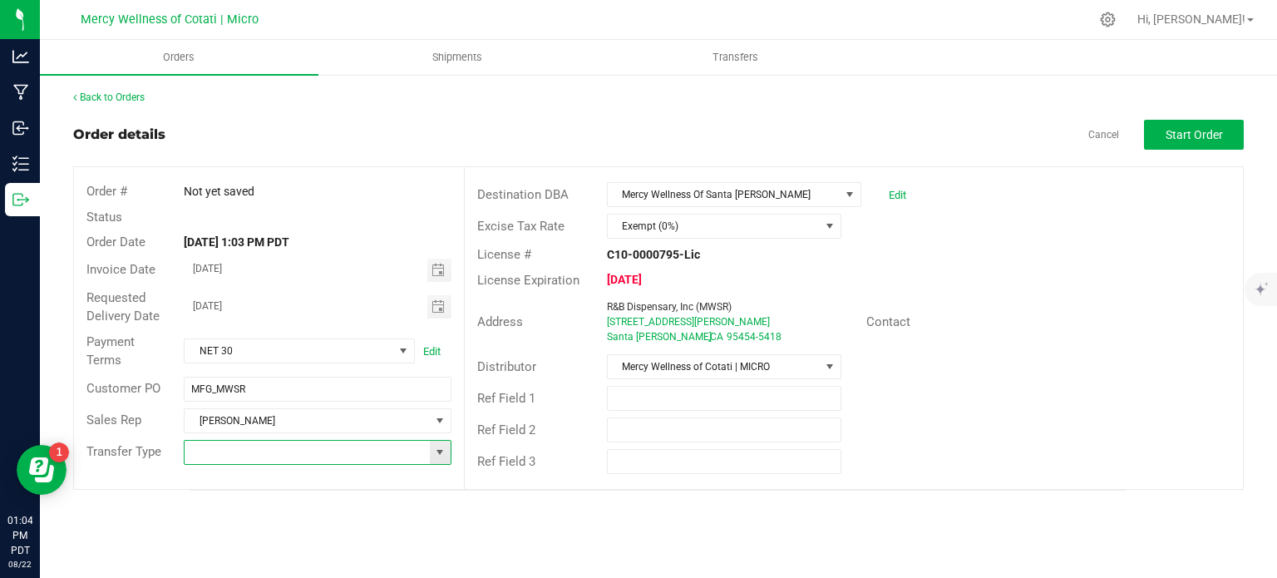
click at [288, 445] on input at bounding box center [307, 452] width 244 height 23
click at [266, 426] on li "Wholesale Manifest" at bounding box center [318, 422] width 266 height 28
type input "Wholesale Manifest"
click at [1197, 126] on button "Start Order" at bounding box center [1194, 135] width 100 height 30
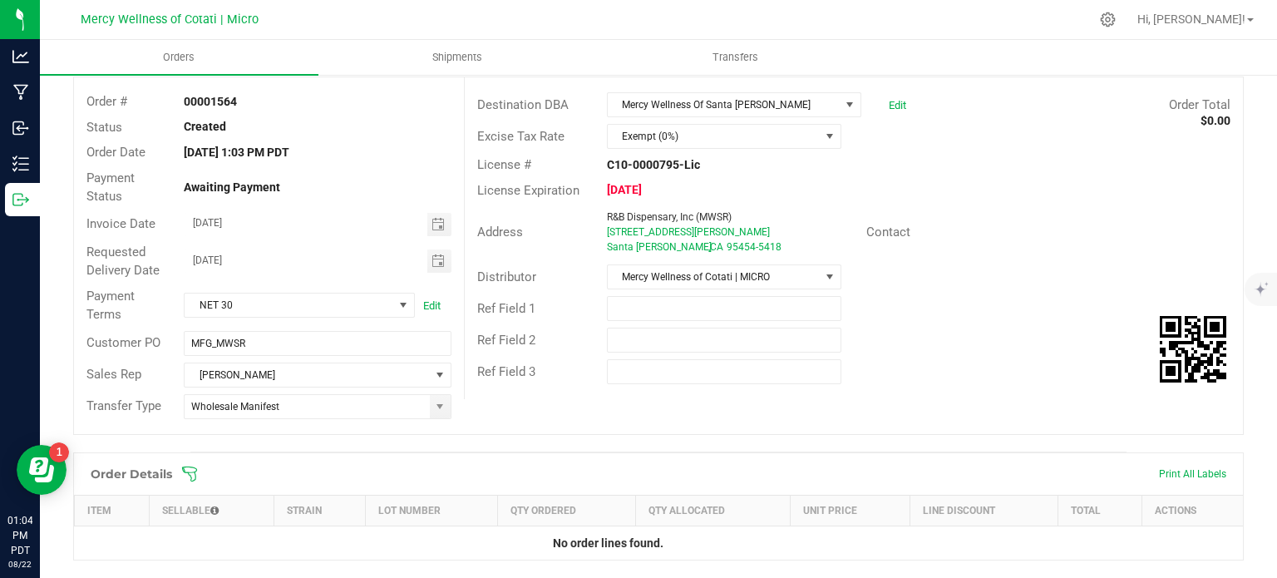
scroll to position [249, 0]
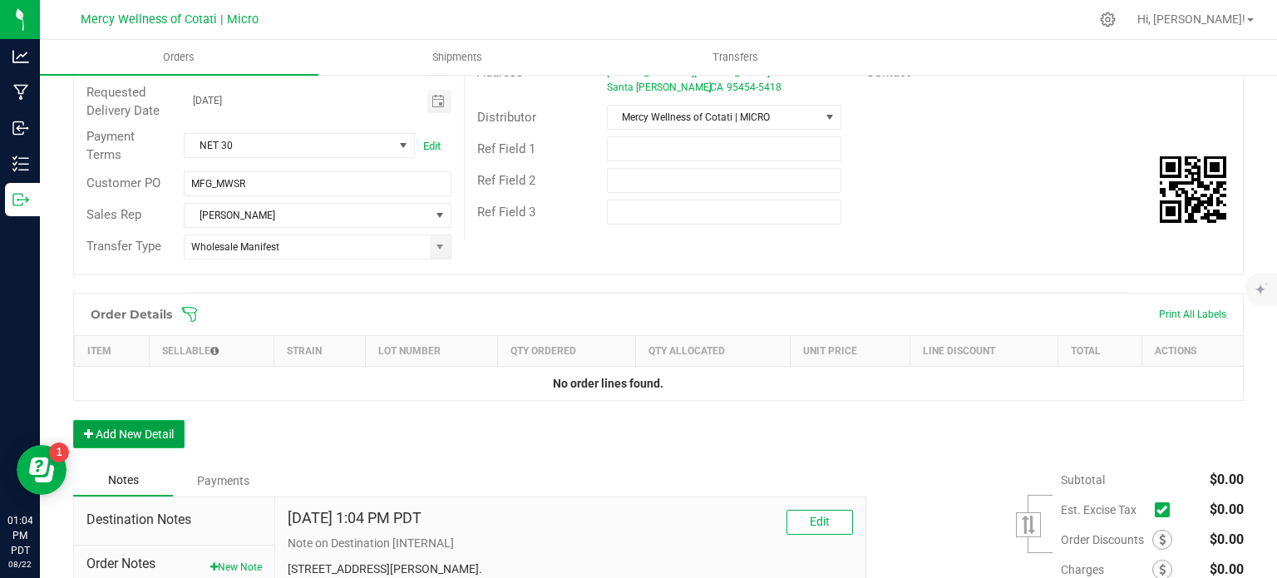
click at [164, 435] on button "Add New Detail" at bounding box center [128, 434] width 111 height 28
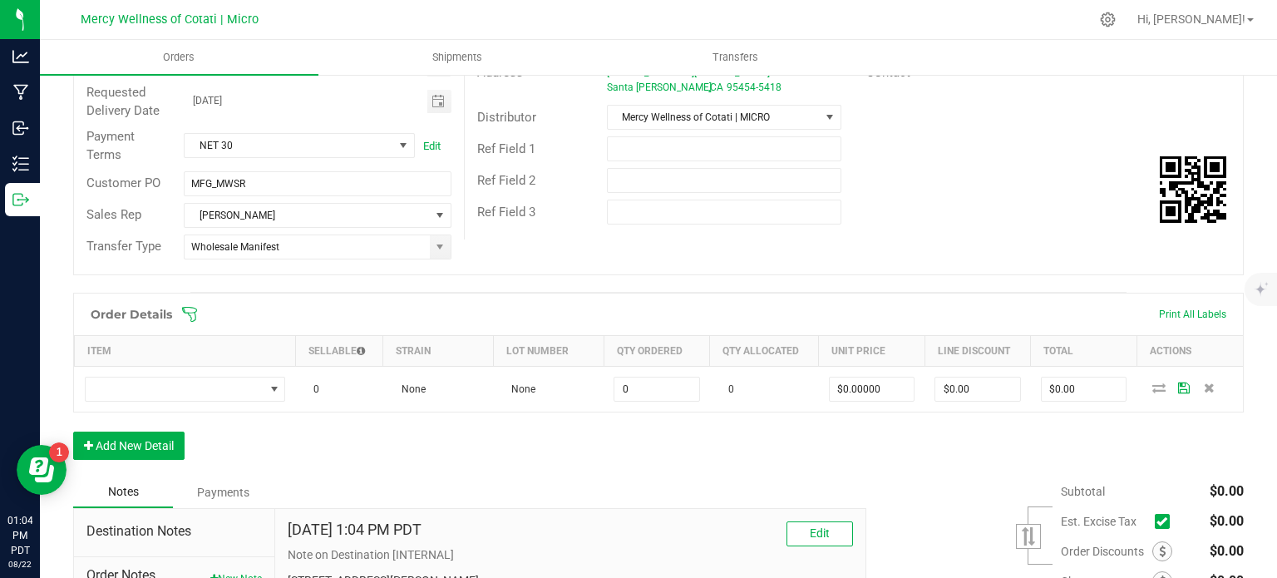
click at [162, 464] on div "Order Details Print All Labels Item Sellable Strain Lot Number Qty Ordered Qty …" at bounding box center [658, 385] width 1170 height 184
click at [163, 450] on button "Add New Detail" at bounding box center [128, 445] width 111 height 28
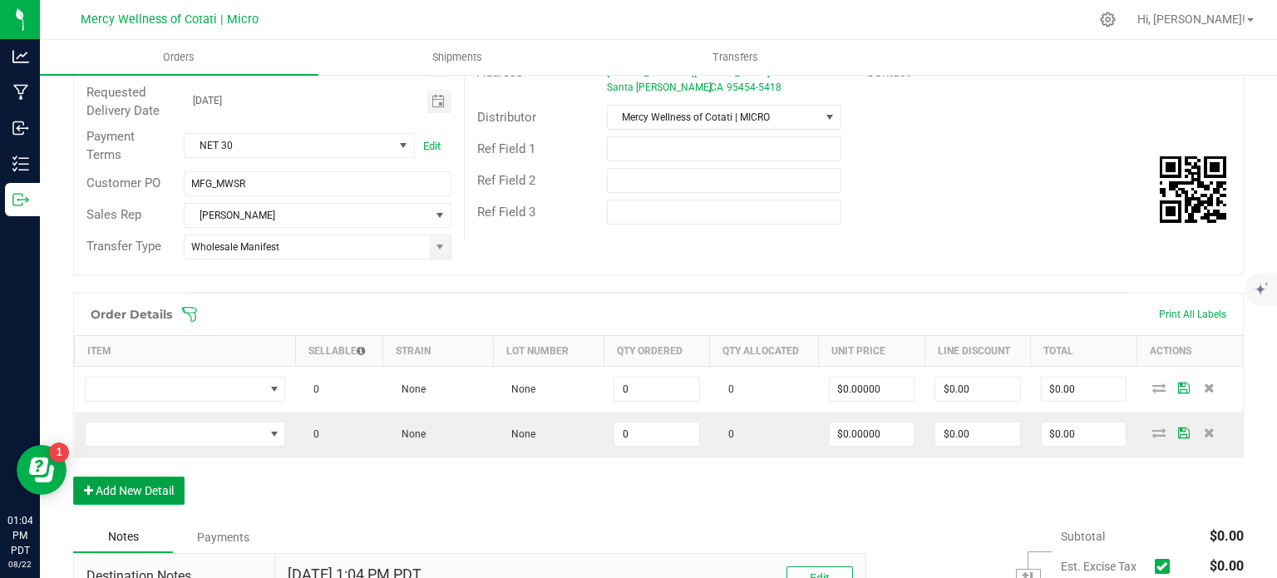
click at [160, 478] on button "Add New Detail" at bounding box center [128, 490] width 111 height 28
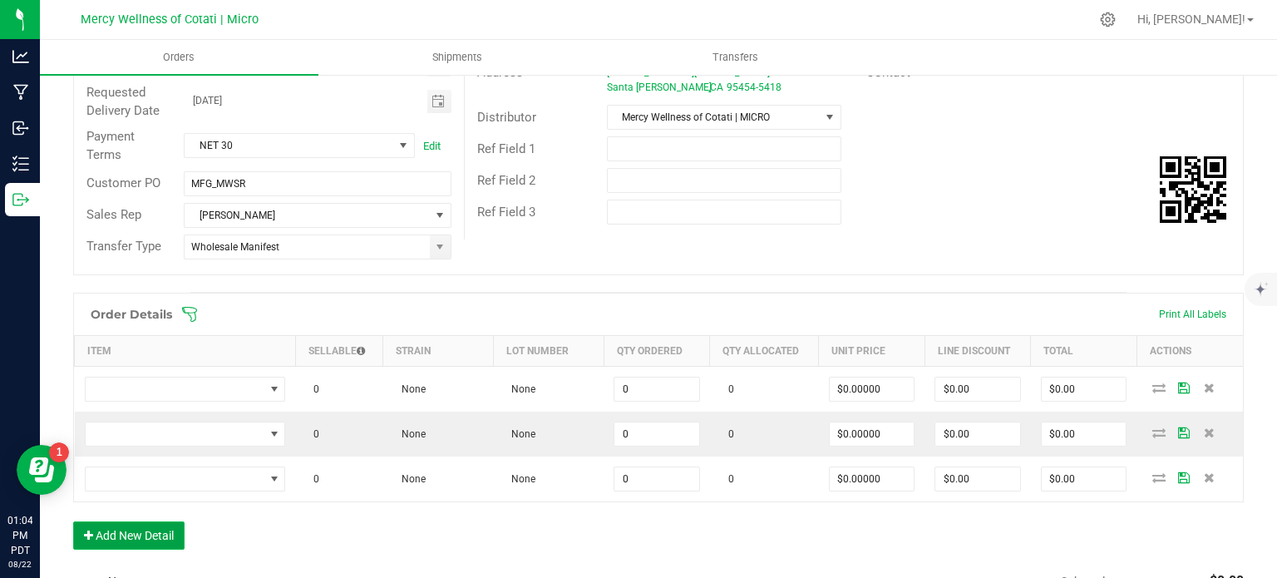
click at [163, 521] on button "Add New Detail" at bounding box center [128, 535] width 111 height 28
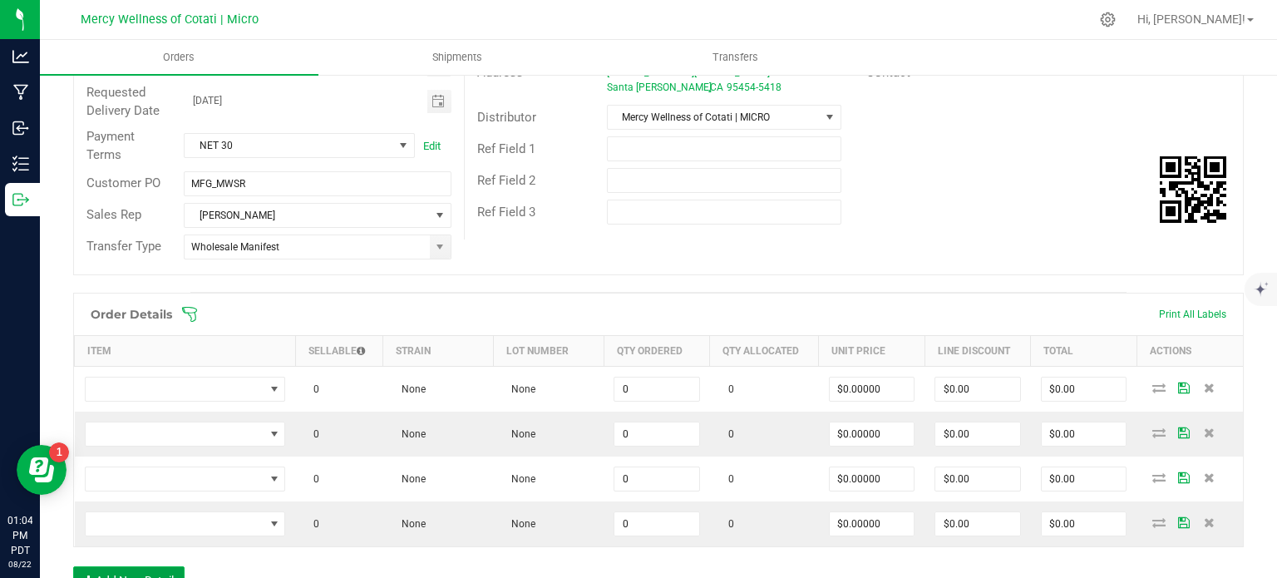
click at [168, 577] on button "Add New Detail" at bounding box center [128, 580] width 111 height 28
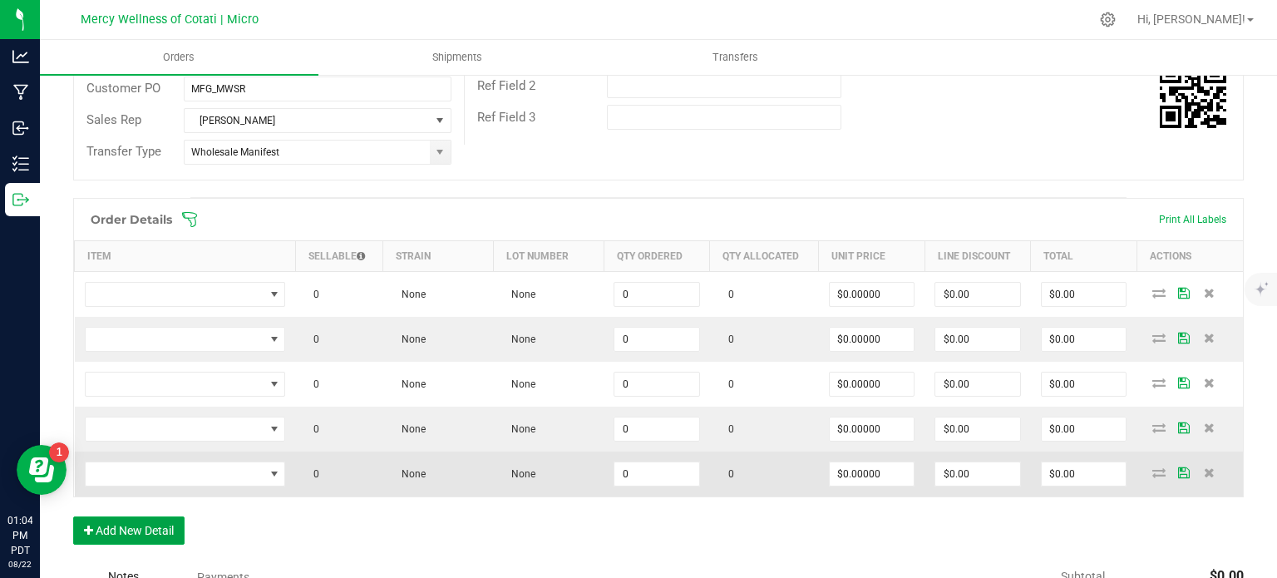
scroll to position [416, 0]
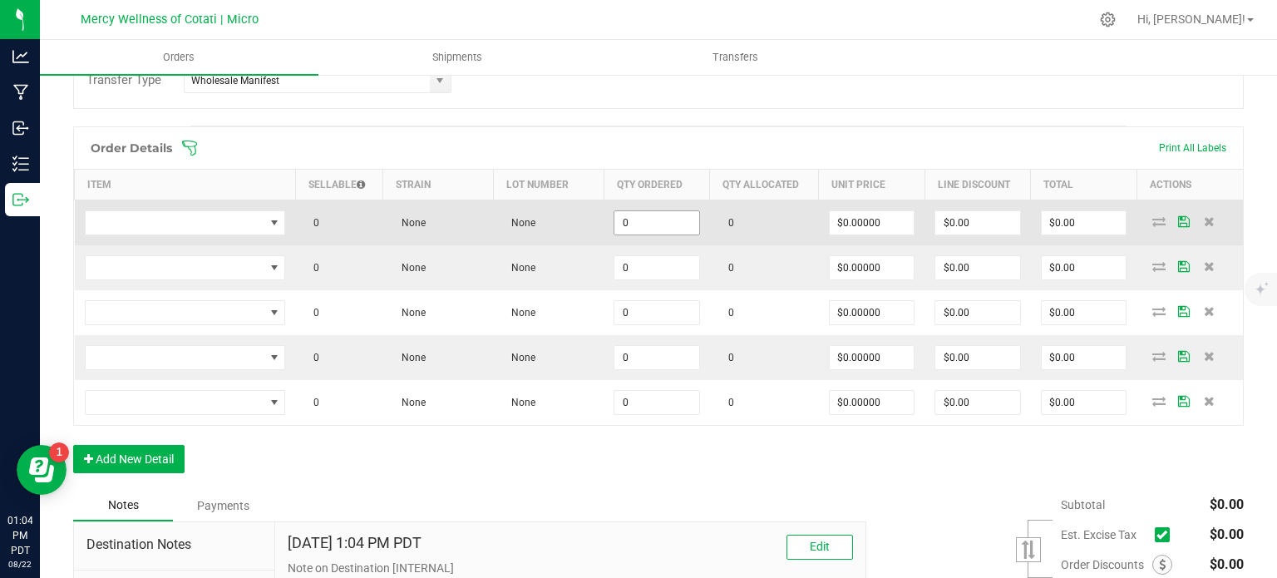
click at [687, 223] on input "0" at bounding box center [656, 222] width 85 height 23
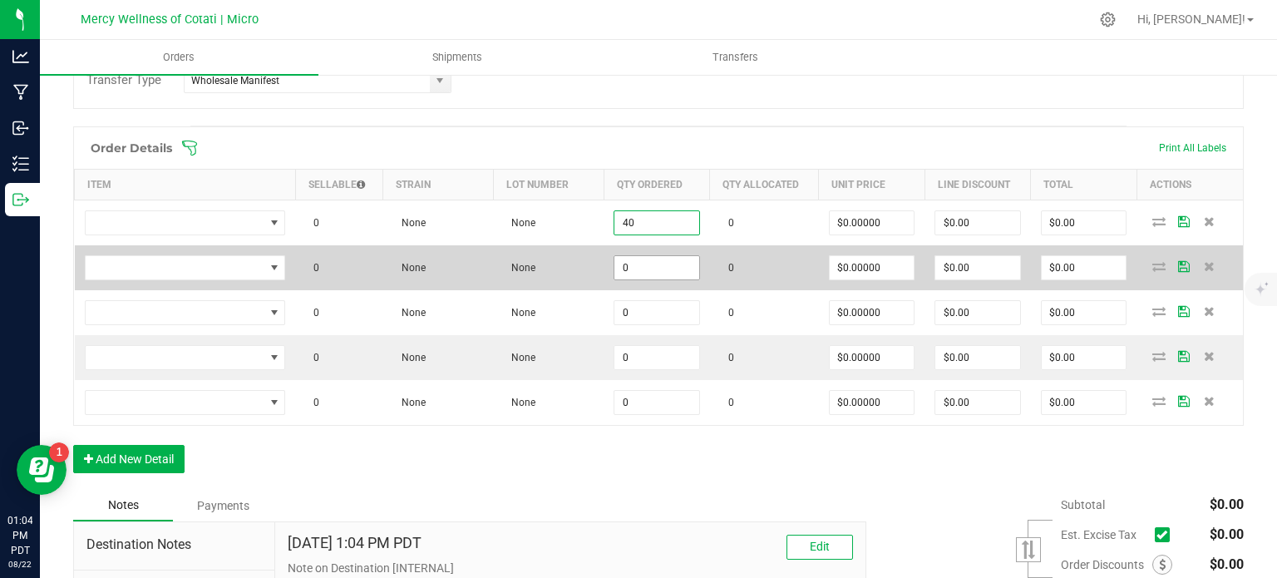
type input "40"
click at [681, 275] on input "0" at bounding box center [656, 267] width 85 height 23
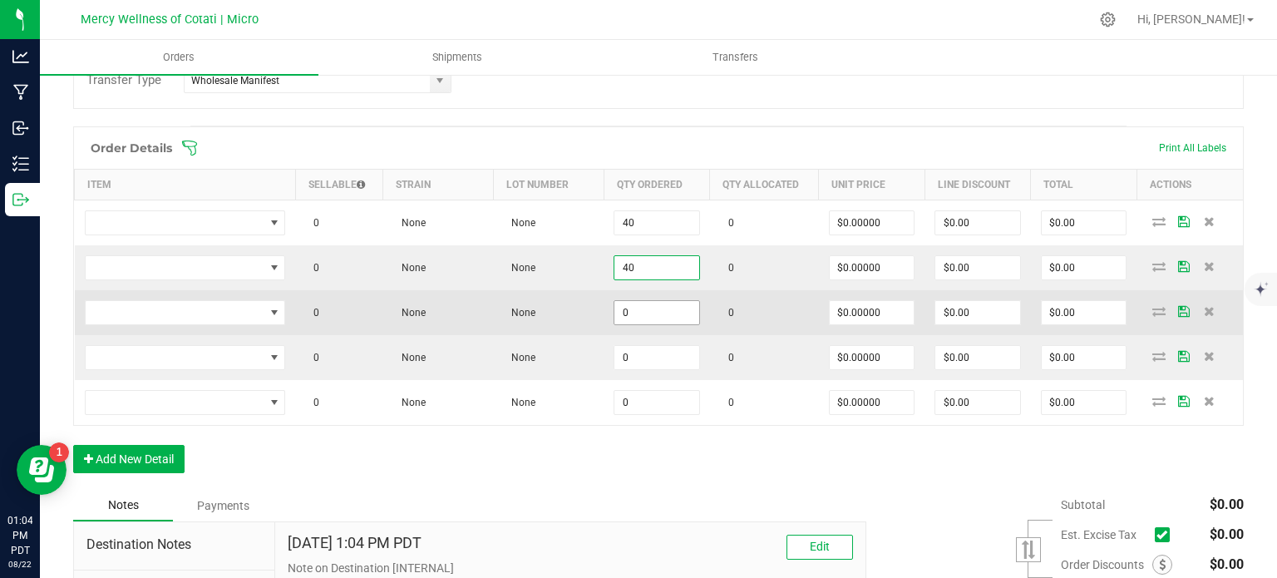
type input "40"
click at [666, 305] on input "0" at bounding box center [656, 312] width 85 height 23
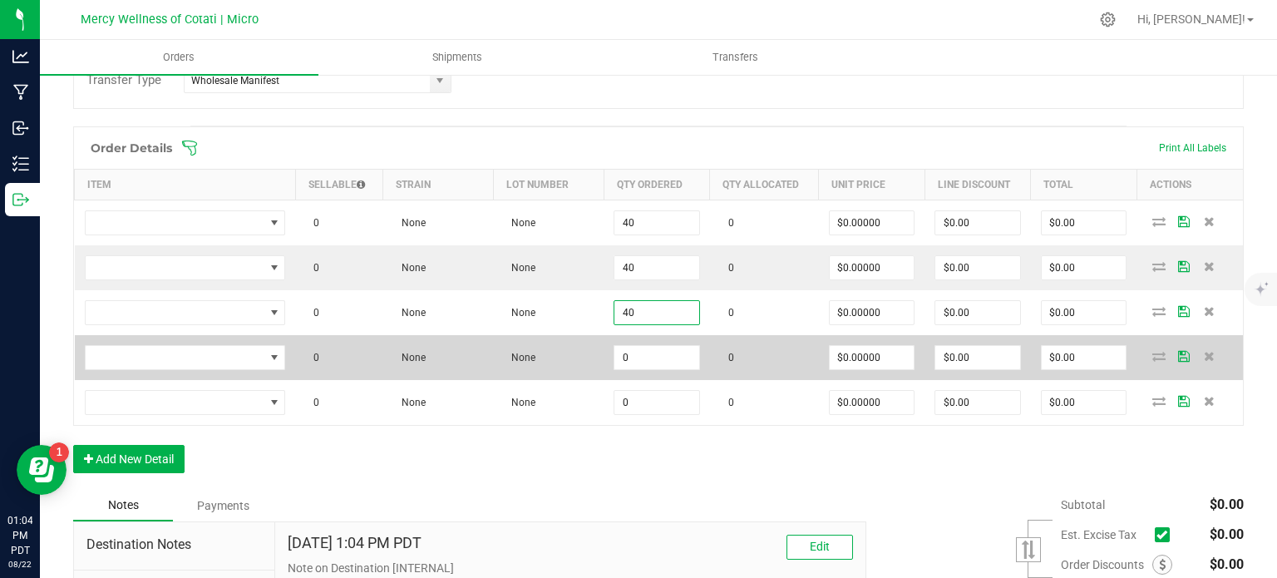
type input "40"
click at [658, 368] on td "0" at bounding box center [656, 357] width 106 height 45
click at [658, 363] on input "0" at bounding box center [656, 357] width 85 height 23
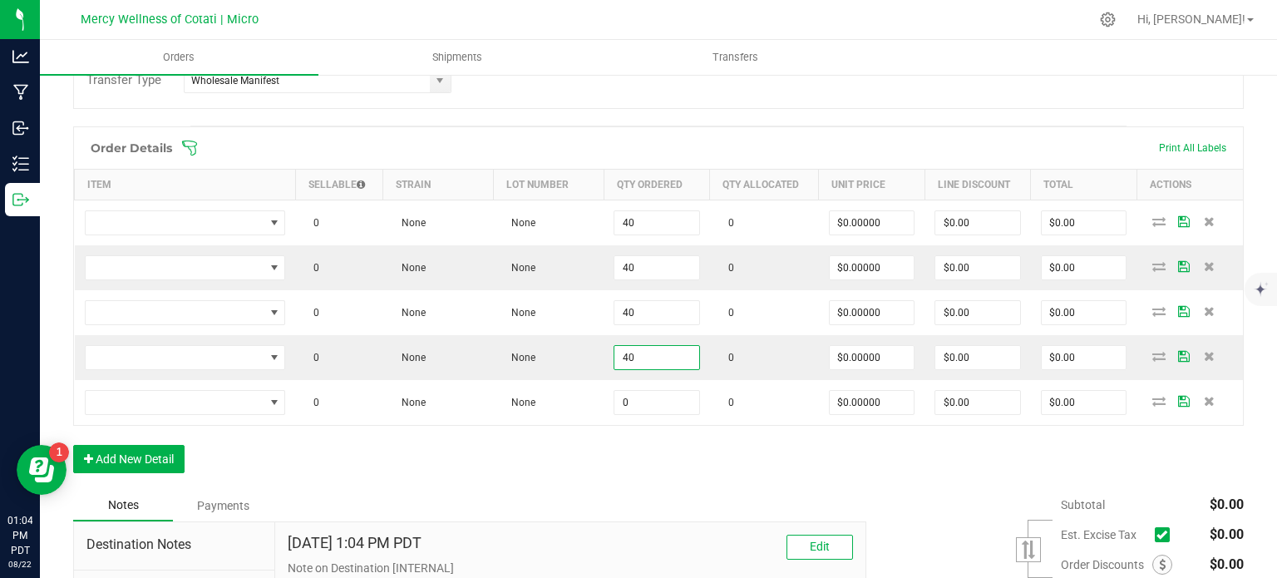
type input "40"
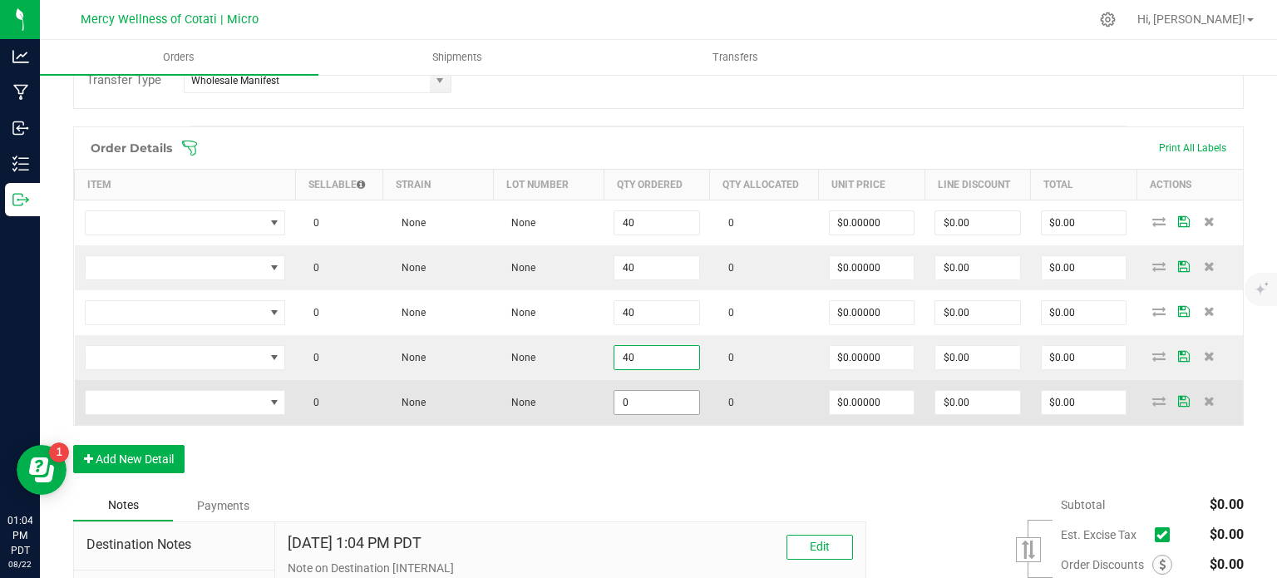
click at [655, 406] on input "0" at bounding box center [656, 402] width 85 height 23
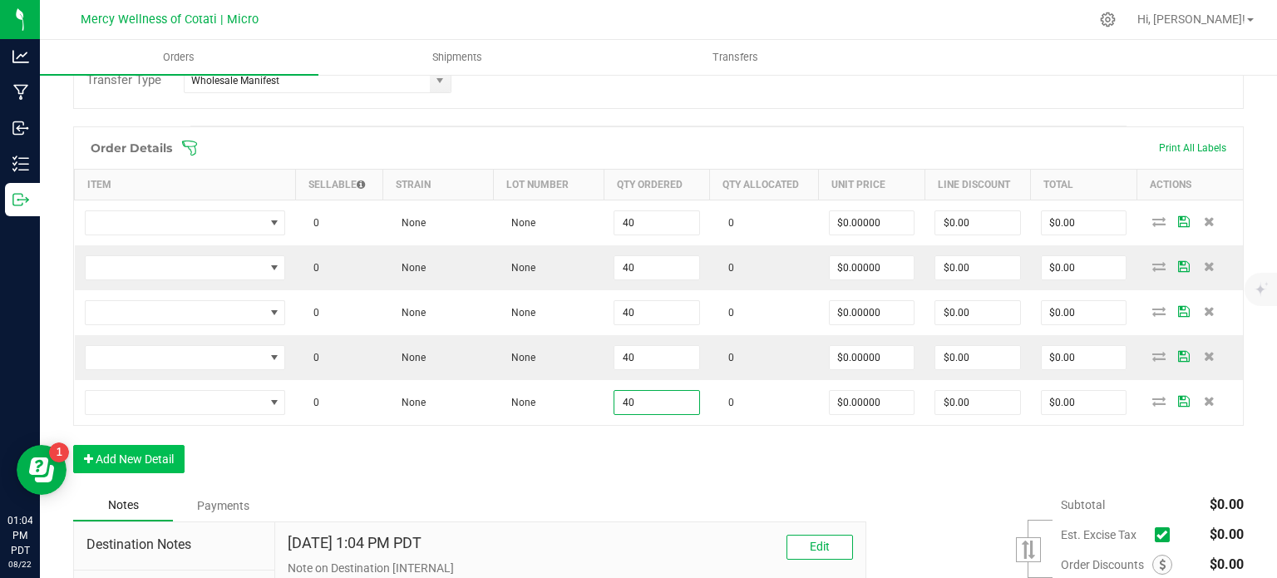
type input "40"
click at [146, 467] on button "Add New Detail" at bounding box center [128, 459] width 111 height 28
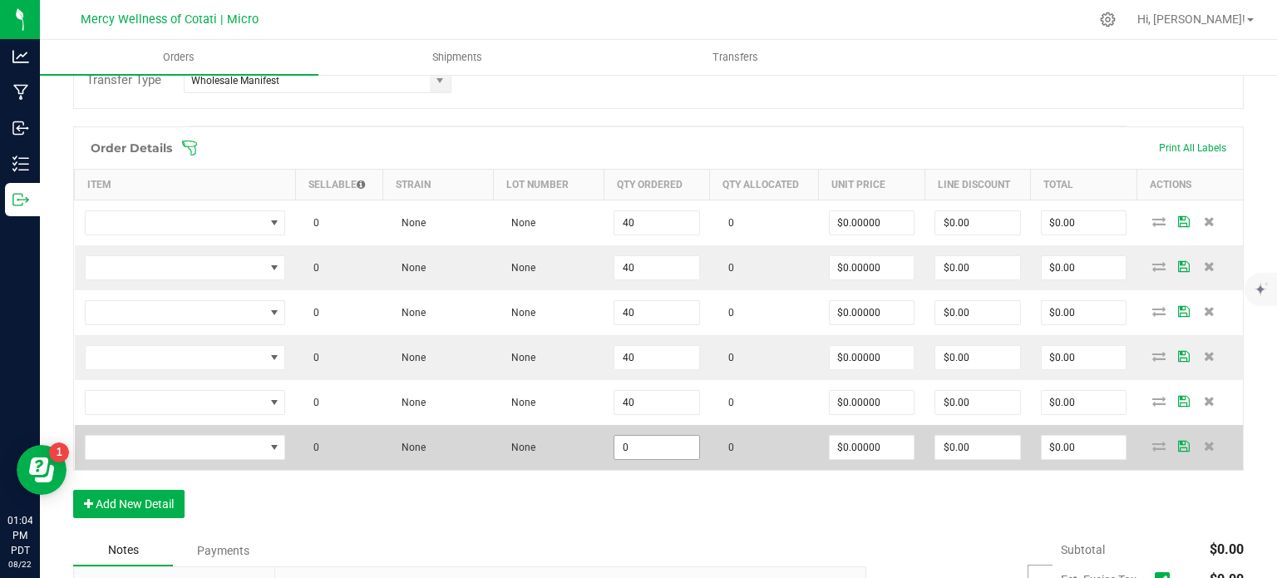
click at [655, 445] on input "0" at bounding box center [656, 447] width 85 height 23
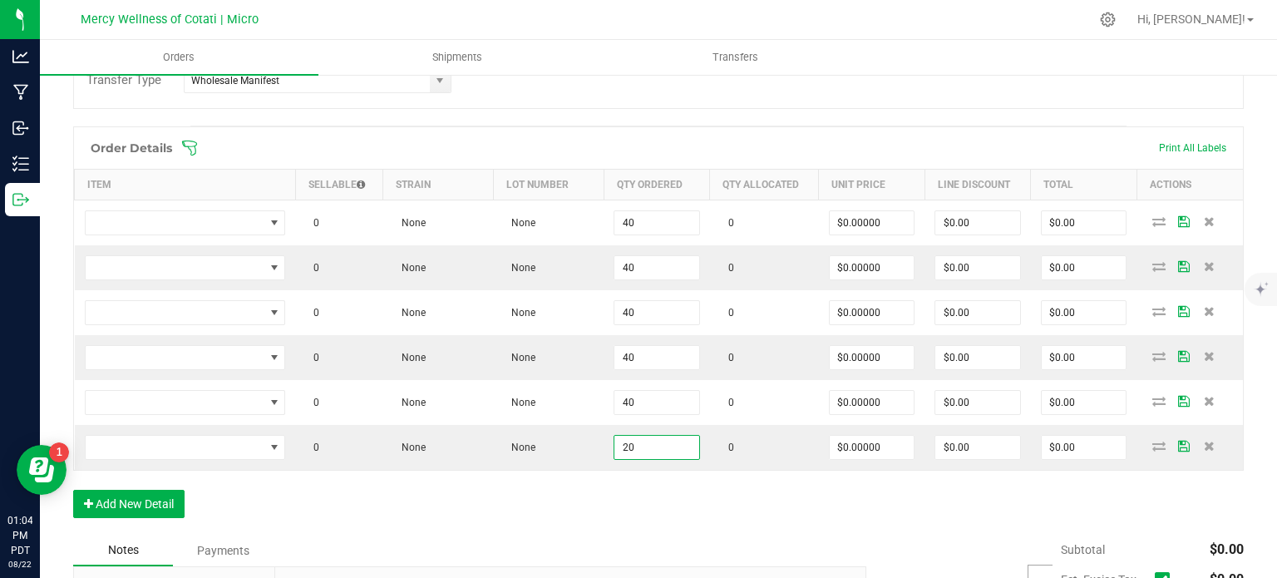
type input "20"
click at [687, 504] on div "Order Details Print All Labels Item Sellable Strain Lot Number Qty Ordered Qty …" at bounding box center [658, 330] width 1170 height 408
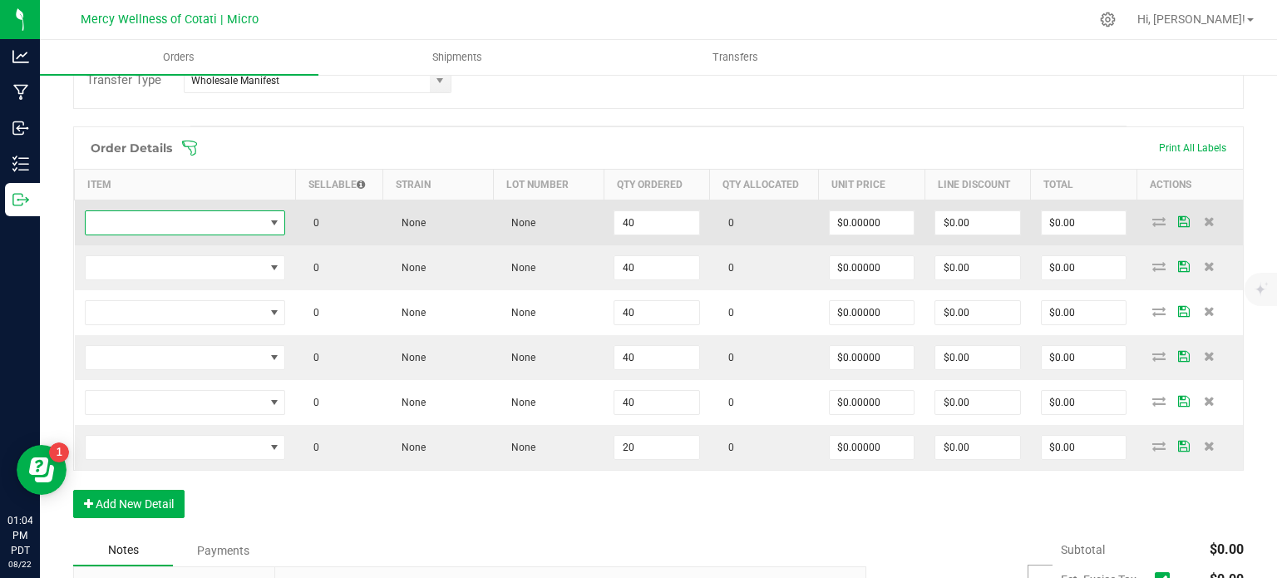
click at [194, 229] on span "NO DATA FOUND" at bounding box center [175, 222] width 179 height 23
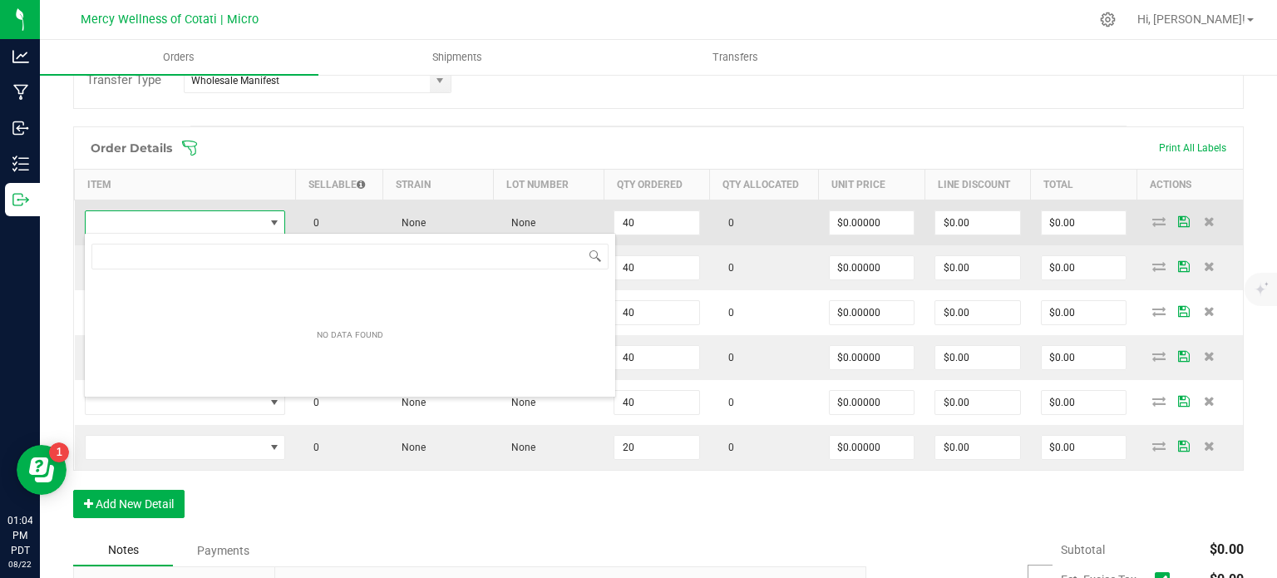
scroll to position [24, 199]
type input "1g Vape Live Resin | WeedLove | [PERSON_NAME]"
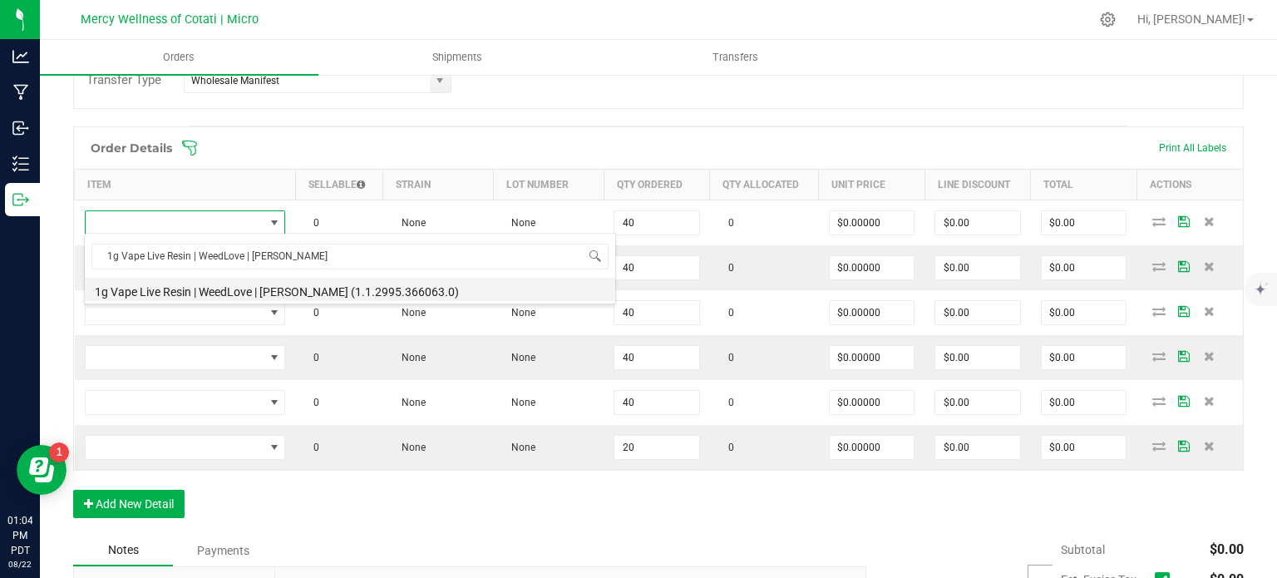
click at [229, 292] on li "1g Vape Live Resin | WeedLove | [PERSON_NAME] (1.1.2995.366063.0)" at bounding box center [350, 289] width 530 height 23
type input "40 ea"
type input "$6.00000"
type input "$240.00"
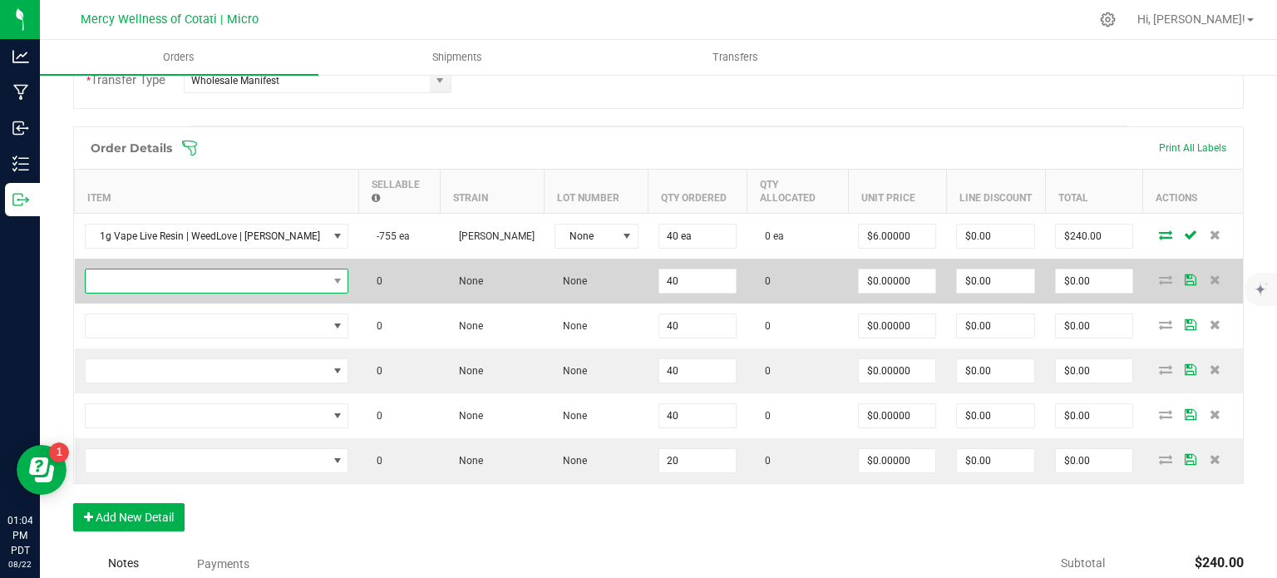
click at [276, 269] on span "NO DATA FOUND" at bounding box center [207, 280] width 242 height 23
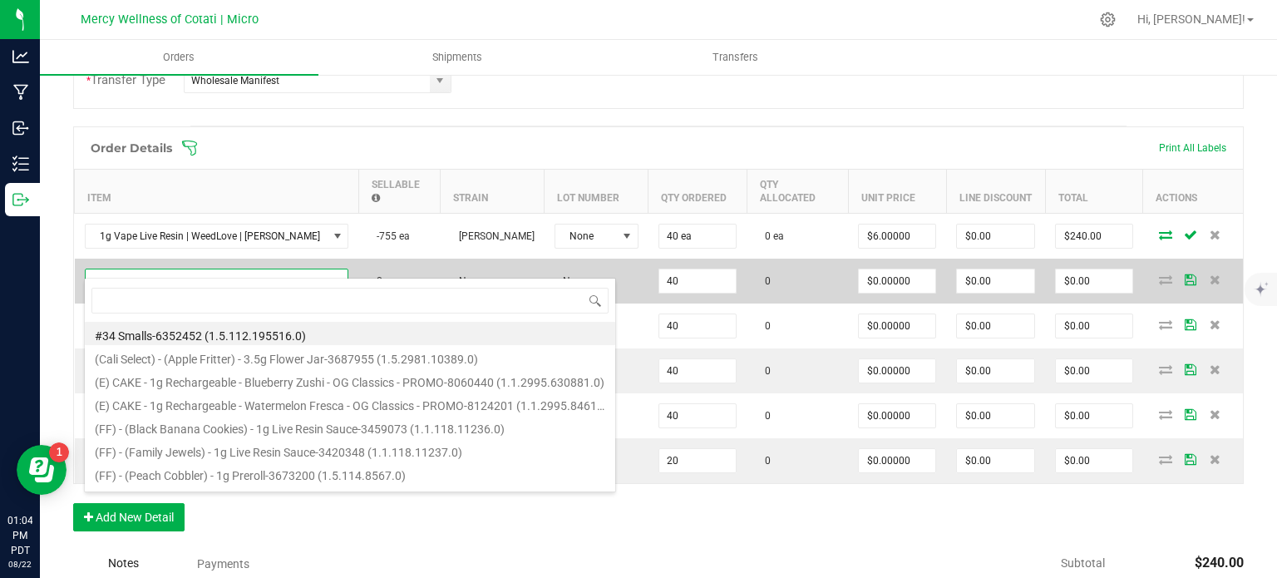
scroll to position [24, 236]
type input "1g Vape Live Resin | Weedlove | Granddaddy Purple"
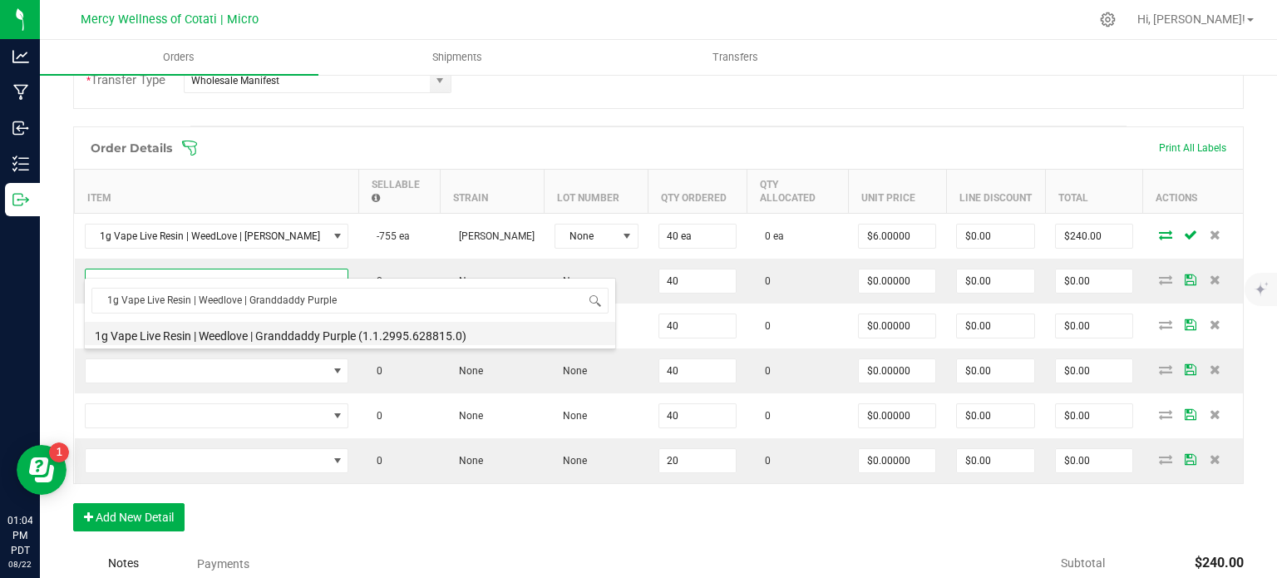
click at [313, 338] on li "1g Vape Live Resin | Weedlove | Granddaddy Purple (1.1.2995.628815.0)" at bounding box center [350, 333] width 530 height 23
type input "40 ea"
type input "$6.00000"
type input "$240.00"
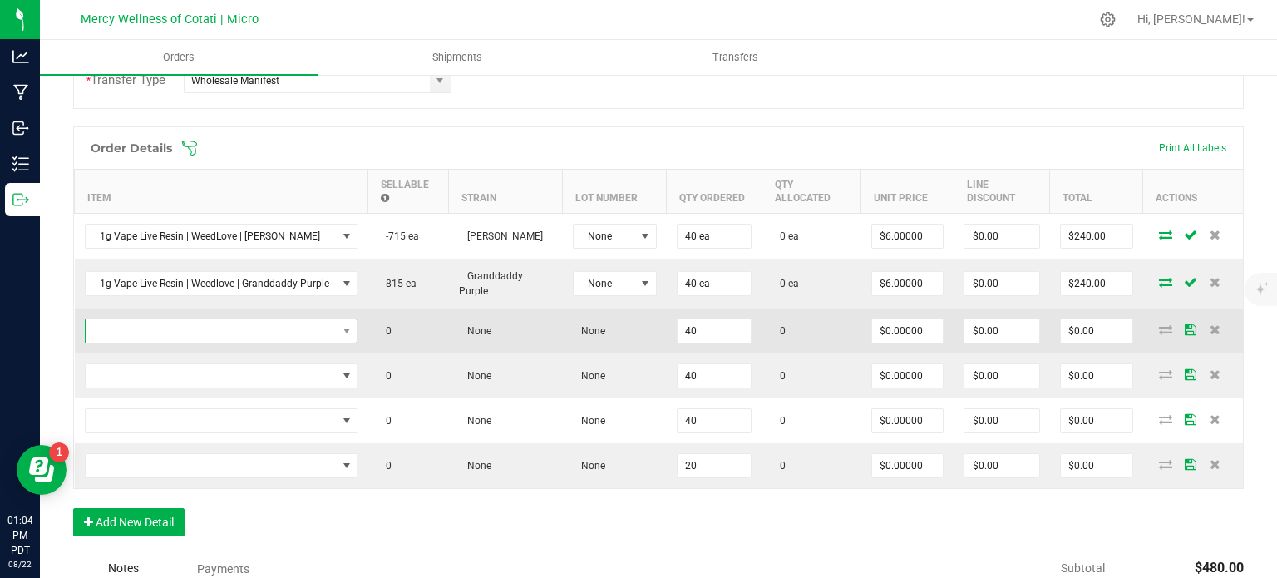
click at [165, 328] on span "NO DATA FOUND" at bounding box center [211, 330] width 251 height 23
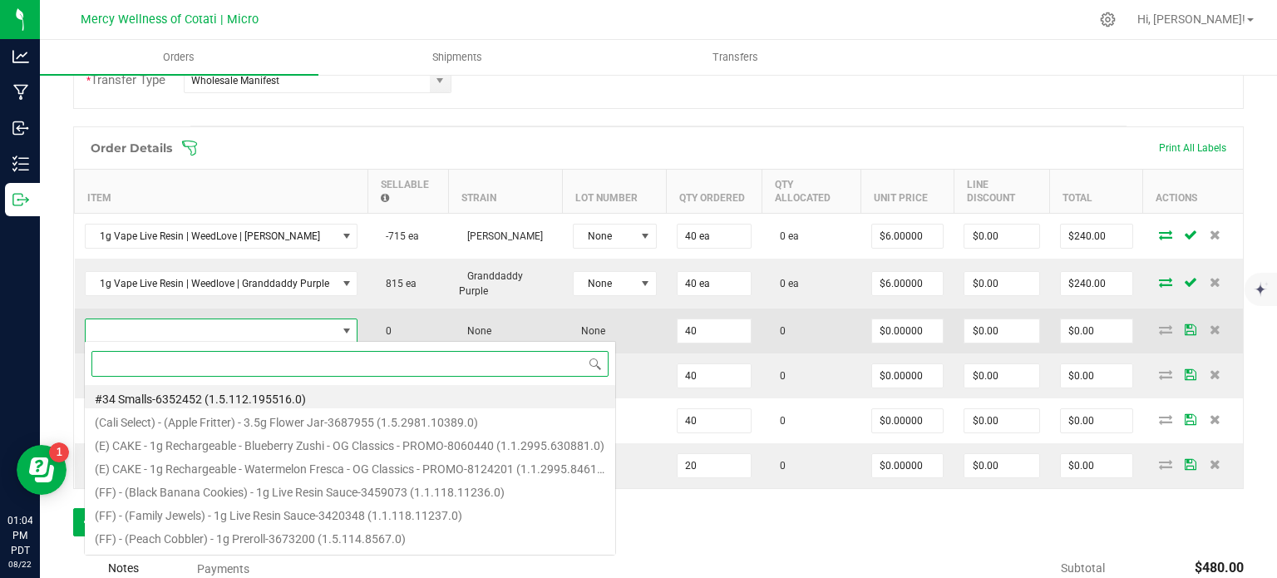
scroll to position [24, 268]
paste input "1g Vape Live Resin | WeedLove | [PERSON_NAME] [PERSON_NAME]"
type input "1g Vape Live Resin | WeedLove | [PERSON_NAME] [PERSON_NAME]"
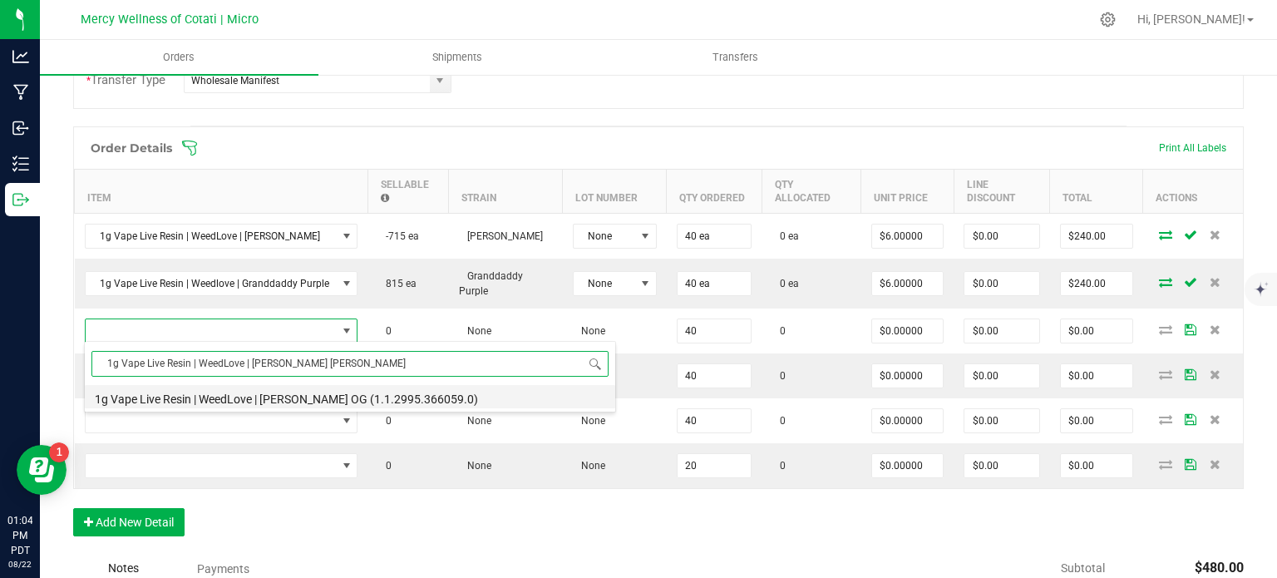
click at [213, 400] on li "1g Vape Live Resin | WeedLove | [PERSON_NAME] OG (1.1.2995.366059.0)" at bounding box center [350, 396] width 530 height 23
type input "40 ea"
type input "$6.00000"
type input "$240.00"
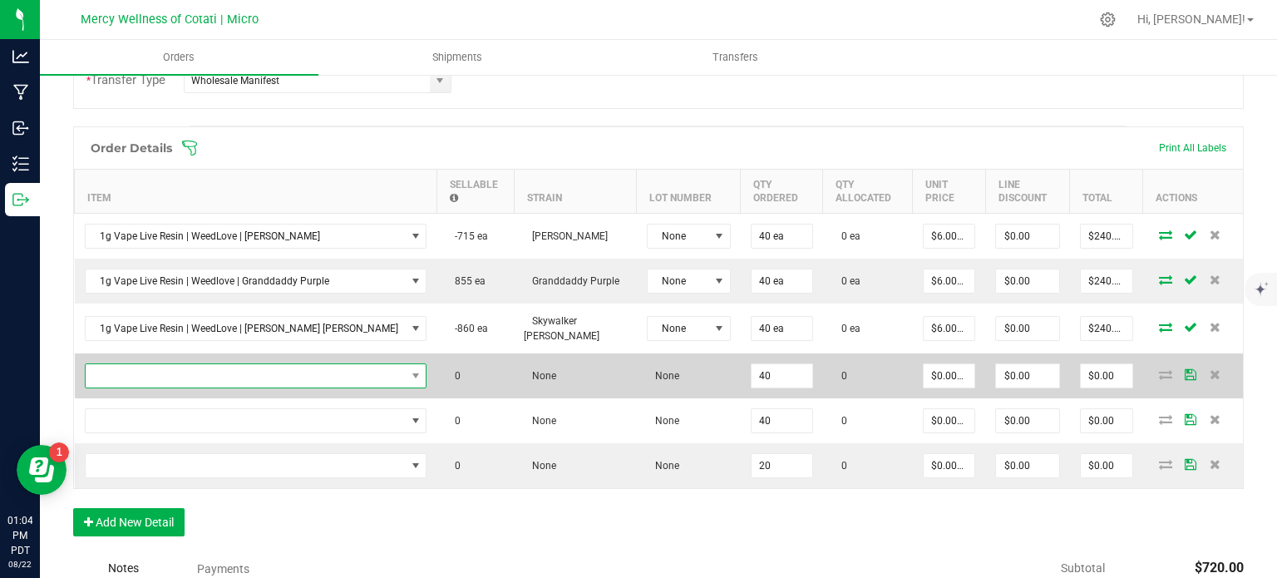
click at [276, 375] on span "NO DATA FOUND" at bounding box center [246, 375] width 320 height 23
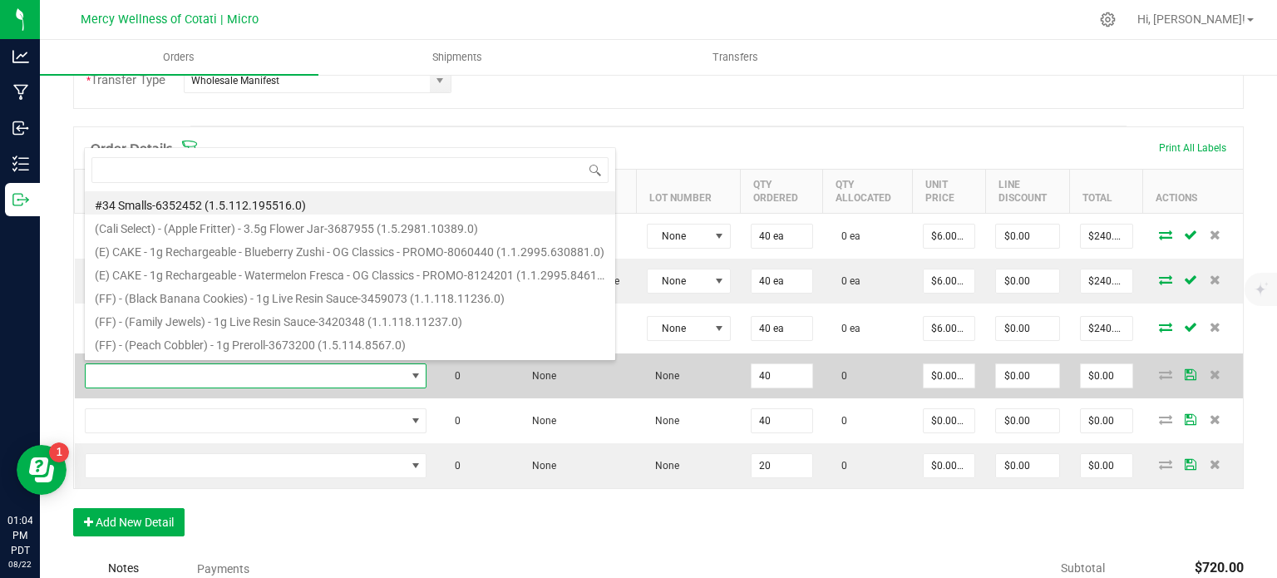
type input "1g Vape Live Resin | WeedLove | Super Lemon Haze"
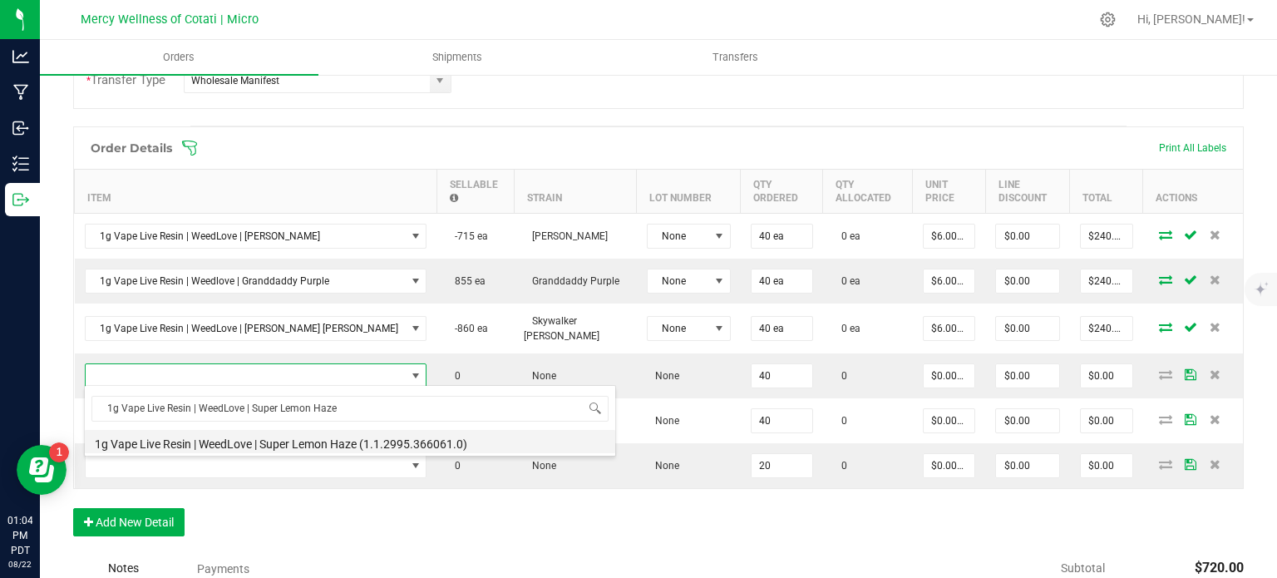
click at [294, 441] on li "1g Vape Live Resin | WeedLove | Super Lemon Haze (1.1.2995.366061.0)" at bounding box center [350, 441] width 530 height 23
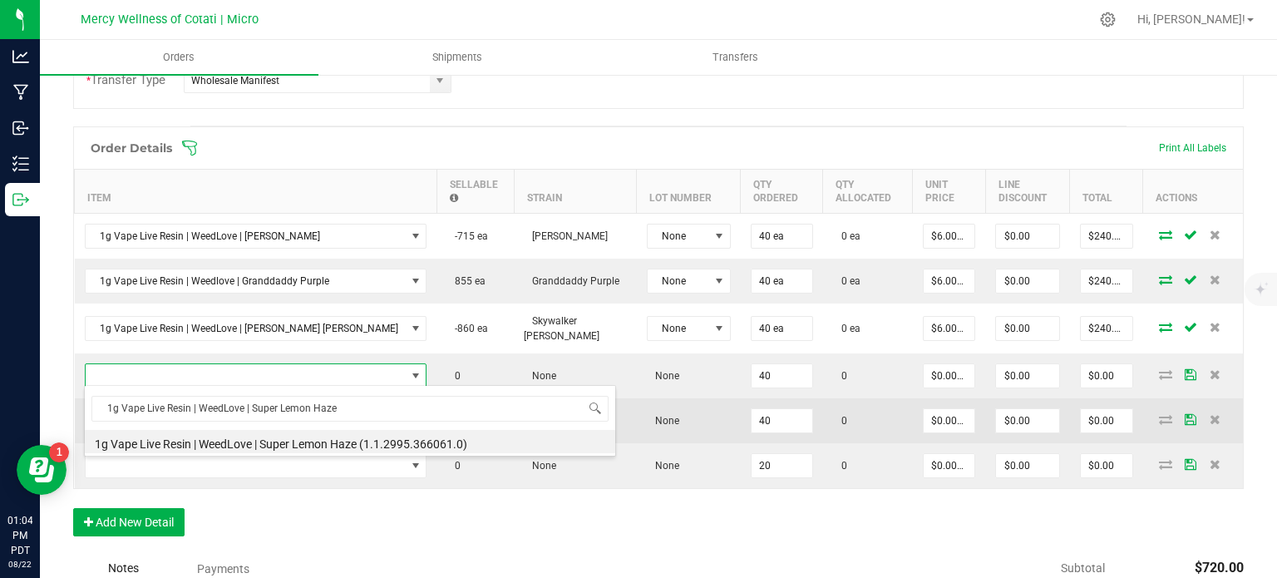
type input "40 ea"
type input "$6.00000"
type input "$240.00"
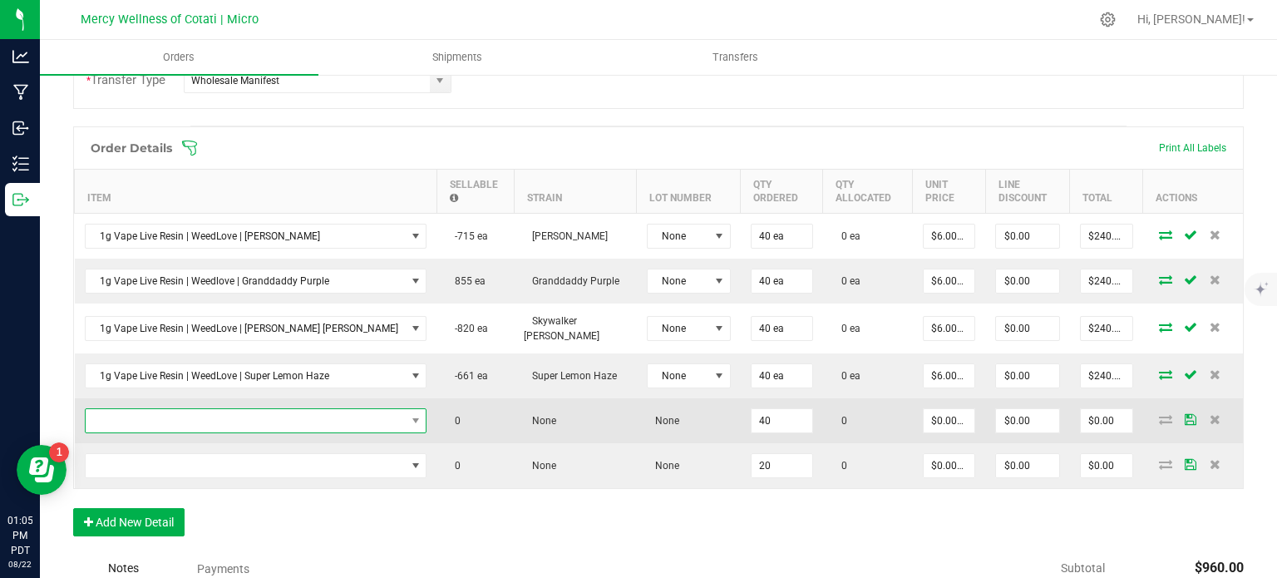
click at [166, 426] on span "NO DATA FOUND" at bounding box center [246, 420] width 320 height 23
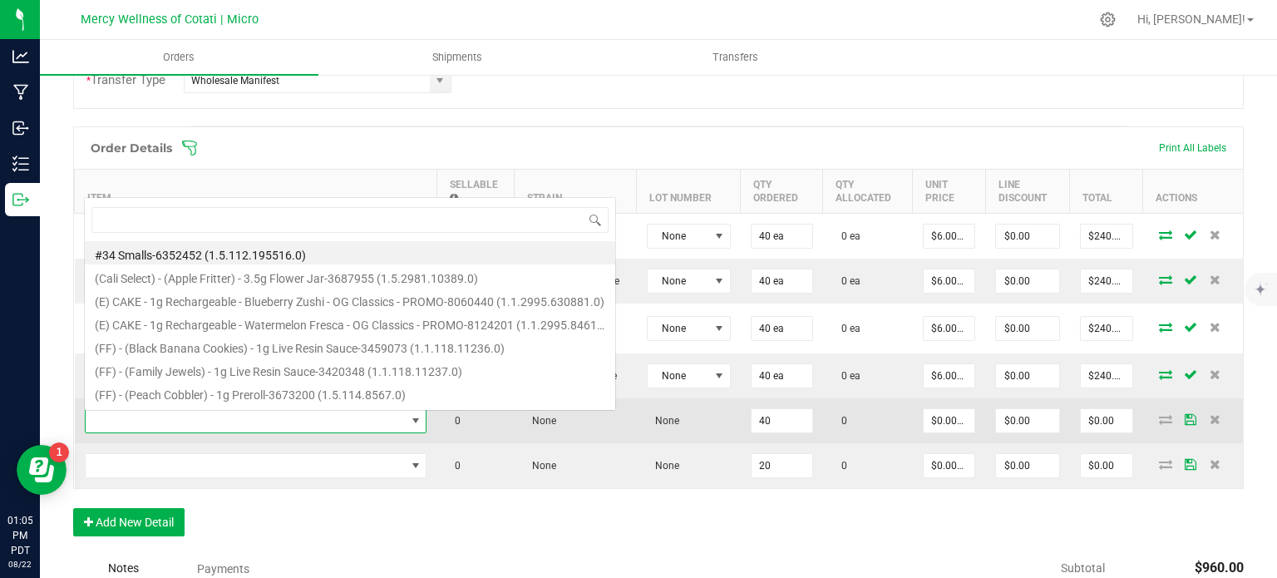
scroll to position [24, 272]
type input "1g Vape Live Resin | WeedLove | Tahoe OG"
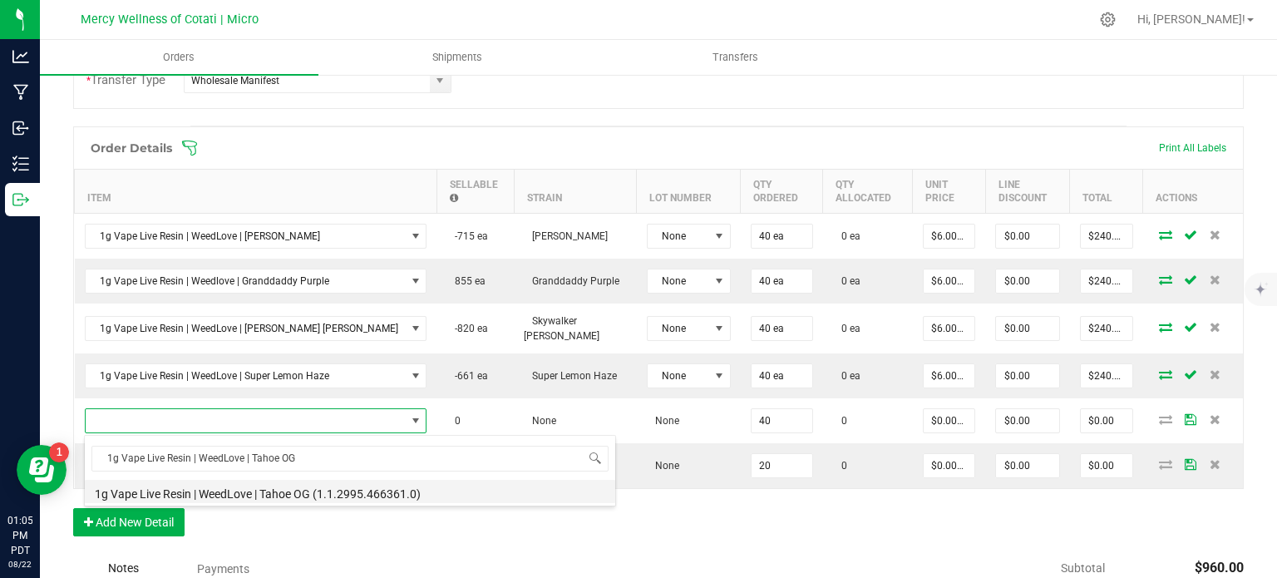
click at [238, 490] on li "1g Vape Live Resin | WeedLove | Tahoe OG (1.1.2995.466361.0)" at bounding box center [350, 491] width 530 height 23
type input "40 ea"
type input "$6.00000"
type input "$240.00"
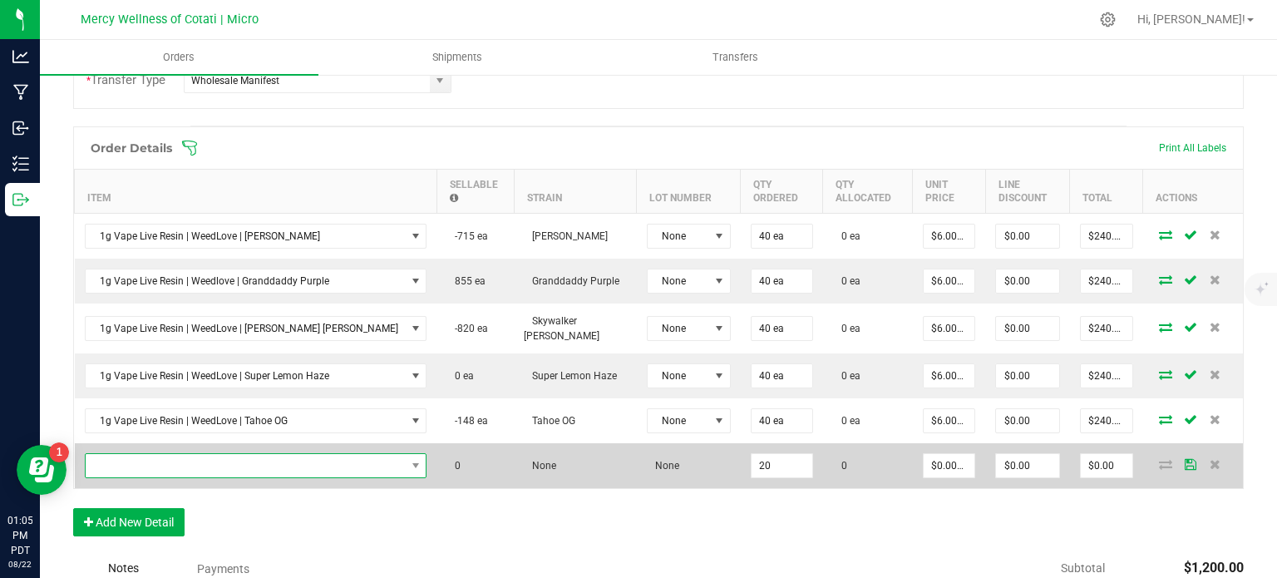
click at [193, 470] on span "NO DATA FOUND" at bounding box center [246, 465] width 320 height 23
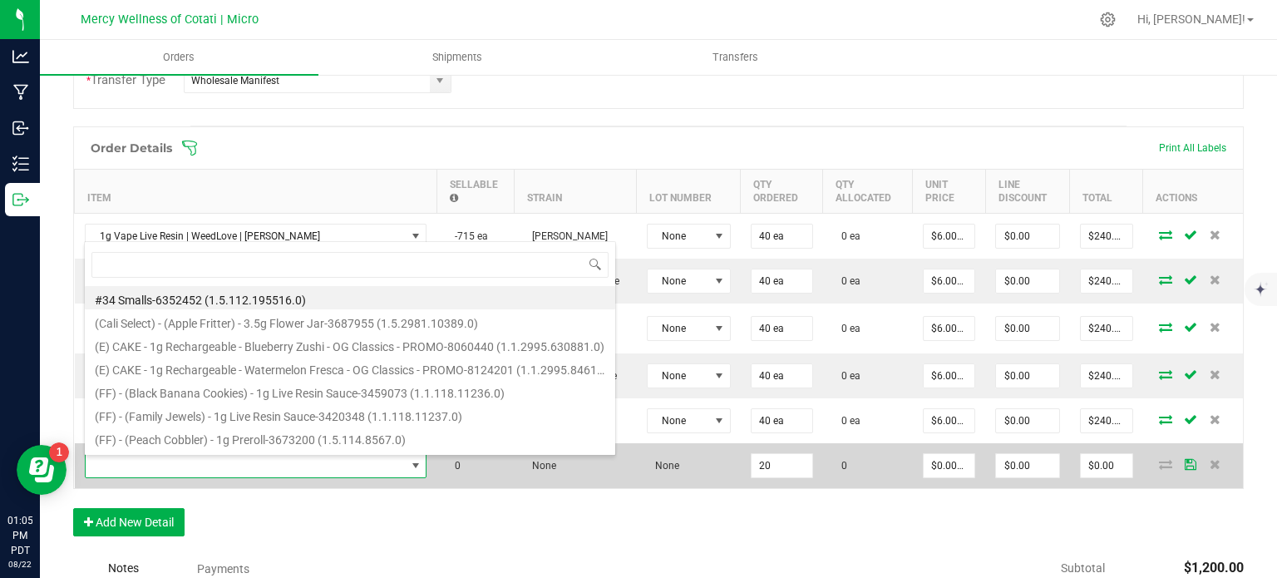
type input "1g Vape | Buds Everyday | Strawberry Cough"
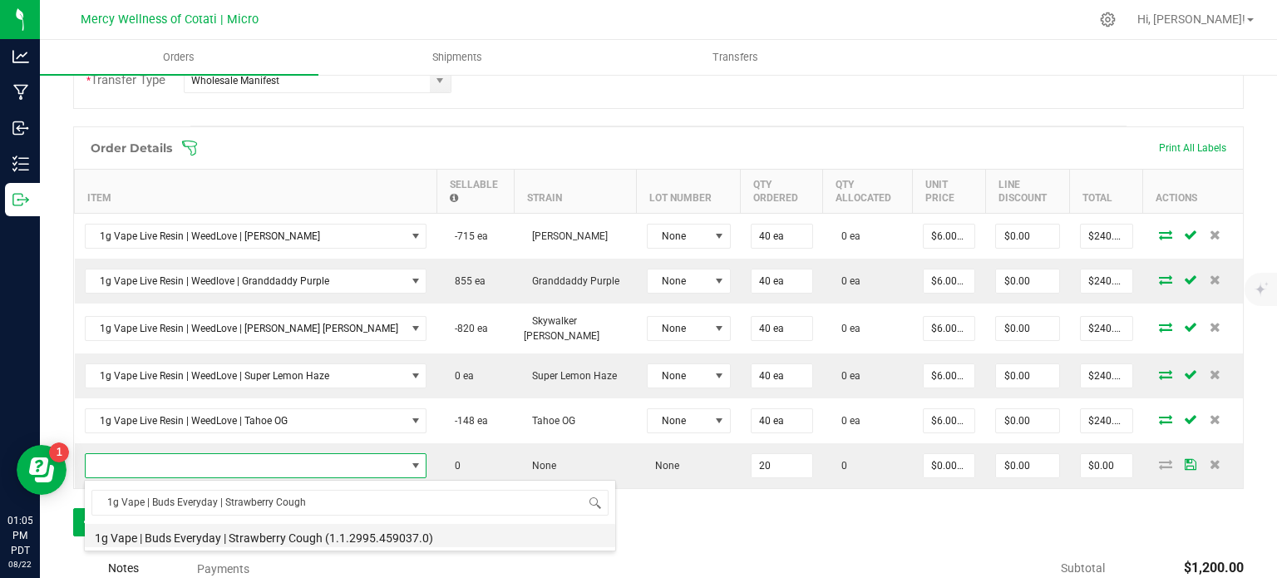
click at [283, 538] on li "1g Vape | Buds Everyday | Strawberry Cough (1.1.2995.459037.0)" at bounding box center [350, 535] width 530 height 23
type input "20 ea"
type input "$5.50000"
type input "$110.00"
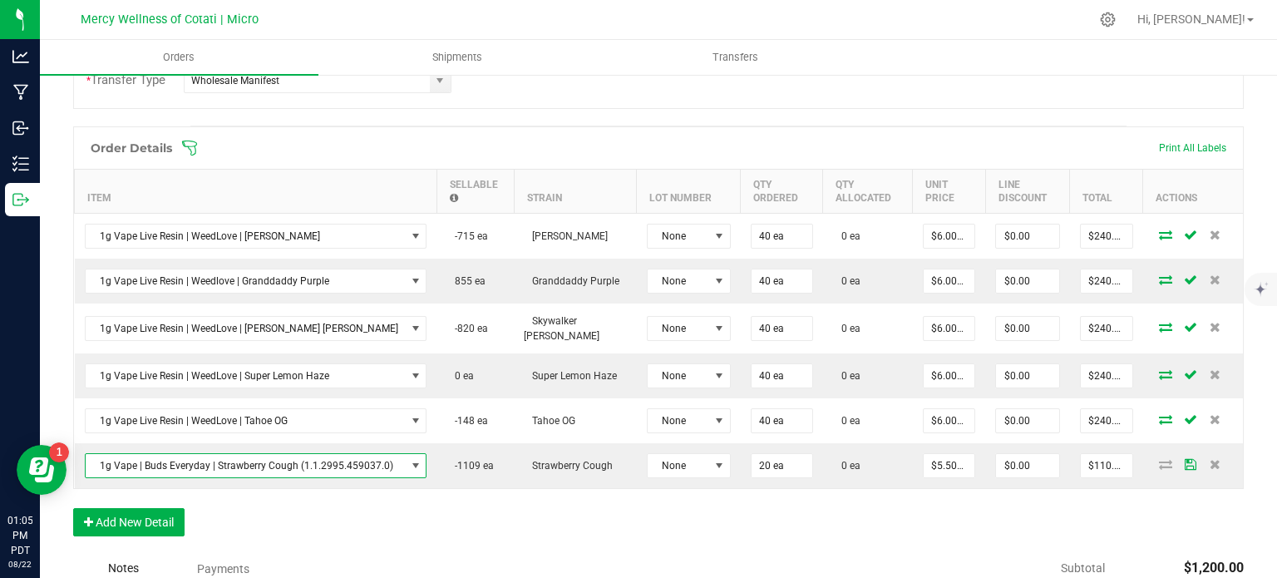
click at [445, 541] on div "Order Details Print All Labels Item Sellable Strain Lot Number Qty Ordered Qty …" at bounding box center [658, 339] width 1170 height 426
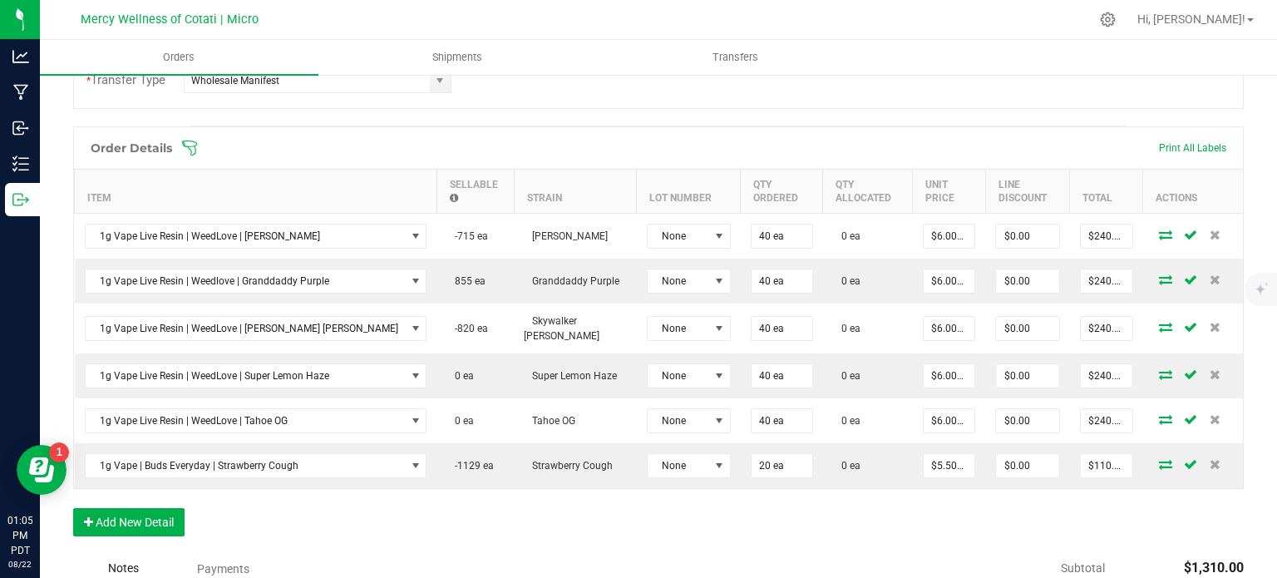
click at [838, 509] on div "Order Details Print All Labels Item Sellable Strain Lot Number Qty Ordered Qty …" at bounding box center [658, 339] width 1170 height 426
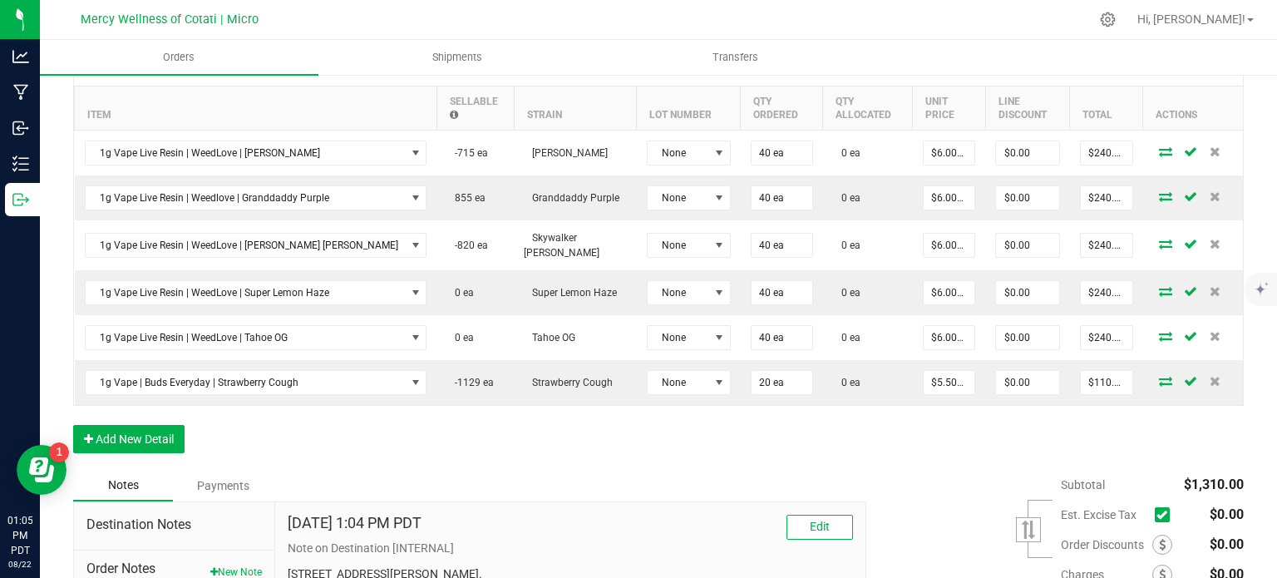
scroll to position [663, 0]
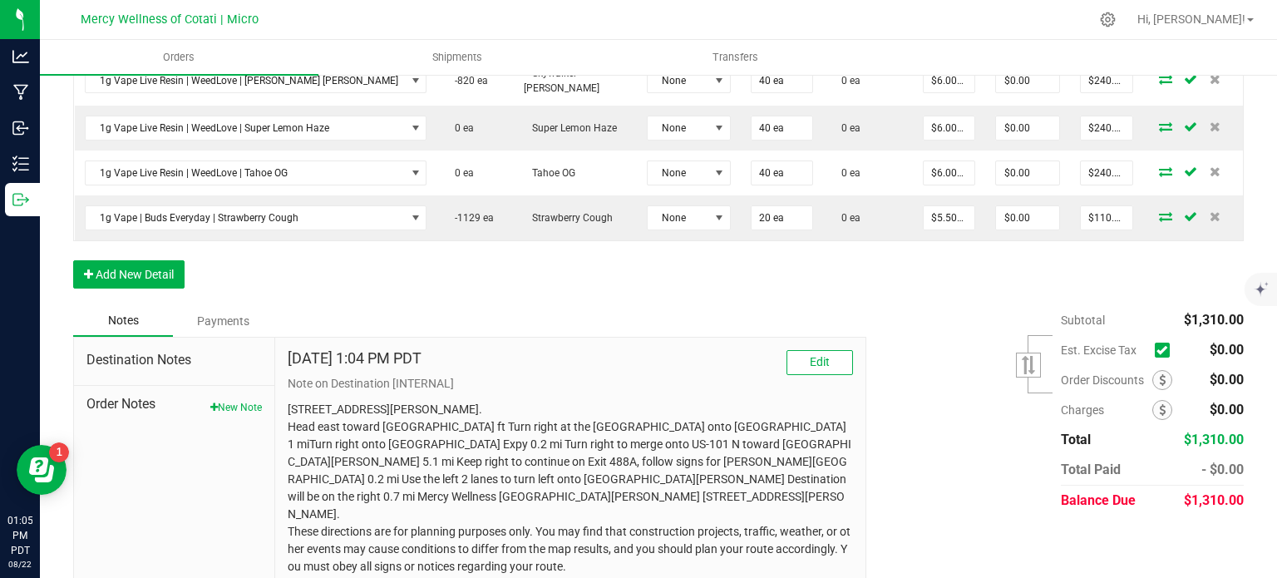
click at [639, 308] on div "Notes Payments" at bounding box center [463, 321] width 780 height 32
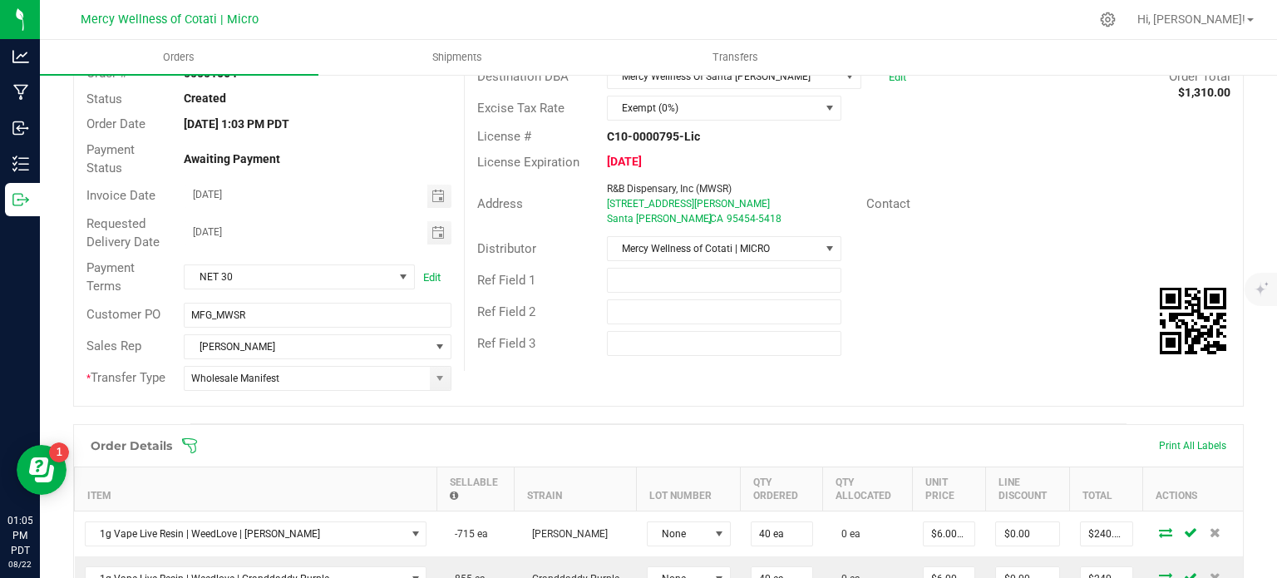
scroll to position [0, 0]
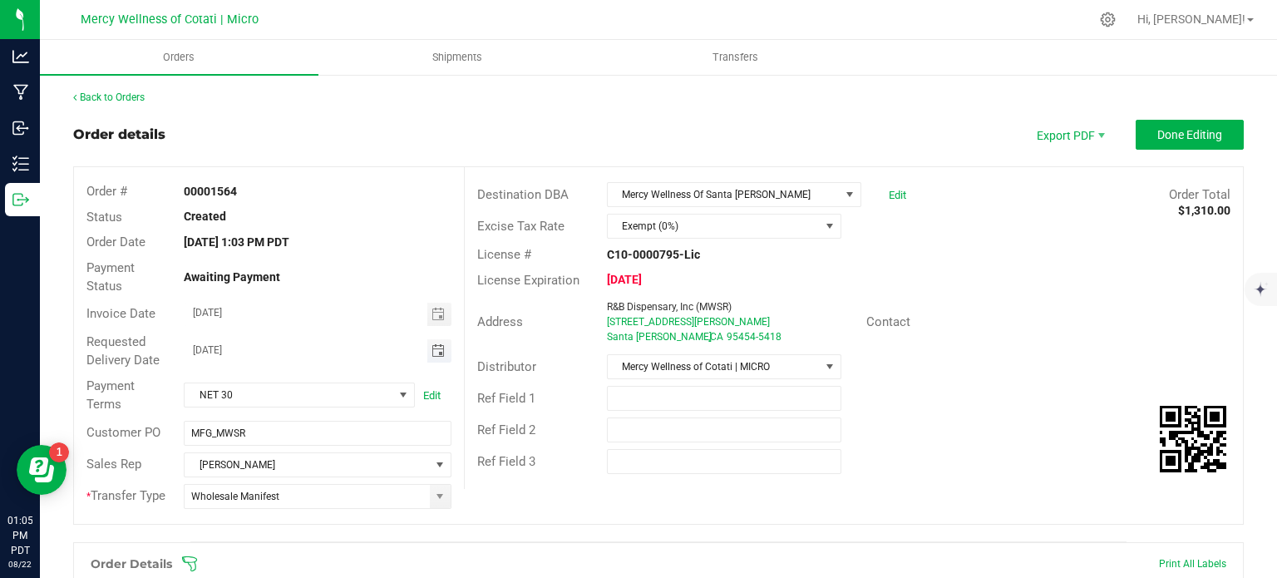
click at [433, 349] on span "Toggle calendar" at bounding box center [437, 350] width 13 height 13
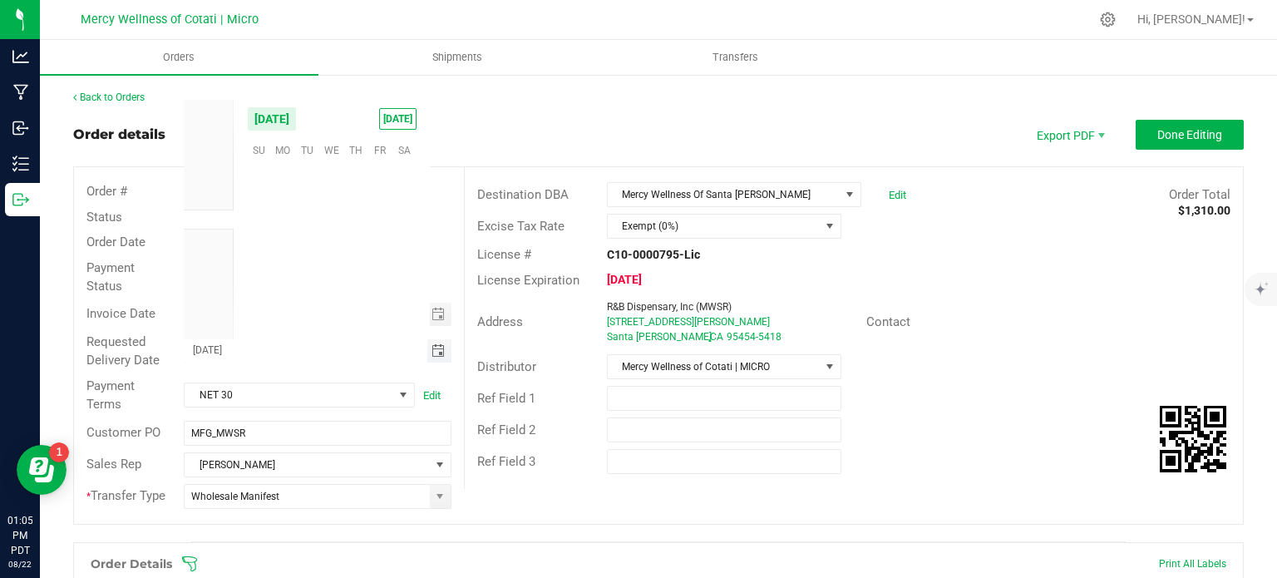
scroll to position [269418, 0]
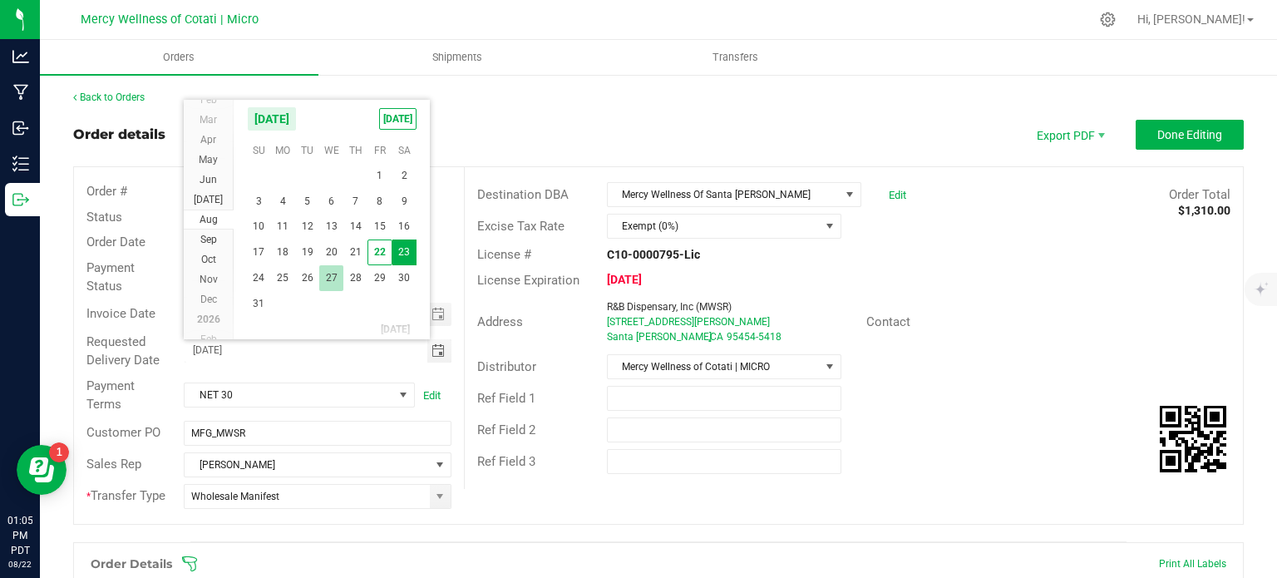
click at [327, 275] on span "27" at bounding box center [331, 278] width 24 height 26
type input "[DATE]"
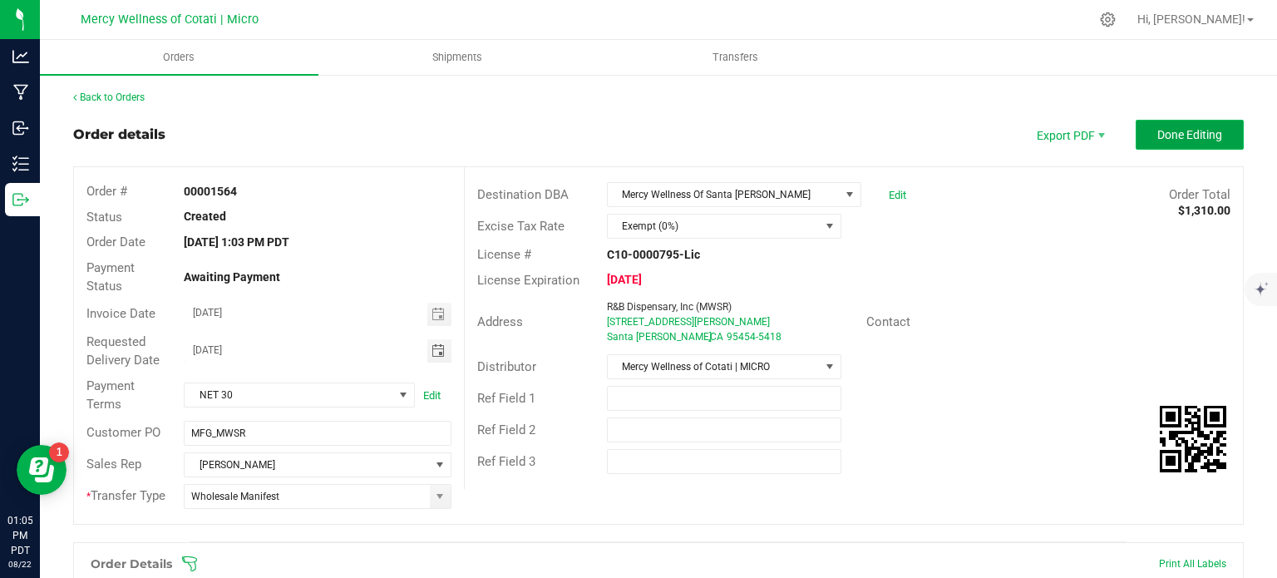
click at [1157, 140] on span "Done Editing" at bounding box center [1189, 134] width 65 height 13
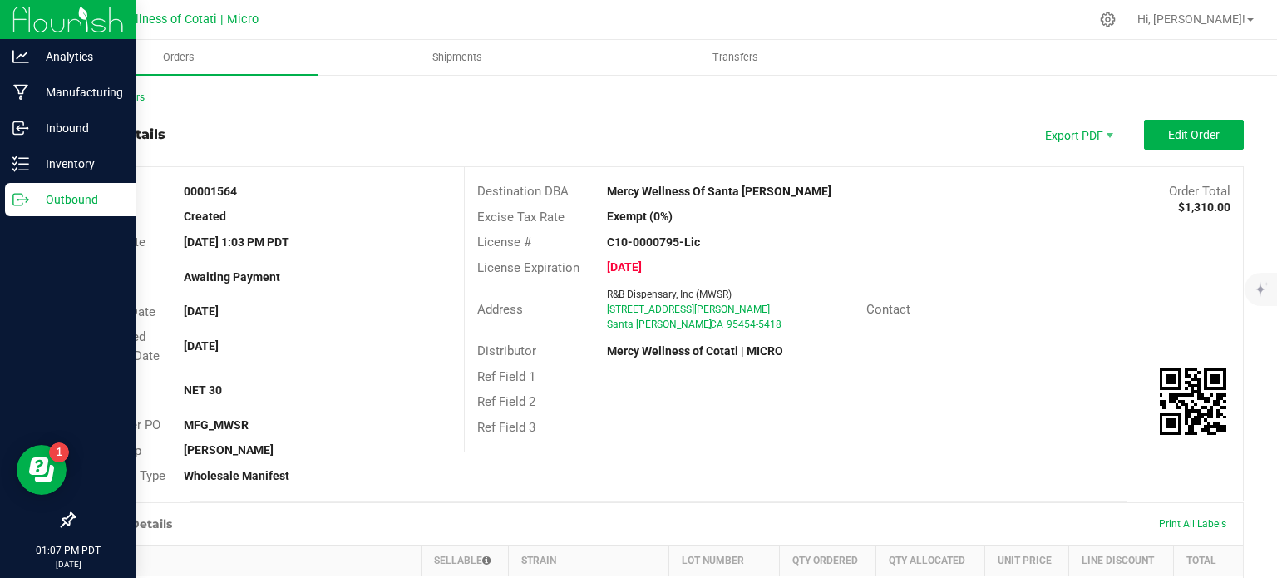
click at [83, 194] on p "Outbound" at bounding box center [79, 199] width 100 height 20
